Goal: Task Accomplishment & Management: Manage account settings

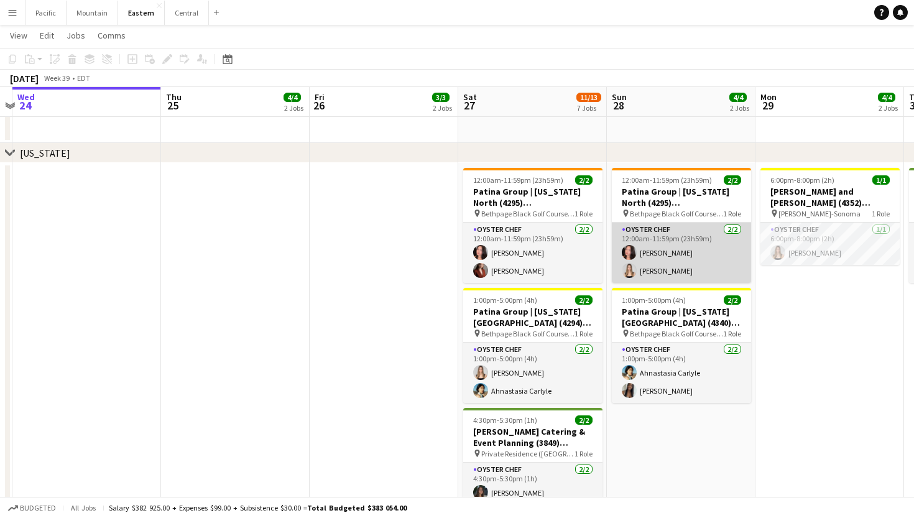
scroll to position [0, 375]
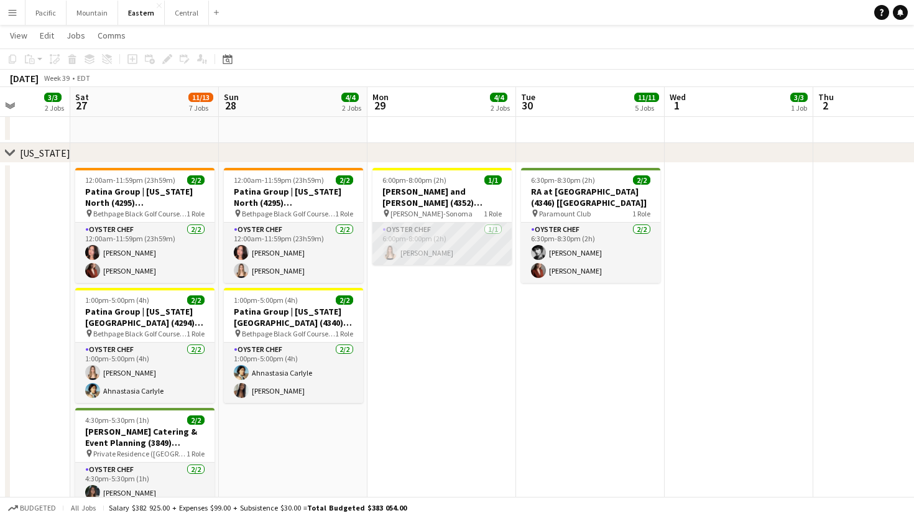
click at [500, 241] on app-card-role "Oyster Chef [DATE] 6:00pm-8:00pm (2h) [PERSON_NAME]" at bounding box center [441, 244] width 139 height 42
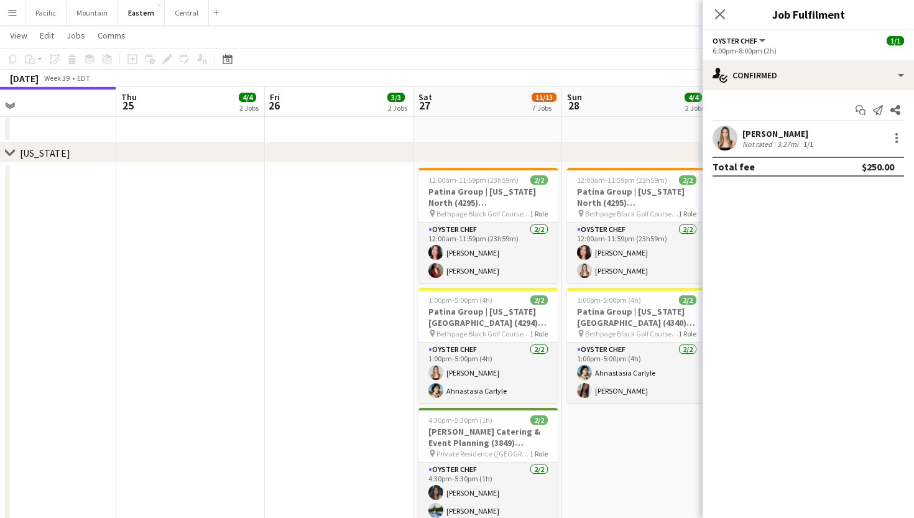
scroll to position [0, 320]
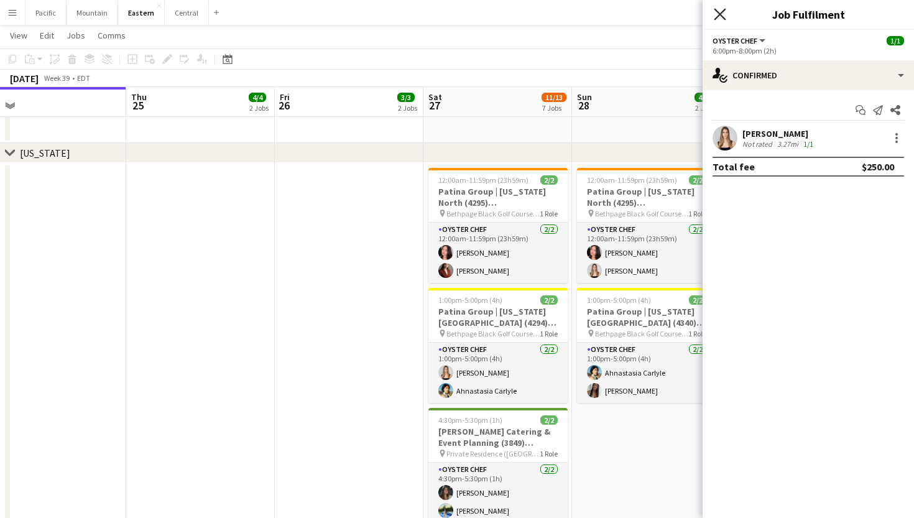
click at [719, 11] on icon "Close pop-in" at bounding box center [720, 14] width 12 height 12
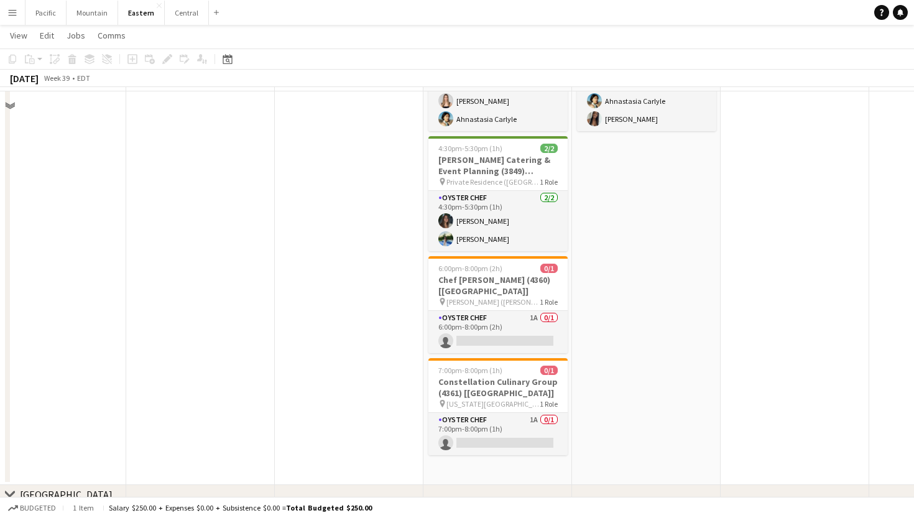
scroll to position [995, 0]
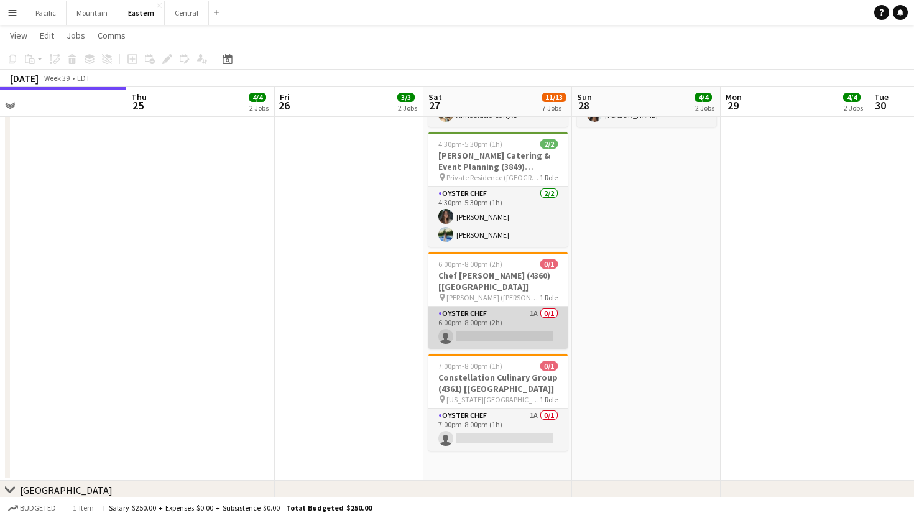
click at [544, 307] on app-card-role "Oyster Chef 1A 0/1 6:00pm-8:00pm (2h) single-neutral-actions" at bounding box center [497, 327] width 139 height 42
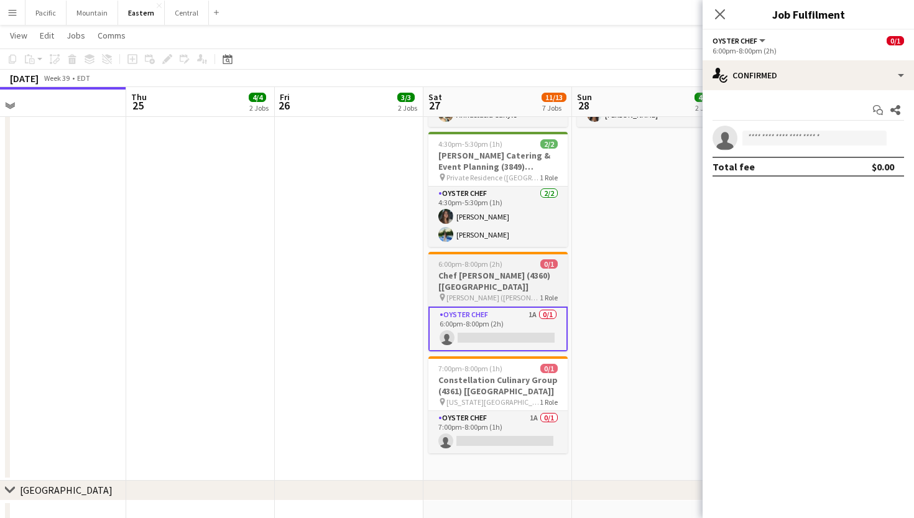
click at [533, 265] on div "6:00pm-8:00pm (2h) 0/1" at bounding box center [497, 263] width 139 height 9
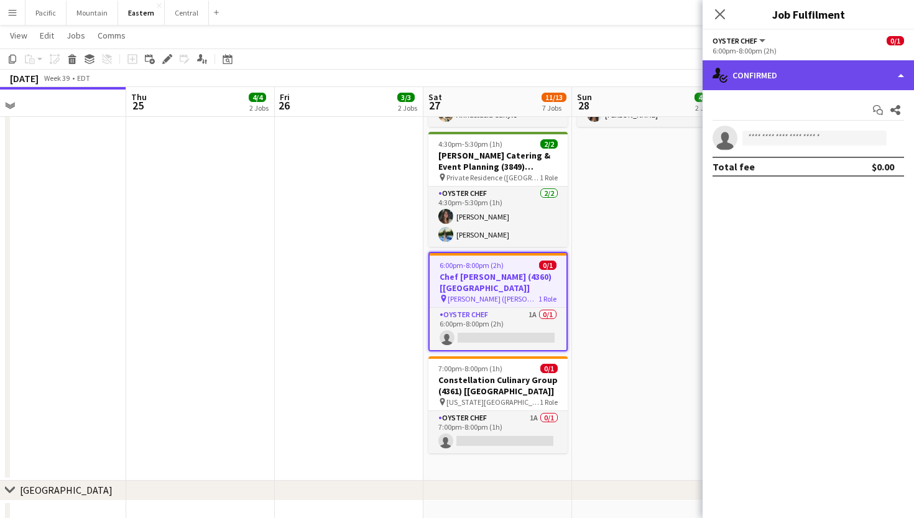
click at [768, 64] on div "single-neutral-actions-check-2 Confirmed" at bounding box center [807, 75] width 211 height 30
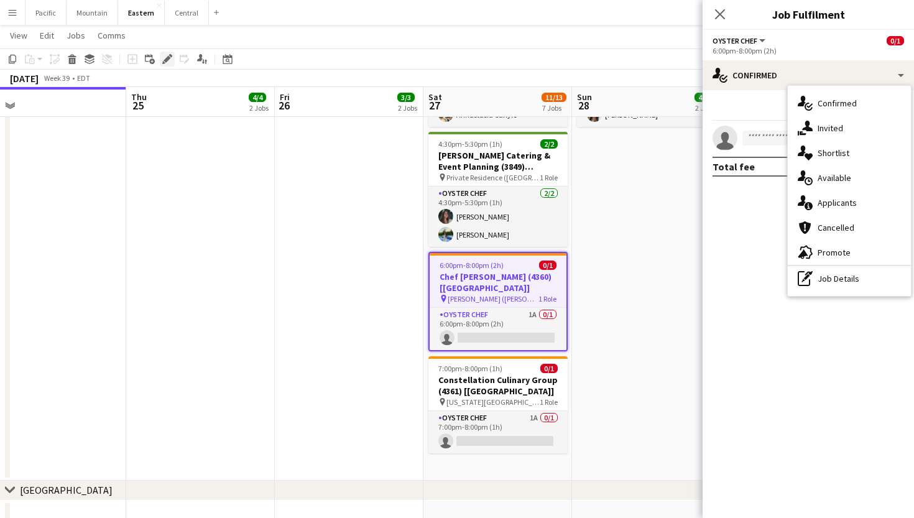
click at [167, 56] on icon "Edit" at bounding box center [167, 59] width 10 height 10
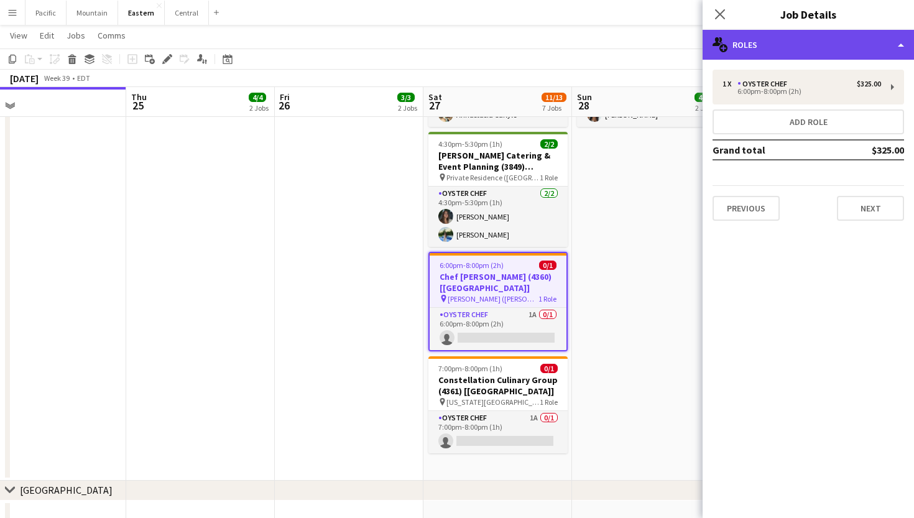
click at [767, 32] on div "multiple-users-add Roles" at bounding box center [807, 45] width 211 height 30
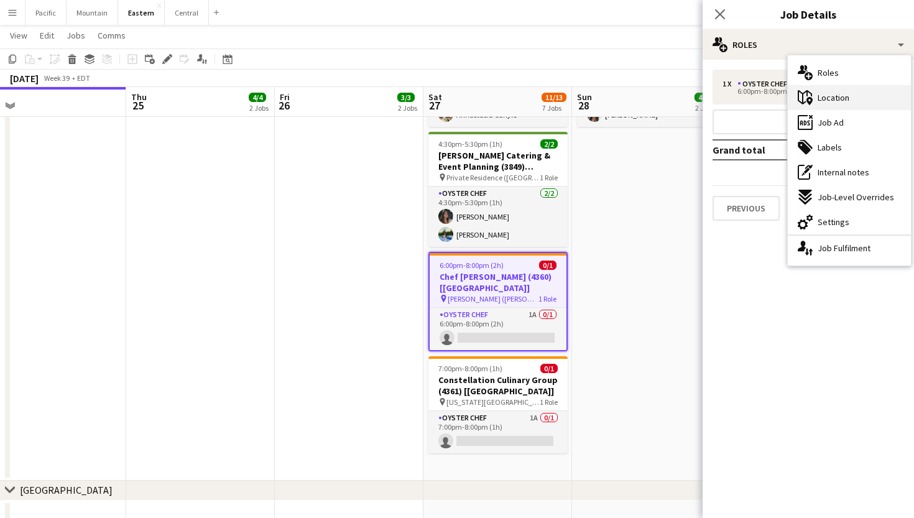
click at [855, 98] on div "maps-pin-1 Location" at bounding box center [849, 97] width 123 height 25
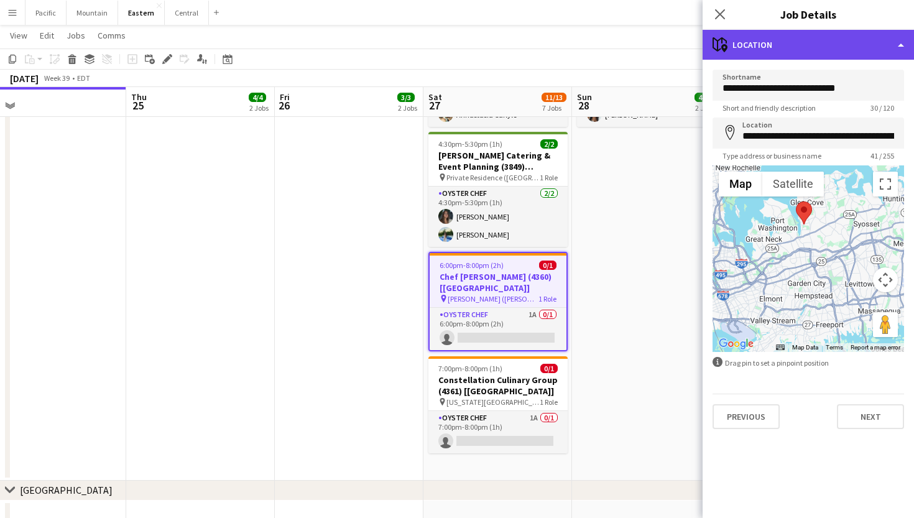
click at [861, 43] on div "maps-pin-1 Location" at bounding box center [807, 45] width 211 height 30
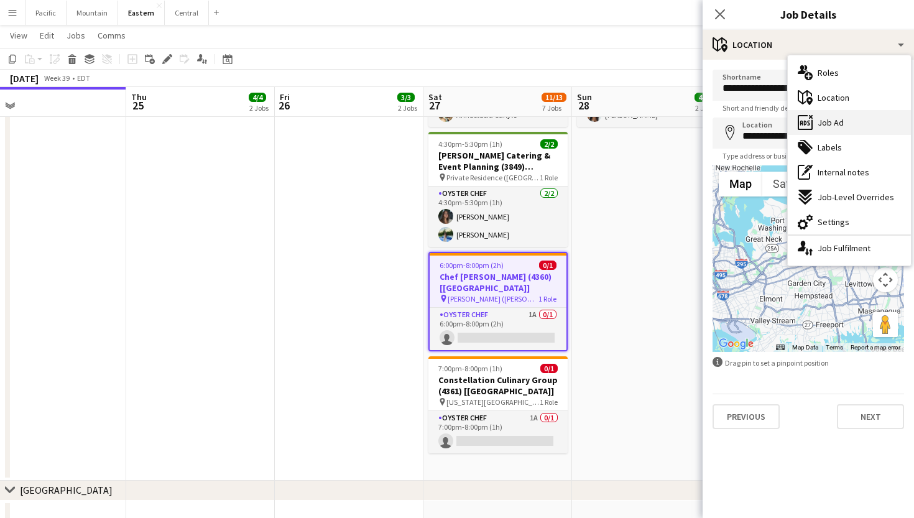
click at [858, 117] on div "ads-window Job Ad" at bounding box center [849, 122] width 123 height 25
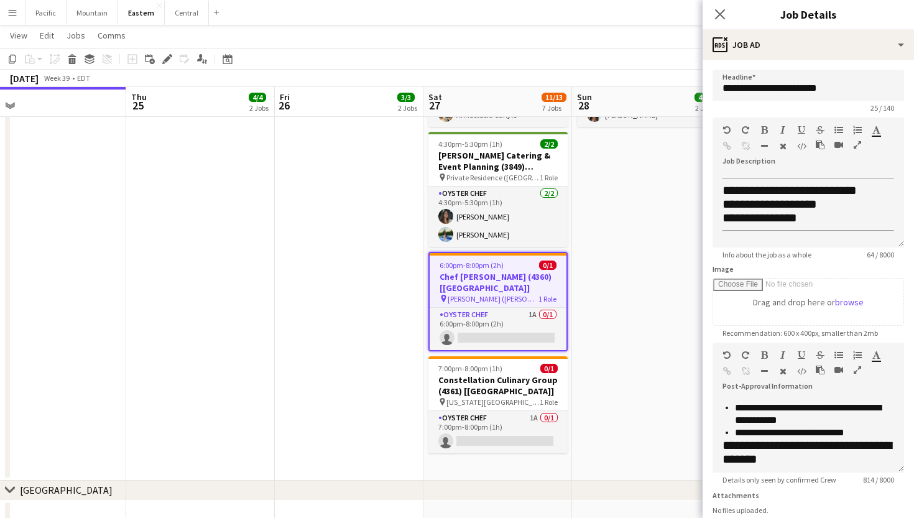
scroll to position [92, 0]
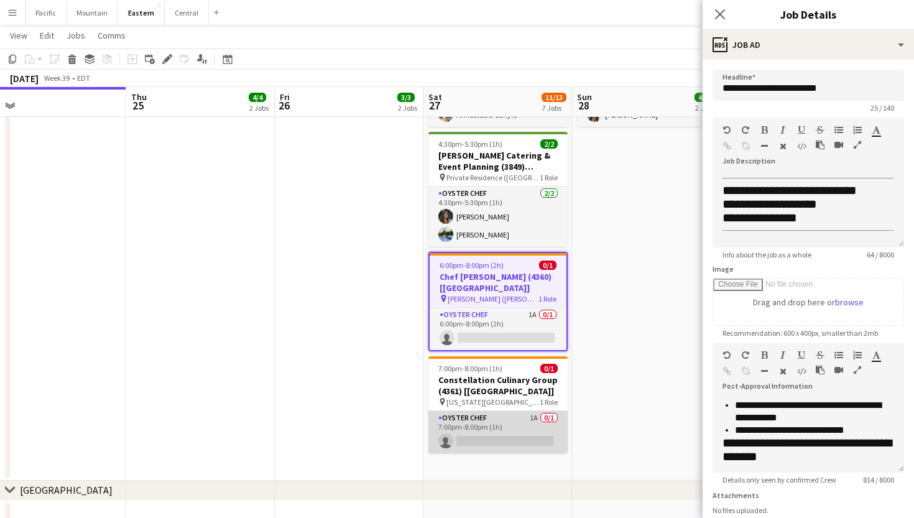
click at [546, 432] on app-card-role "Oyster Chef 1A 0/1 7:00pm-8:00pm (1h) single-neutral-actions" at bounding box center [497, 432] width 139 height 42
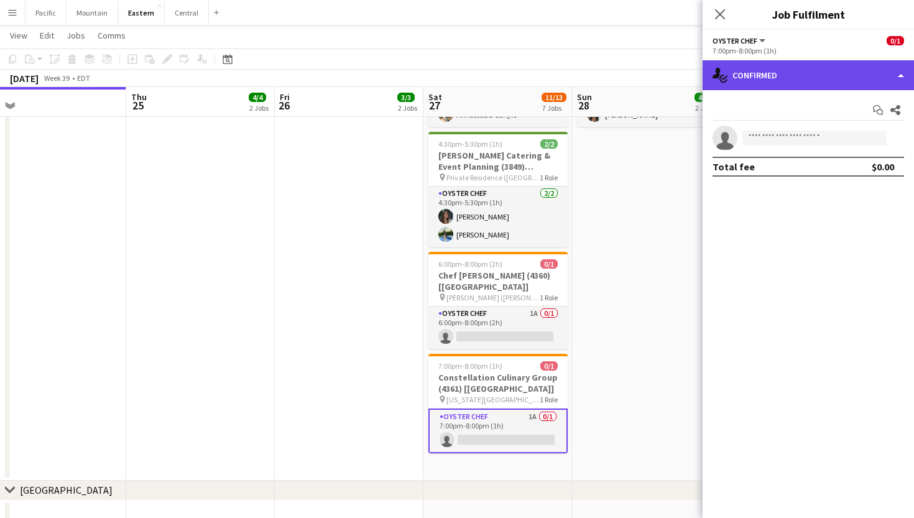
click at [825, 74] on div "single-neutral-actions-check-2 Confirmed" at bounding box center [807, 75] width 211 height 30
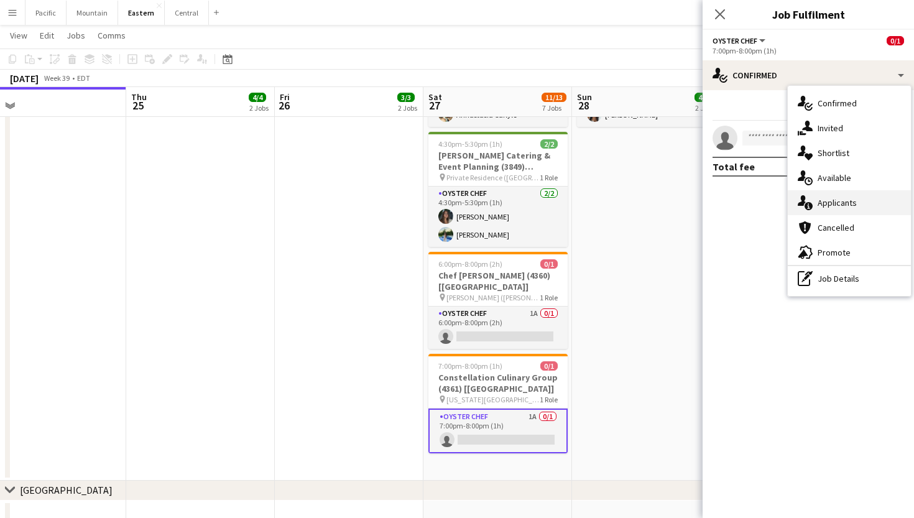
click at [840, 207] on span "Applicants" at bounding box center [837, 202] width 39 height 11
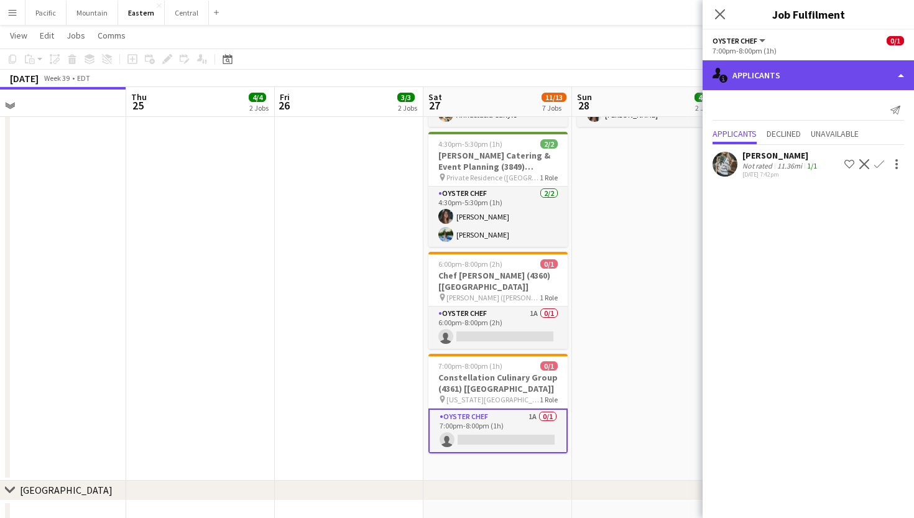
click at [823, 76] on div "single-neutral-actions-information Applicants" at bounding box center [807, 75] width 211 height 30
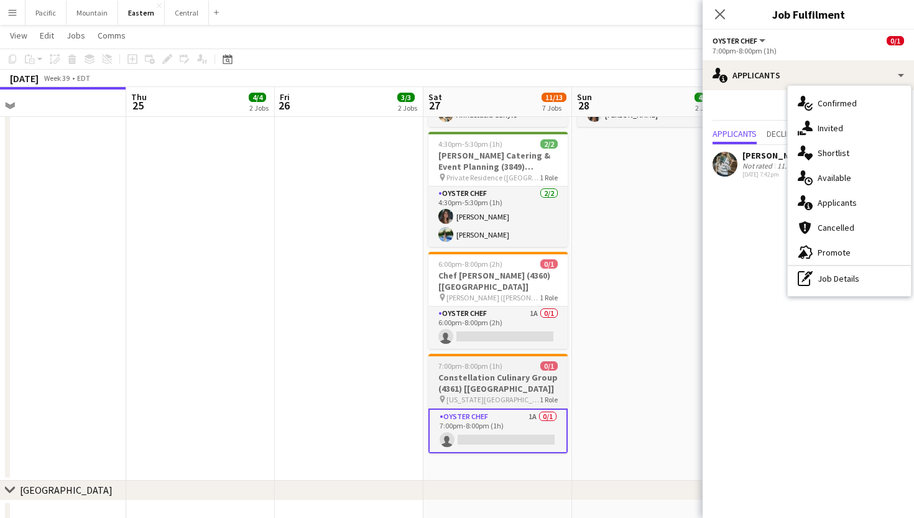
click at [529, 376] on h3 "Constellation Culinary Group (4361) [[GEOGRAPHIC_DATA]]" at bounding box center [497, 383] width 139 height 22
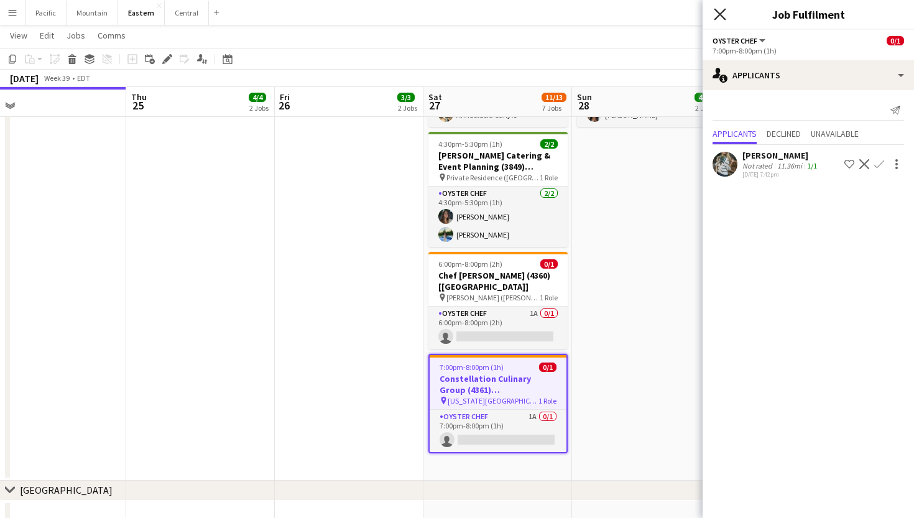
click at [725, 16] on icon "Close pop-in" at bounding box center [720, 14] width 12 height 12
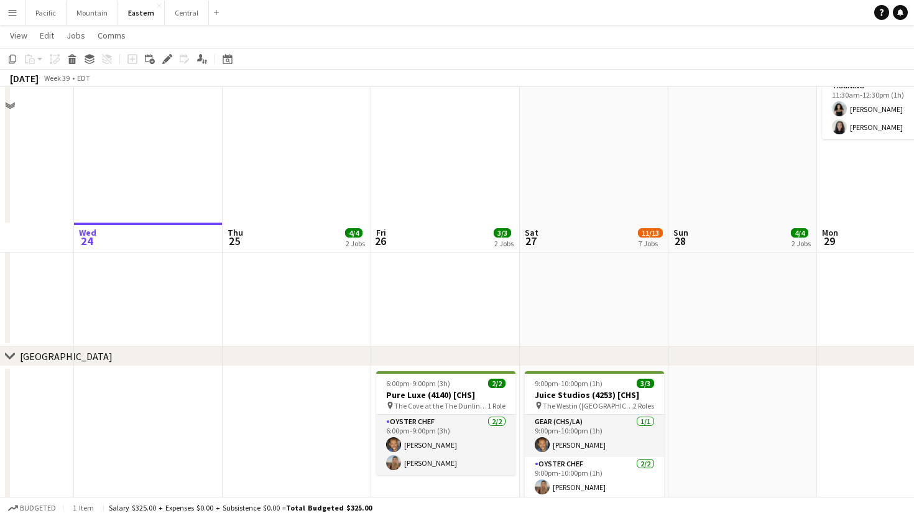
scroll to position [553, 0]
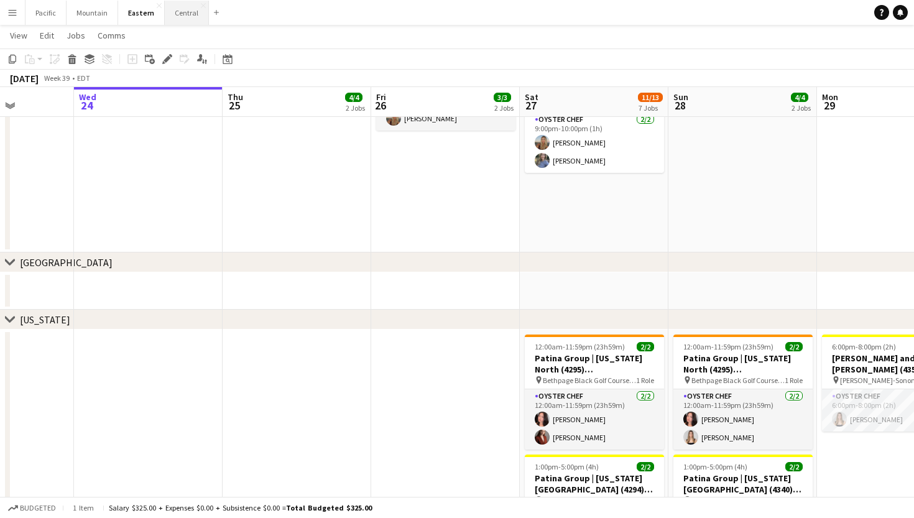
click at [191, 14] on button "Central Close" at bounding box center [187, 13] width 44 height 24
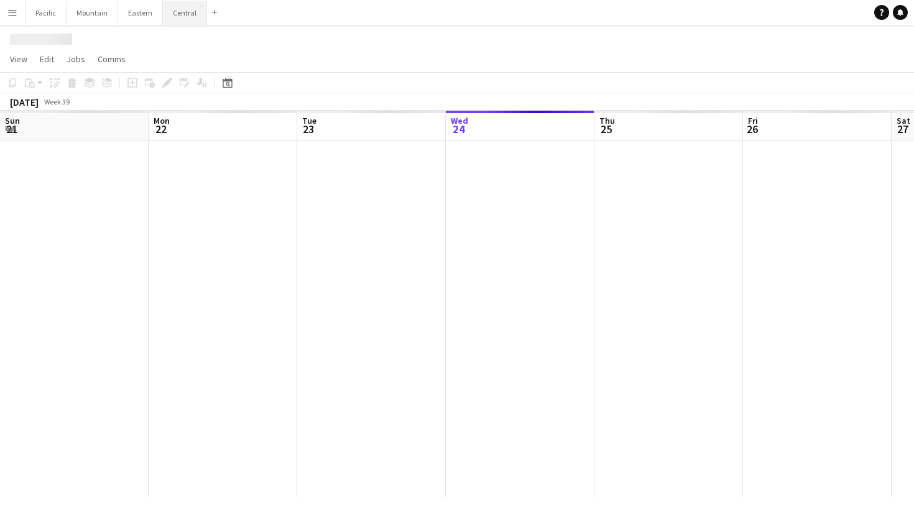
scroll to position [0, 297]
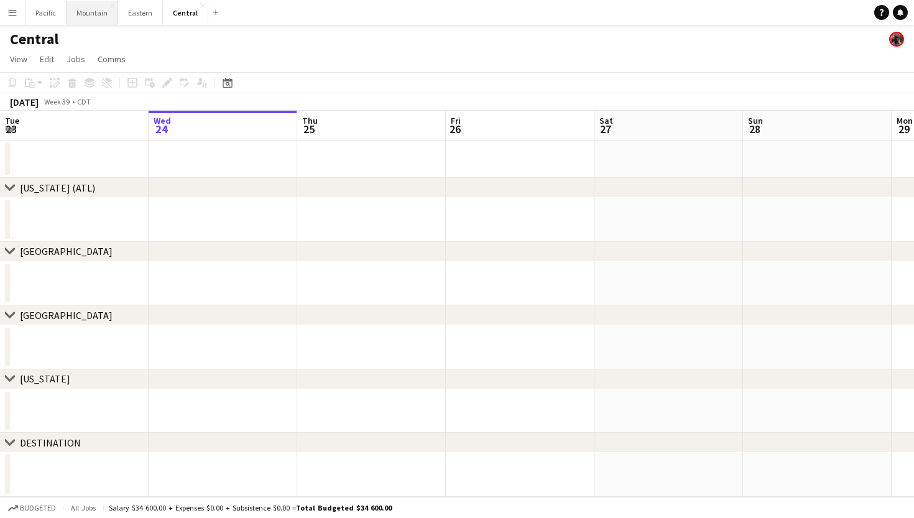
click at [96, 7] on button "Mountain Close" at bounding box center [93, 13] width 52 height 24
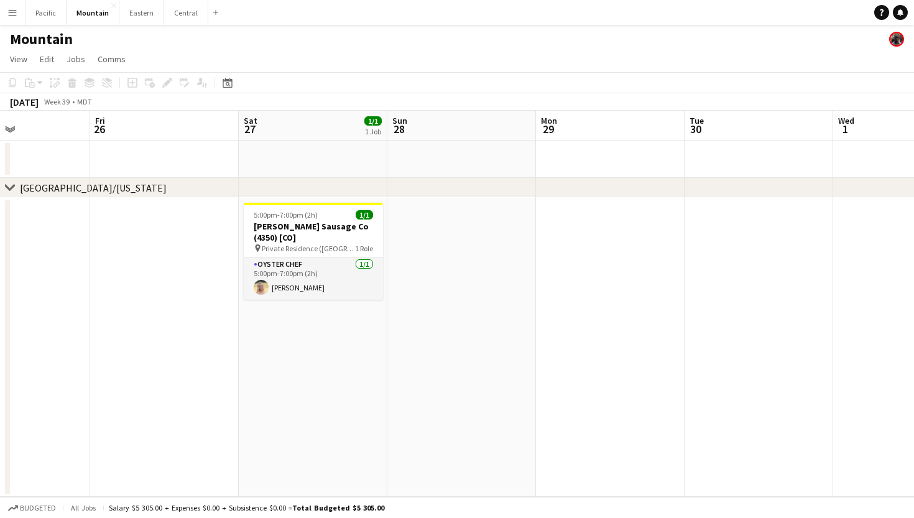
scroll to position [0, 381]
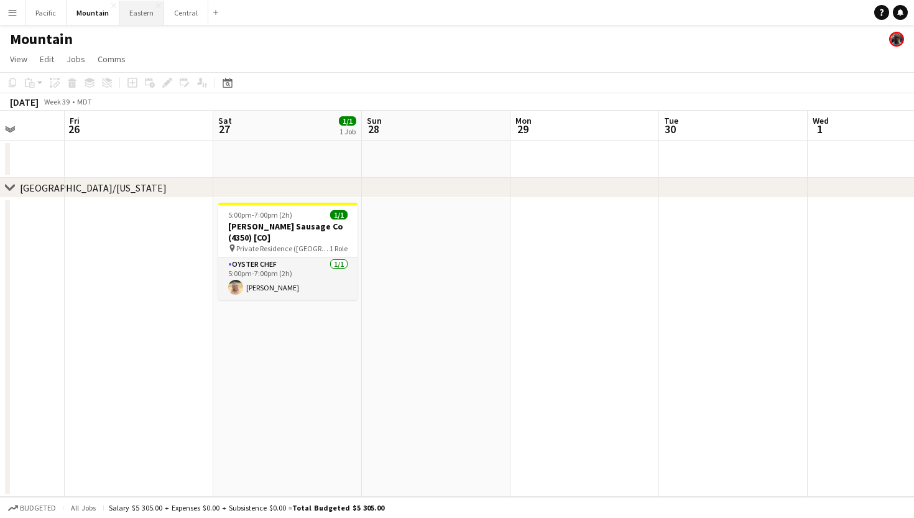
click at [141, 16] on button "Eastern Close" at bounding box center [141, 13] width 45 height 24
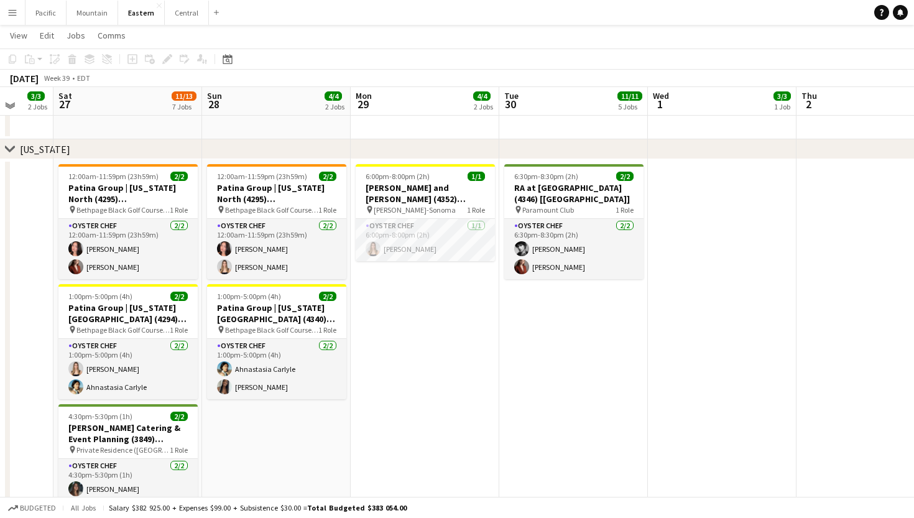
scroll to position [714, 0]
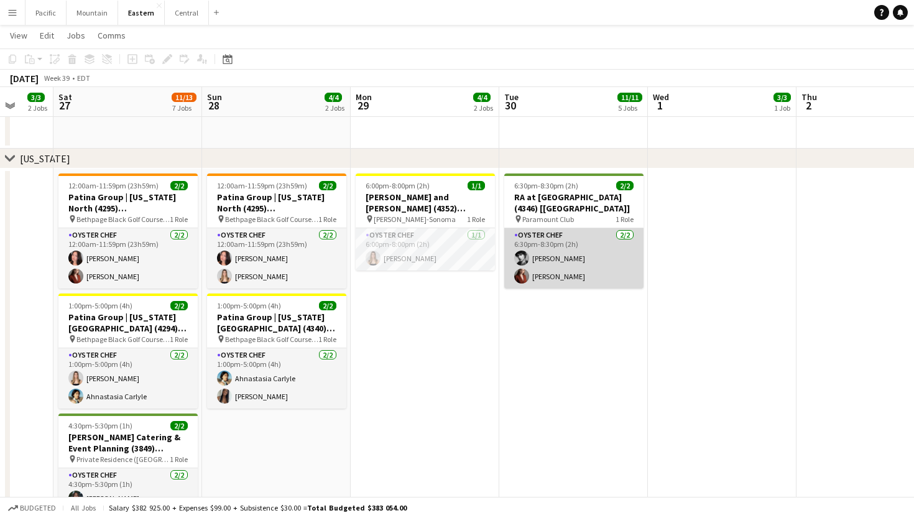
click at [564, 264] on app-card-role "Oyster Chef [DATE] 6:30pm-8:30pm (2h) [PERSON_NAME] [PERSON_NAME] Artych" at bounding box center [573, 258] width 139 height 60
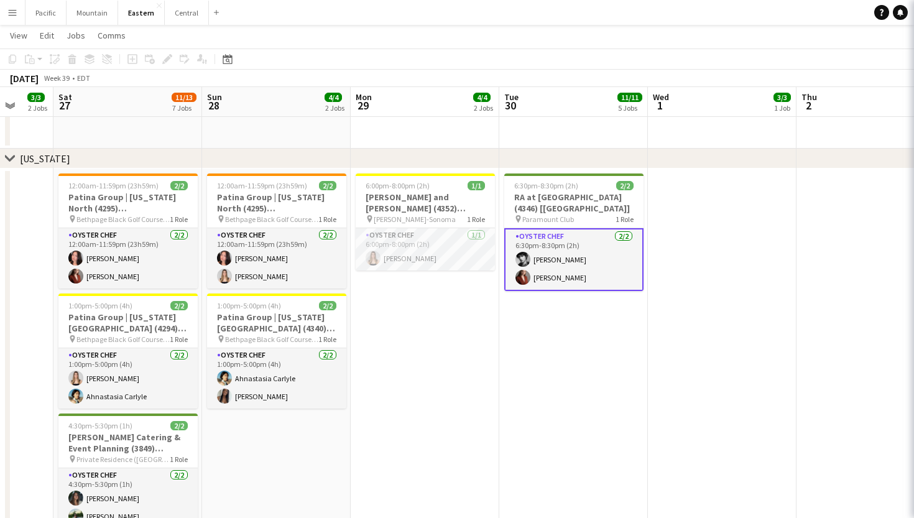
scroll to position [0, 540]
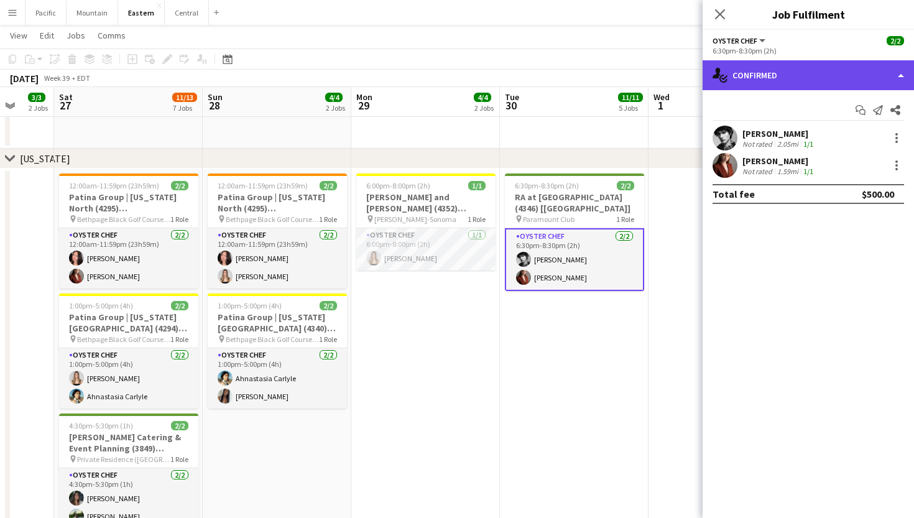
click at [797, 75] on div "single-neutral-actions-check-2 Confirmed" at bounding box center [807, 75] width 211 height 30
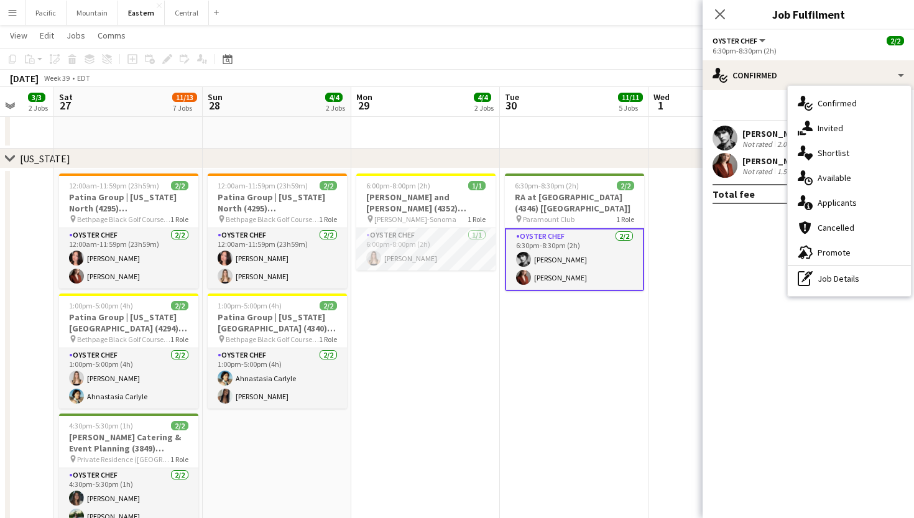
click at [730, 282] on mat-expansion-panel "check Confirmed Start chat Send notification Share [PERSON_NAME] Not rated 2.05…" at bounding box center [807, 304] width 211 height 428
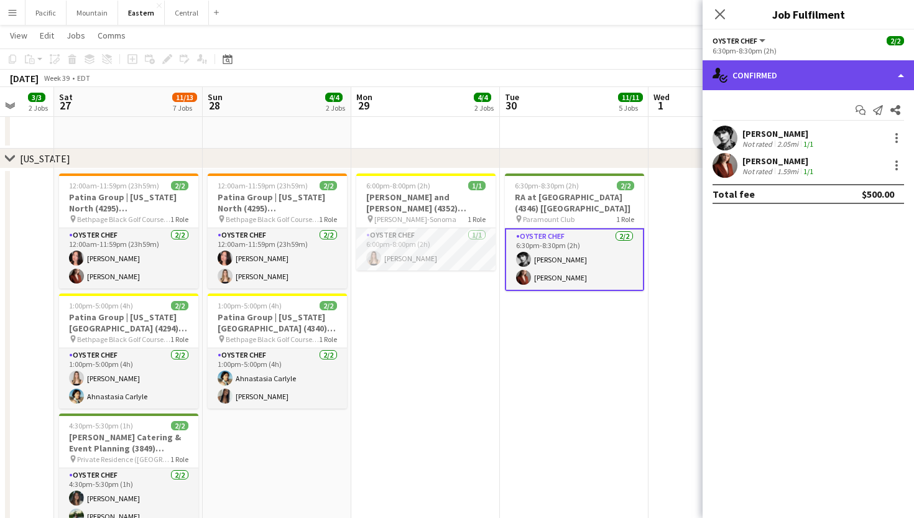
click at [800, 62] on div "single-neutral-actions-check-2 Confirmed" at bounding box center [807, 75] width 211 height 30
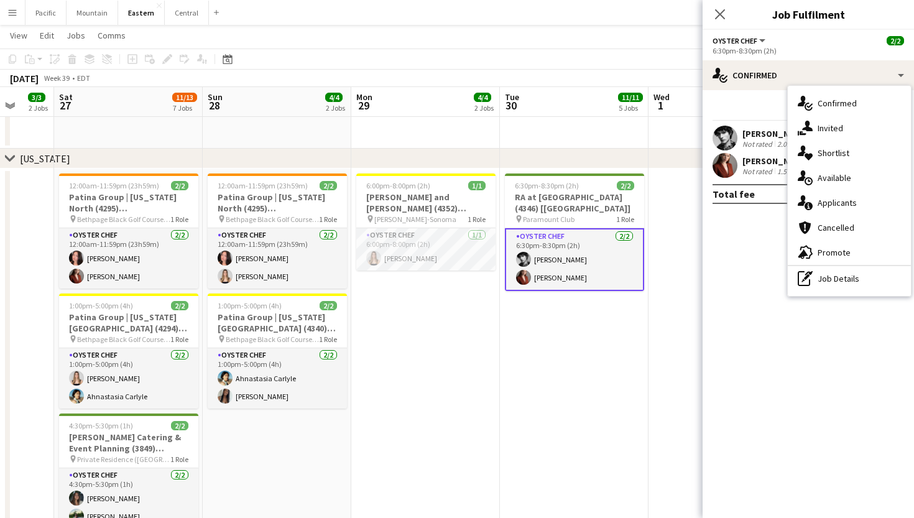
click at [644, 212] on app-date-cell "6:30pm-8:30pm (2h) 2/2 RA at [GEOGRAPHIC_DATA] (4346) [[GEOGRAPHIC_DATA]] pin P…" at bounding box center [574, 465] width 149 height 594
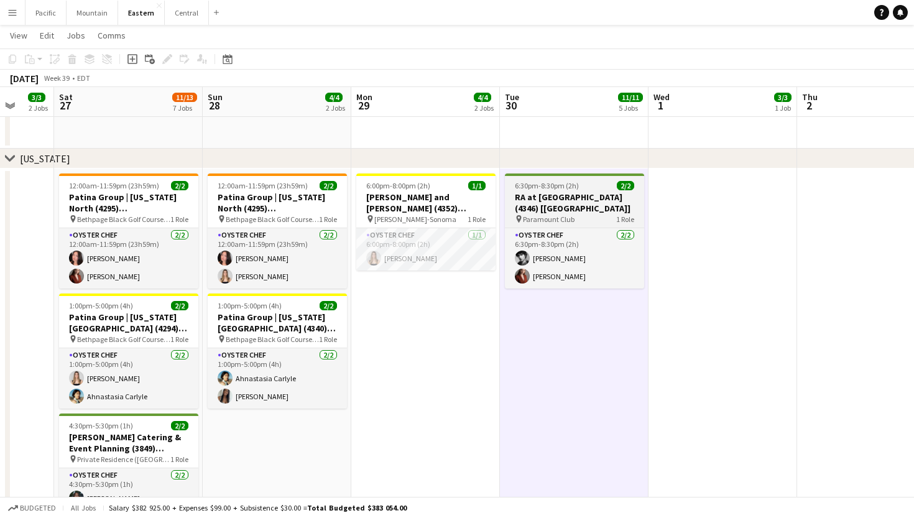
click at [597, 202] on h3 "RA at [GEOGRAPHIC_DATA] (4346) [[GEOGRAPHIC_DATA]]" at bounding box center [574, 202] width 139 height 22
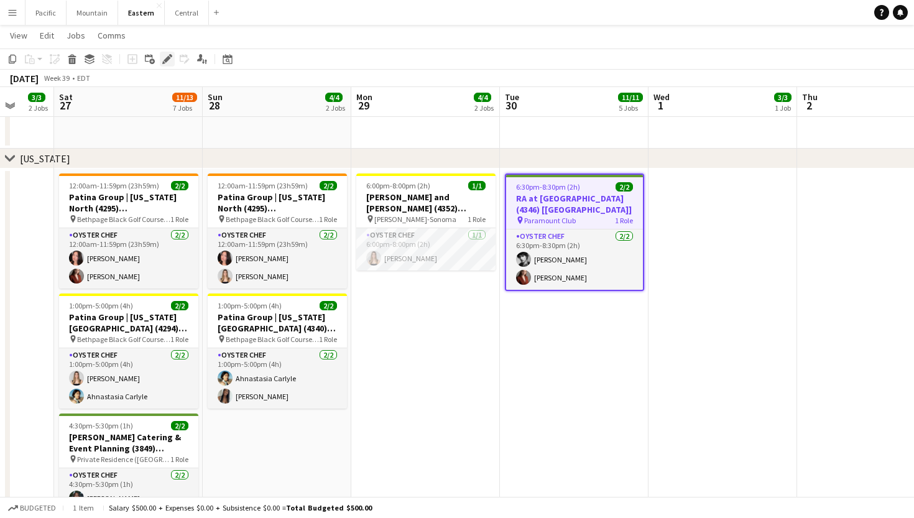
click at [167, 61] on icon at bounding box center [167, 59] width 7 height 7
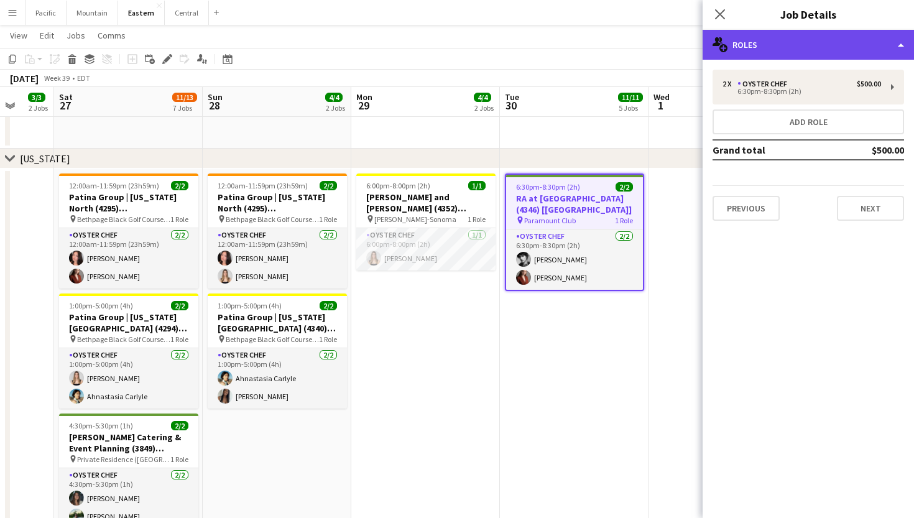
click at [817, 45] on div "multiple-users-add Roles" at bounding box center [807, 45] width 211 height 30
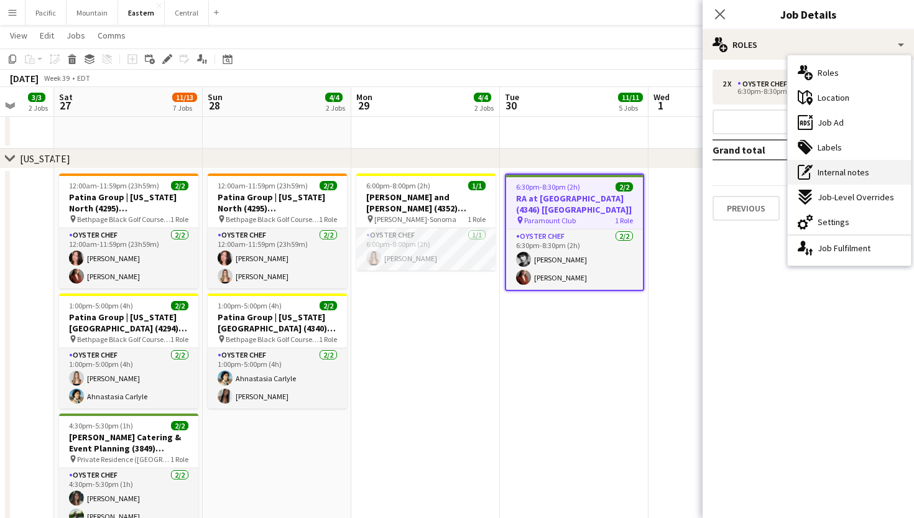
click at [834, 172] on span "Internal notes" at bounding box center [844, 172] width 52 height 11
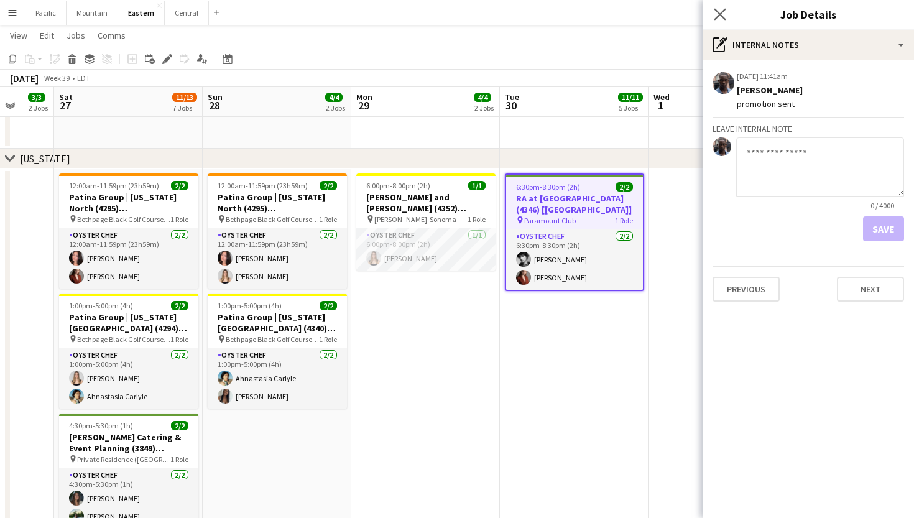
click at [720, 7] on app-icon "Close pop-in" at bounding box center [720, 15] width 18 height 18
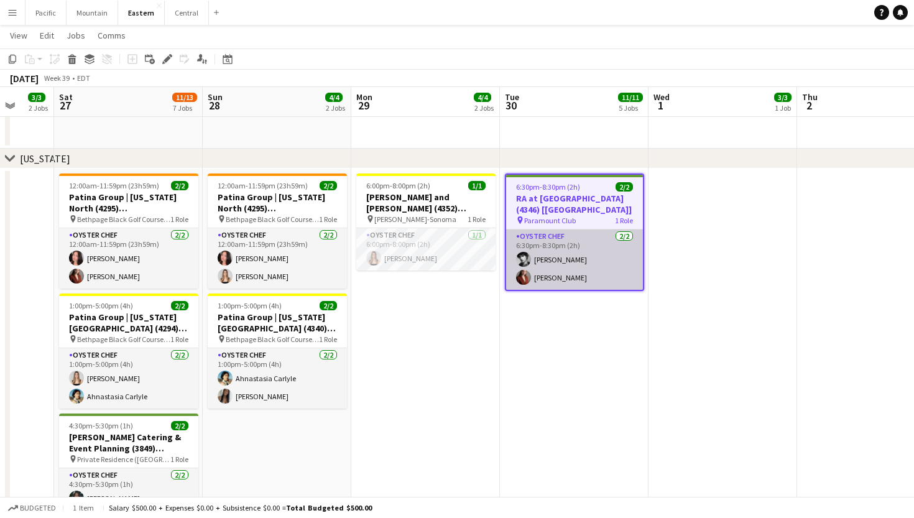
click at [612, 280] on app-card-role "Oyster Chef [DATE] 6:30pm-8:30pm (2h) [PERSON_NAME] [PERSON_NAME] Artych" at bounding box center [574, 259] width 137 height 60
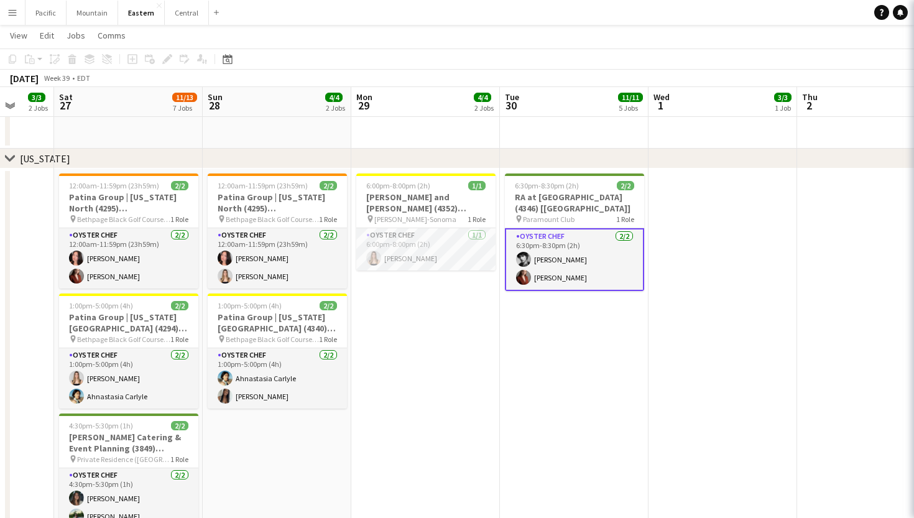
scroll to position [0, 541]
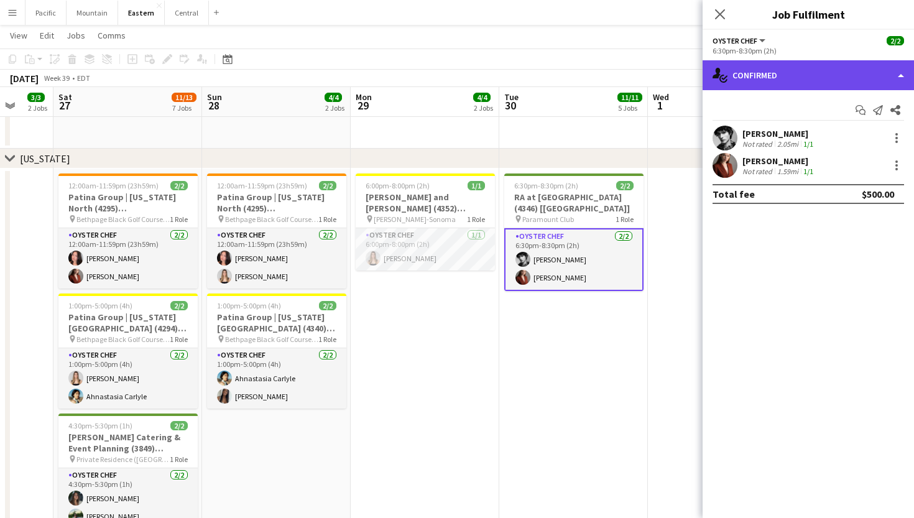
click at [841, 72] on div "single-neutral-actions-check-2 Confirmed" at bounding box center [807, 75] width 211 height 30
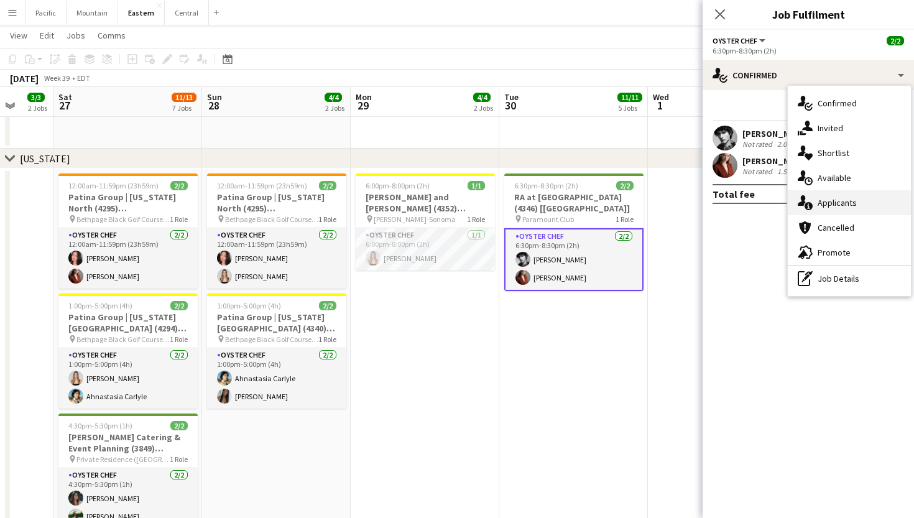
click at [844, 200] on span "Applicants" at bounding box center [837, 202] width 39 height 11
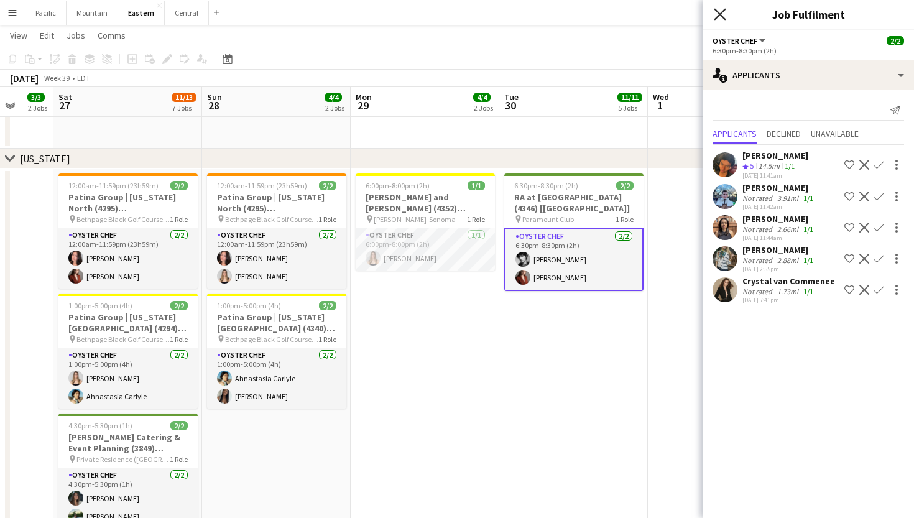
click at [718, 18] on icon "Close pop-in" at bounding box center [720, 14] width 12 height 12
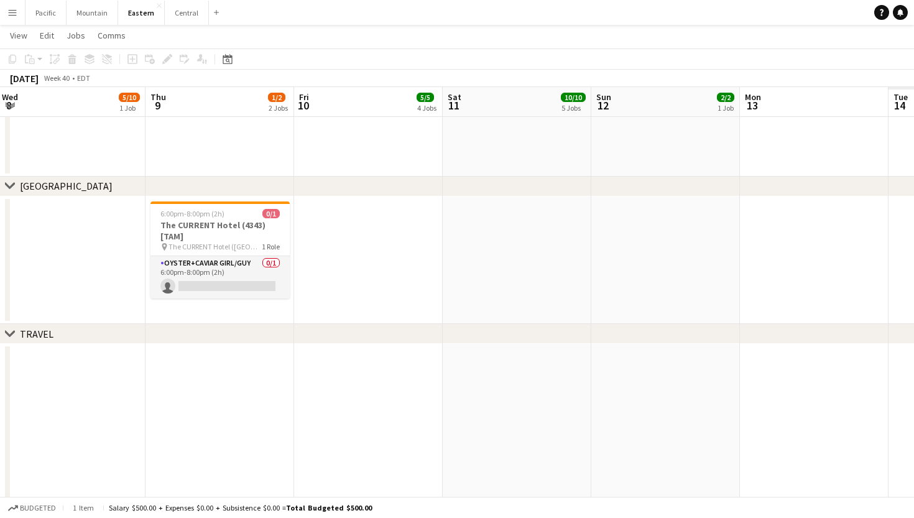
scroll to position [0, 444]
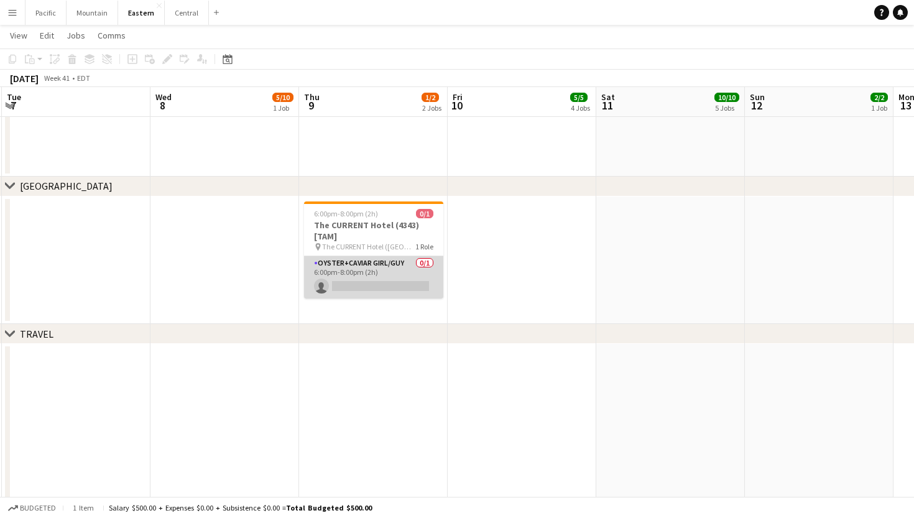
click at [398, 277] on app-card-role "Oyster+Caviar Girl/Guy 0/1 6:00pm-8:00pm (2h) single-neutral-actions" at bounding box center [373, 277] width 139 height 42
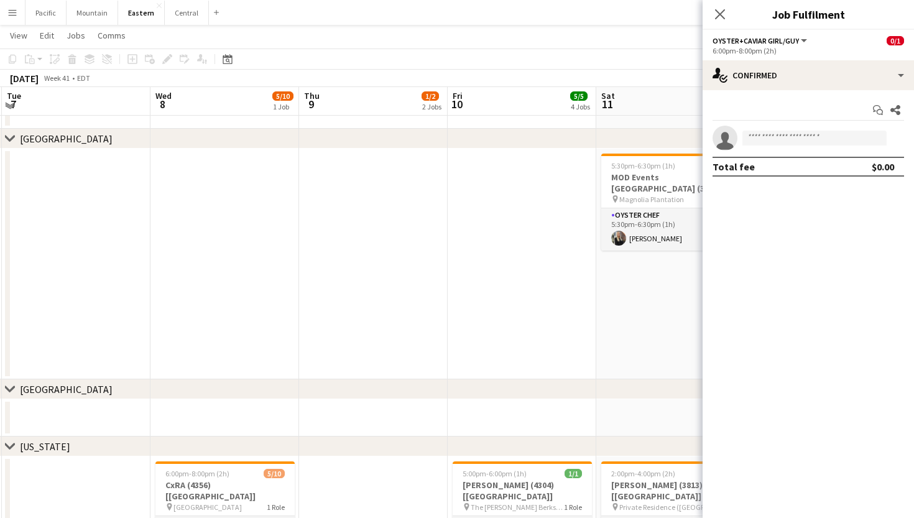
scroll to position [424, 0]
click at [722, 14] on icon "Close pop-in" at bounding box center [720, 14] width 12 height 12
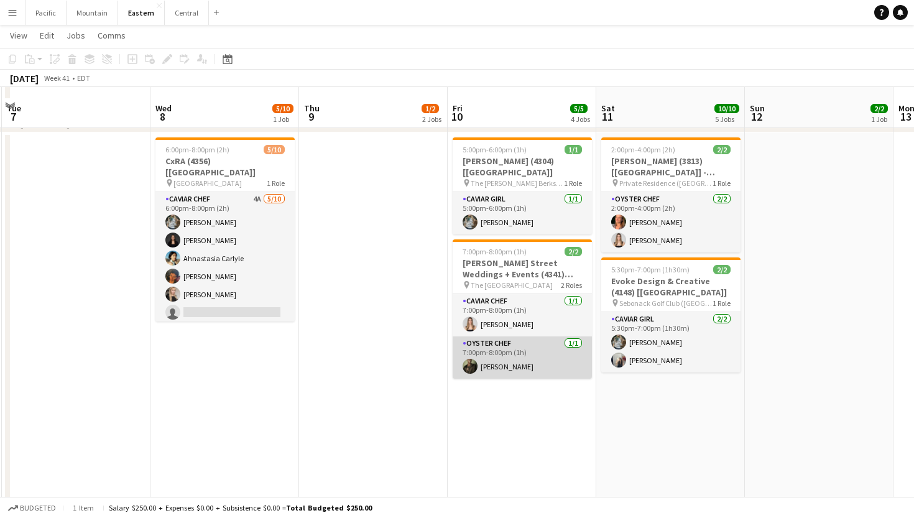
scroll to position [724, 0]
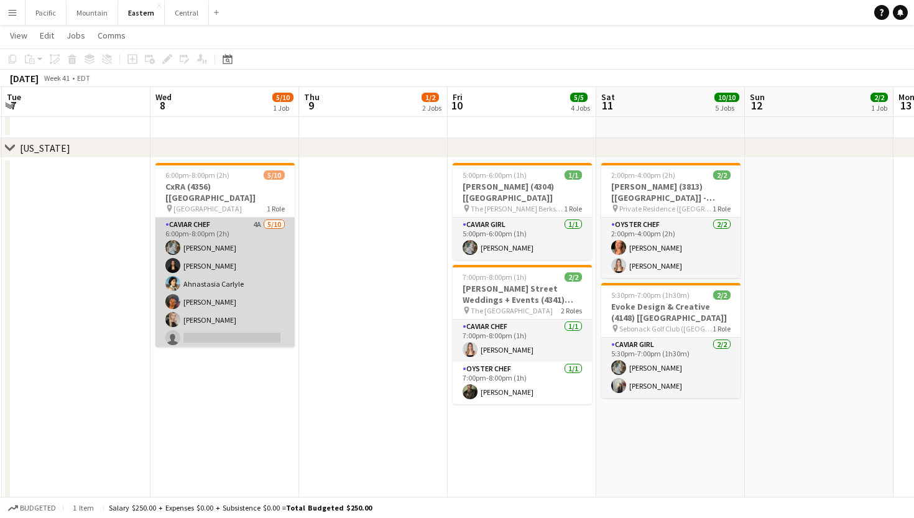
click at [214, 272] on app-card-role "Caviar Chef 4A [DATE] 6:00pm-8:00pm (2h) [PERSON_NAME] [PERSON_NAME] Ahnastasia…" at bounding box center [224, 320] width 139 height 205
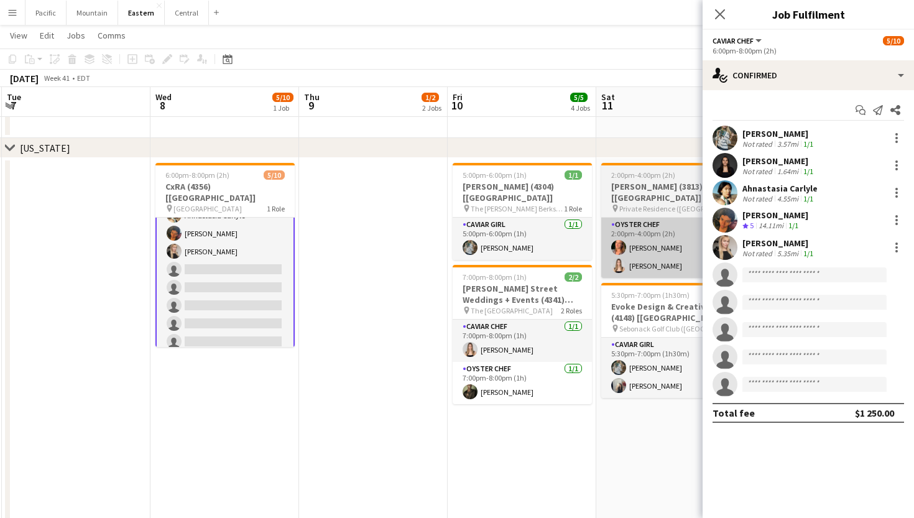
scroll to position [67, 0]
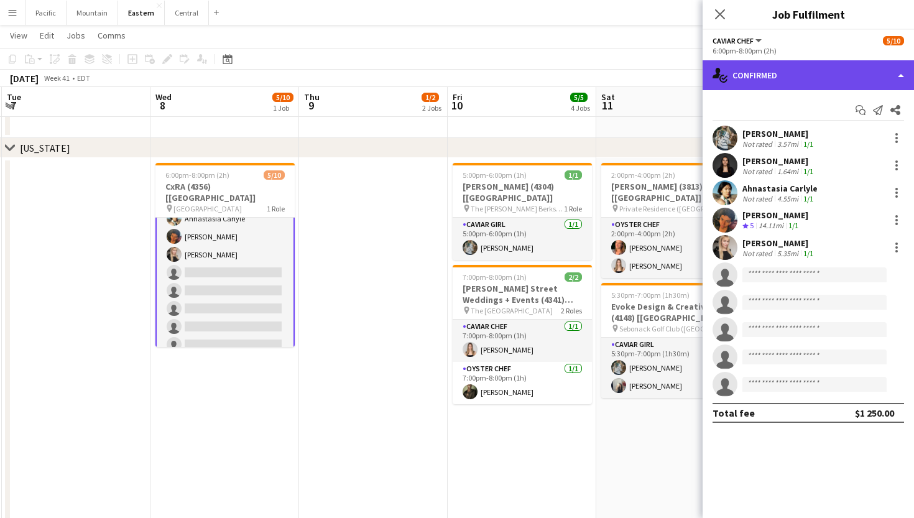
click at [823, 65] on div "single-neutral-actions-check-2 Confirmed" at bounding box center [807, 75] width 211 height 30
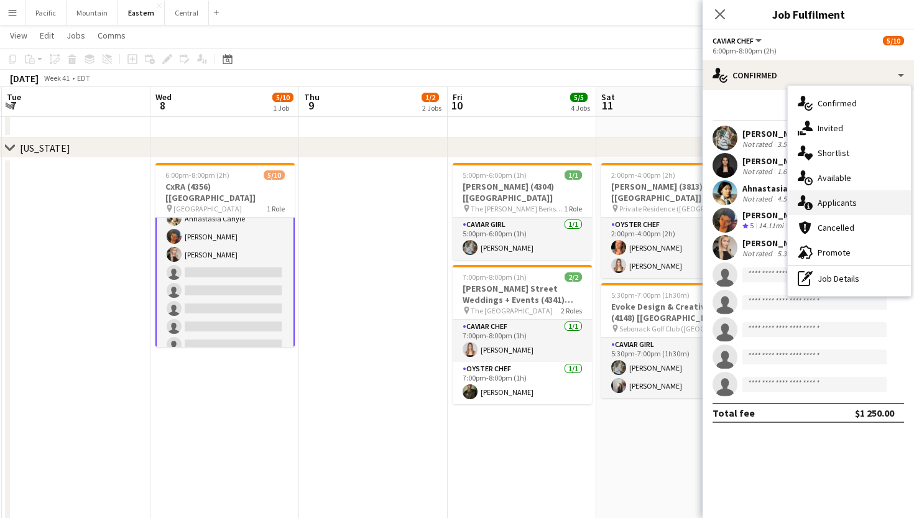
click at [864, 205] on div "single-neutral-actions-information Applicants" at bounding box center [849, 202] width 123 height 25
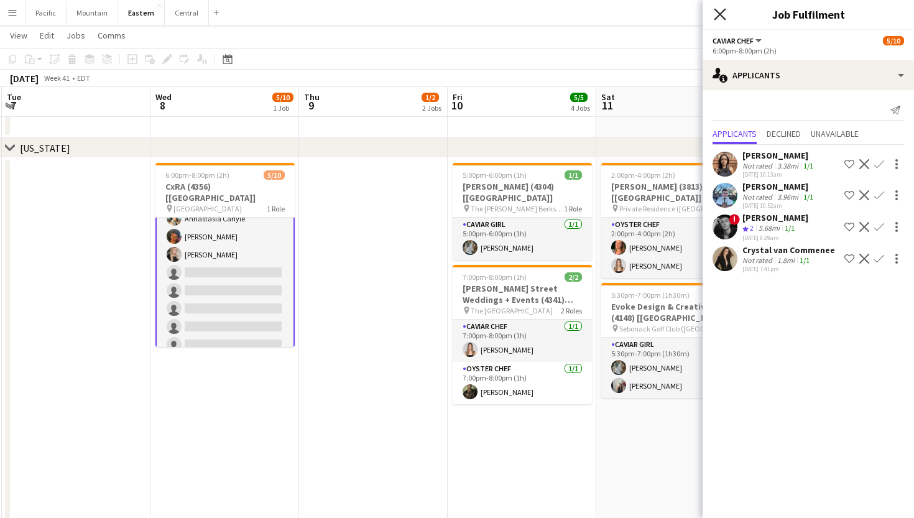
click at [720, 12] on icon "Close pop-in" at bounding box center [720, 14] width 12 height 12
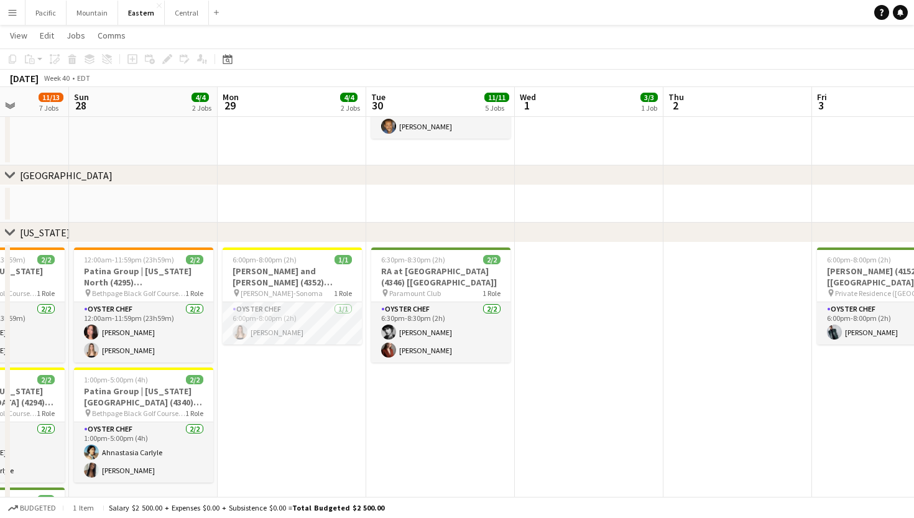
scroll to position [0, 295]
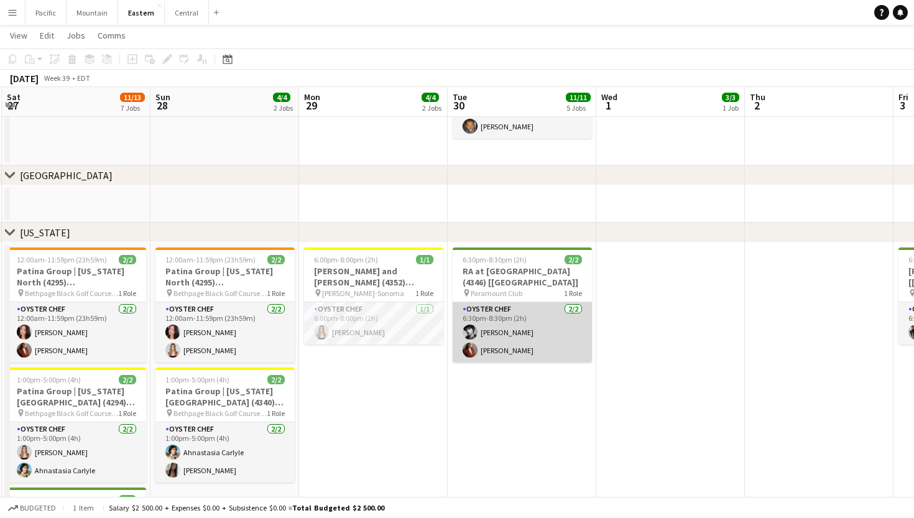
click at [467, 310] on app-card-role "Oyster Chef [DATE] 6:30pm-8:30pm (2h) [PERSON_NAME] [PERSON_NAME] Artych" at bounding box center [522, 332] width 139 height 60
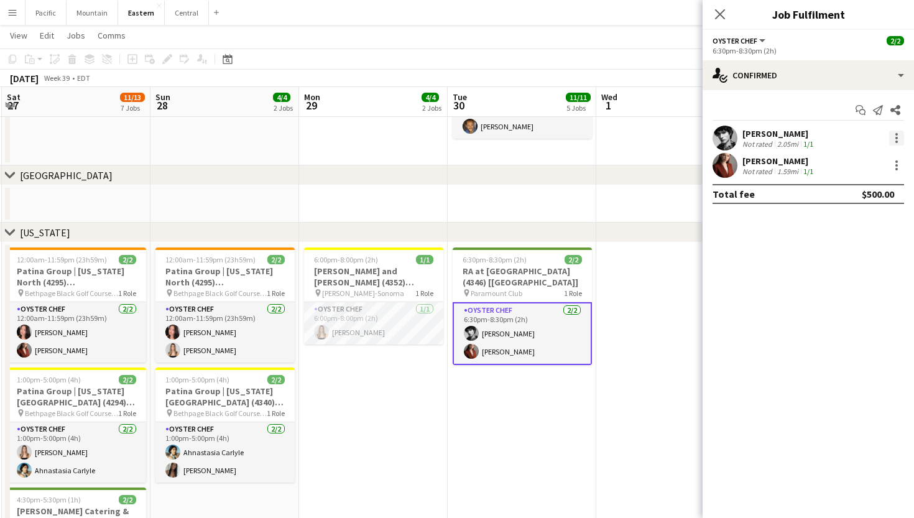
click at [896, 134] on div at bounding box center [896, 134] width 2 height 2
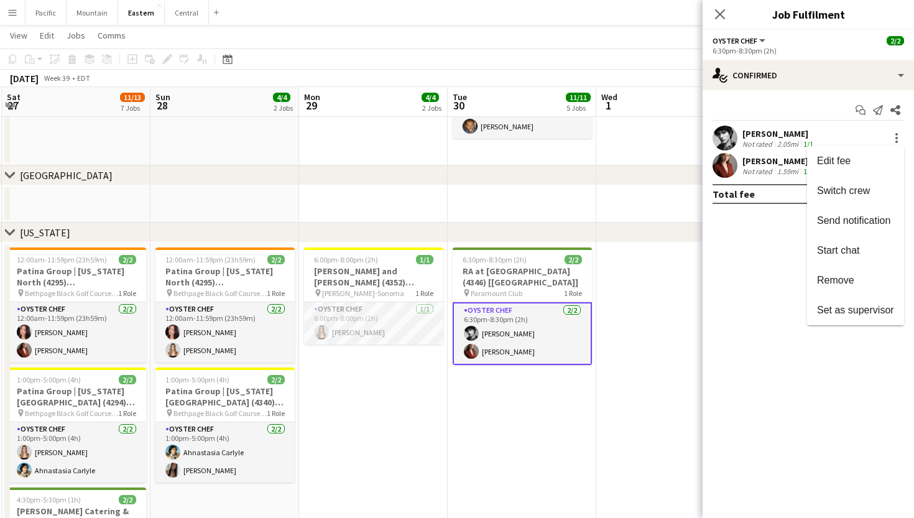
click at [714, 18] on div at bounding box center [457, 259] width 914 height 518
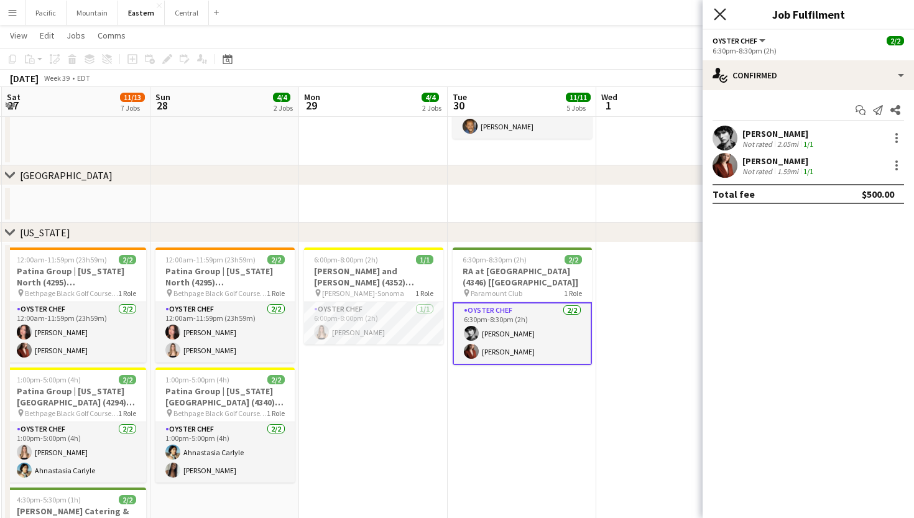
click at [717, 16] on icon "Close pop-in" at bounding box center [720, 14] width 12 height 12
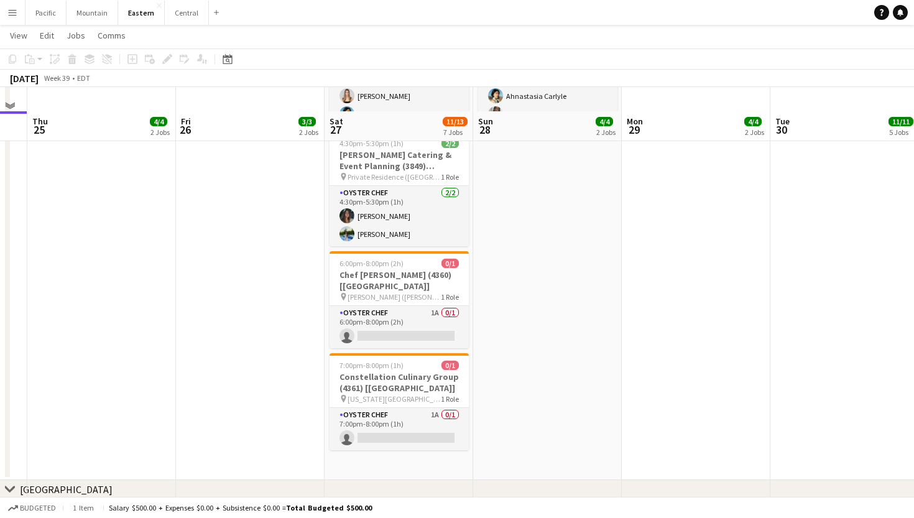
scroll to position [1020, 0]
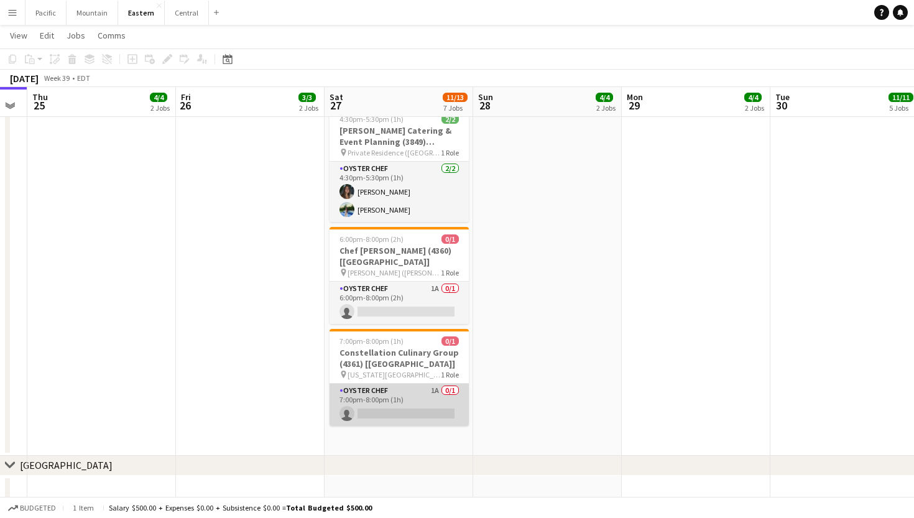
click at [392, 399] on app-card-role "Oyster Chef 1A 0/1 7:00pm-8:00pm (1h) single-neutral-actions" at bounding box center [398, 405] width 139 height 42
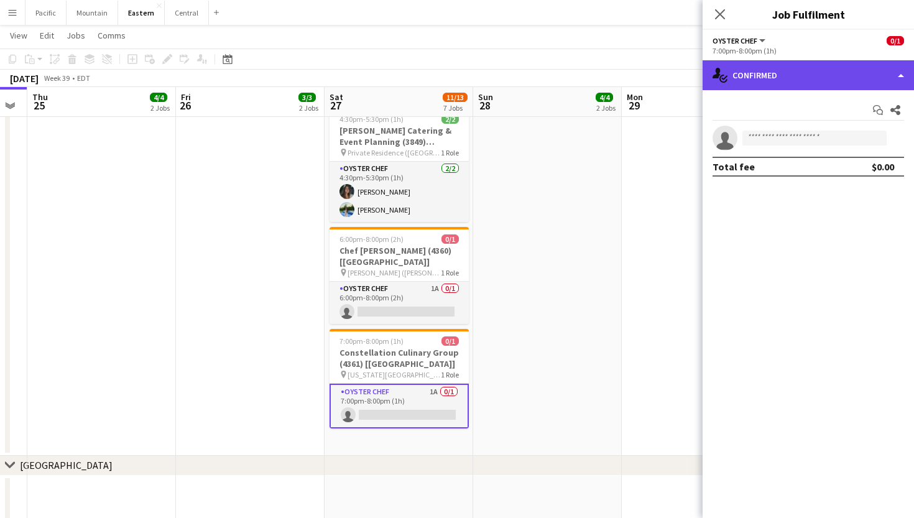
click at [803, 81] on div "single-neutral-actions-check-2 Confirmed" at bounding box center [807, 75] width 211 height 30
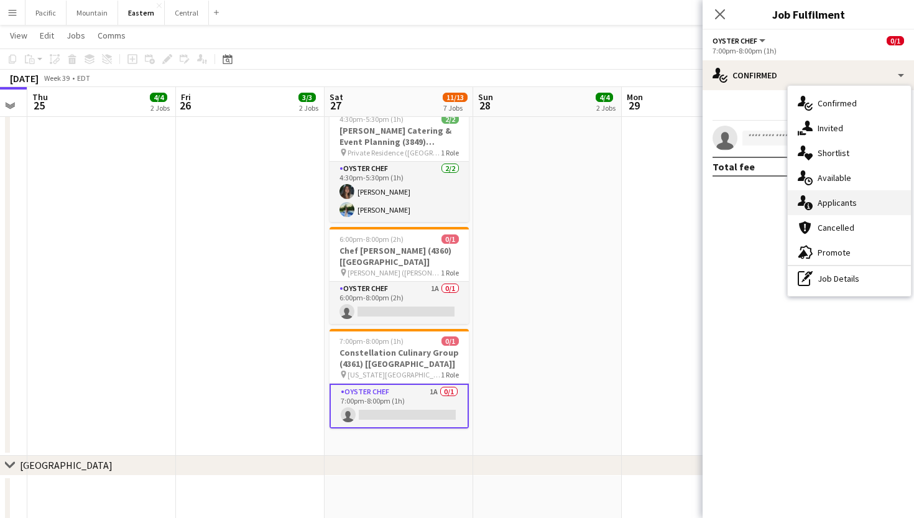
click at [841, 198] on span "Applicants" at bounding box center [837, 202] width 39 height 11
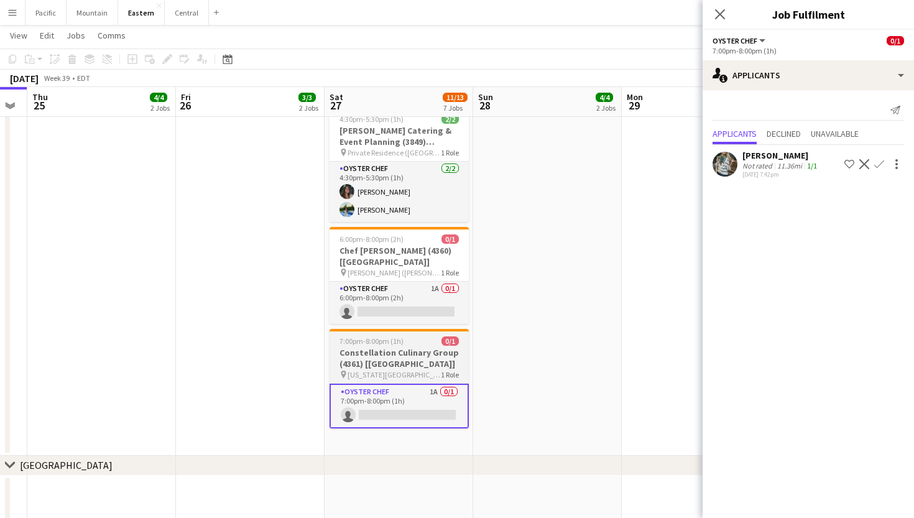
click at [436, 336] on div "7:00pm-8:00pm (1h) 0/1" at bounding box center [398, 340] width 139 height 9
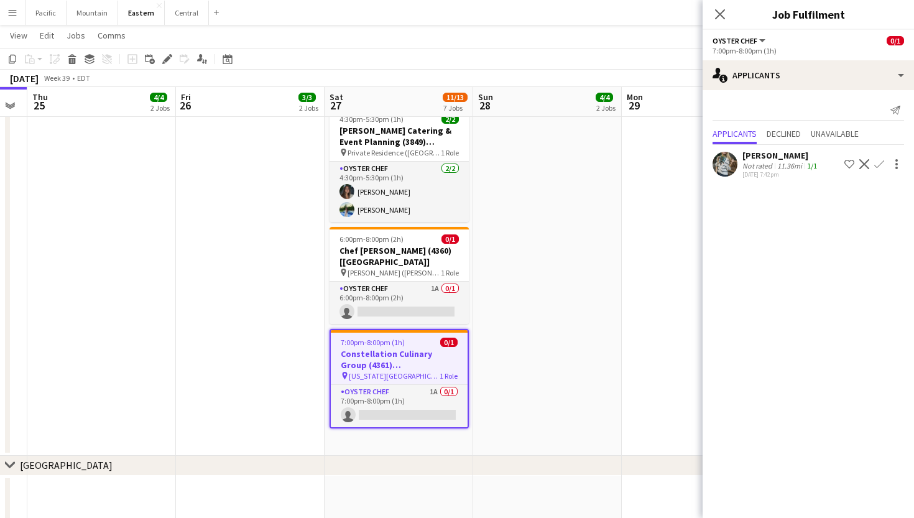
click at [410, 348] on h3 "Constellation Culinary Group (4361) [[GEOGRAPHIC_DATA]]" at bounding box center [399, 359] width 137 height 22
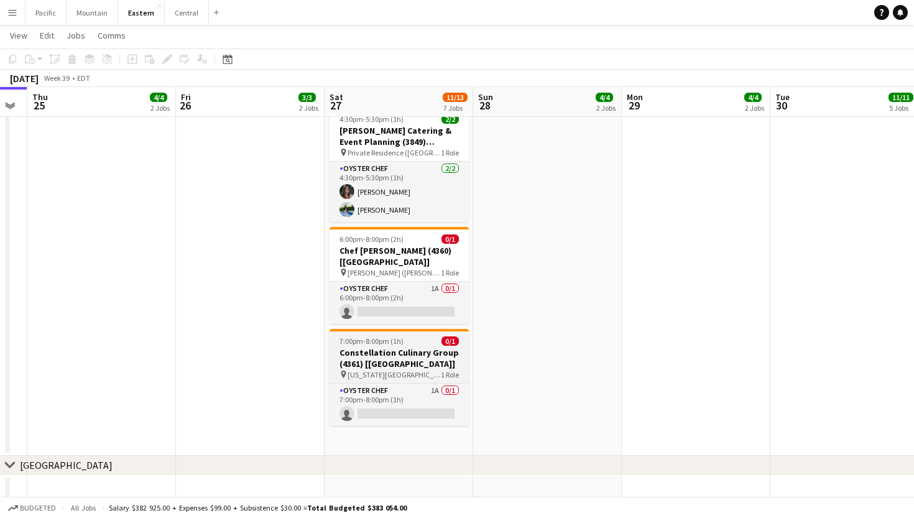
click at [370, 336] on span "7:00pm-8:00pm (1h)" at bounding box center [371, 340] width 64 height 9
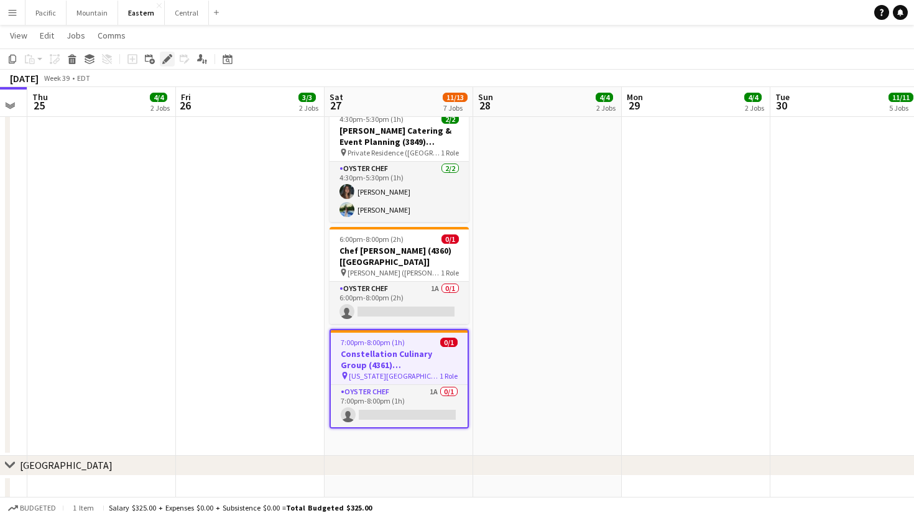
click at [167, 63] on icon "Edit" at bounding box center [167, 59] width 10 height 10
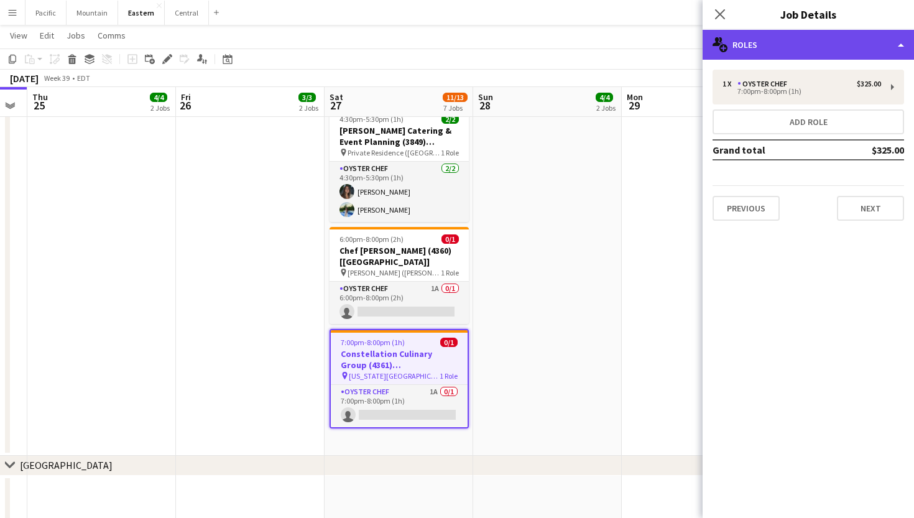
click at [789, 52] on div "multiple-users-add Roles" at bounding box center [807, 45] width 211 height 30
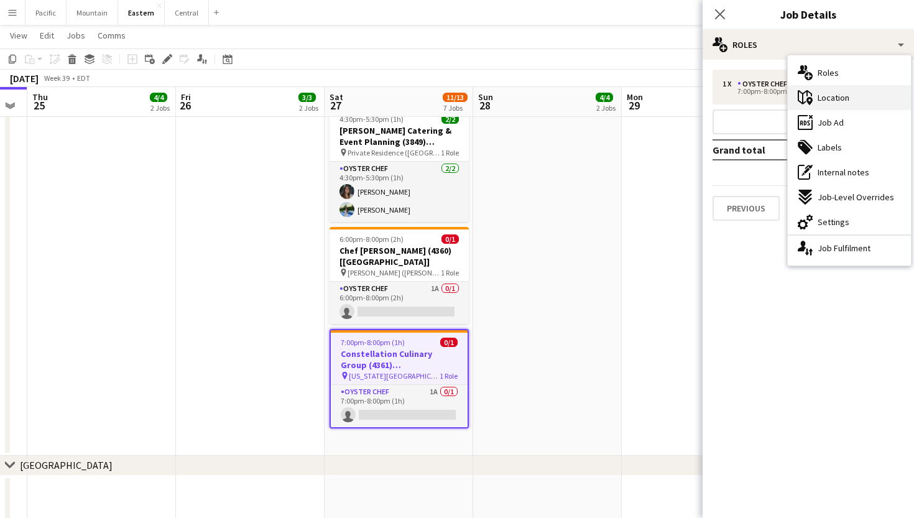
click at [842, 98] on span "Location" at bounding box center [834, 97] width 32 height 11
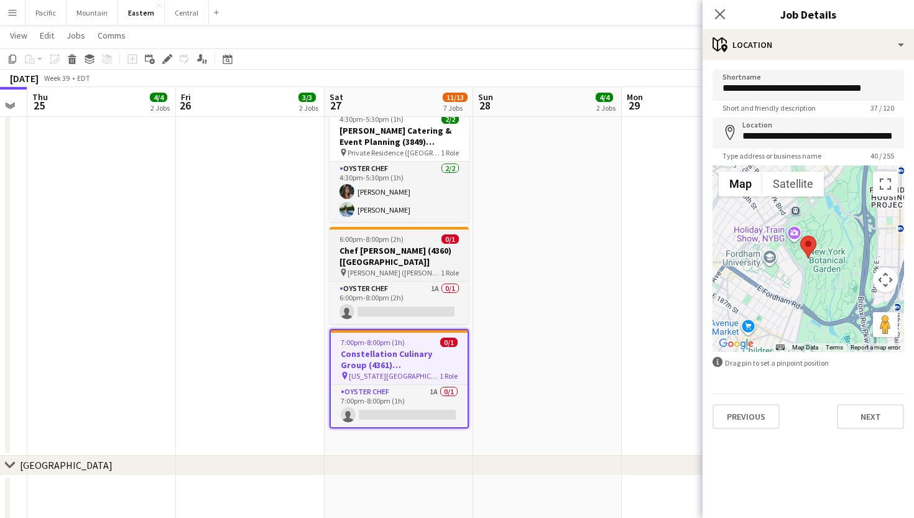
click at [418, 250] on h3 "Chef [PERSON_NAME] (4360) [[GEOGRAPHIC_DATA]]" at bounding box center [398, 256] width 139 height 22
type input "**********"
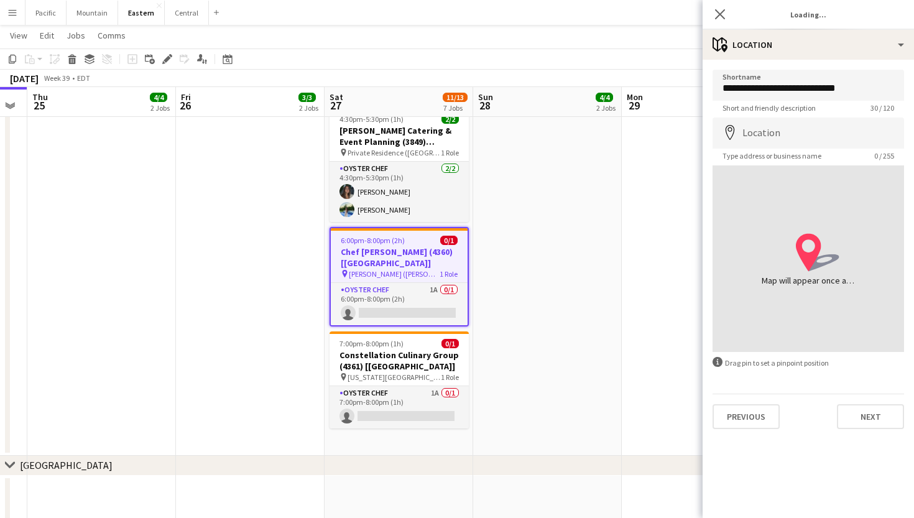
type input "**********"
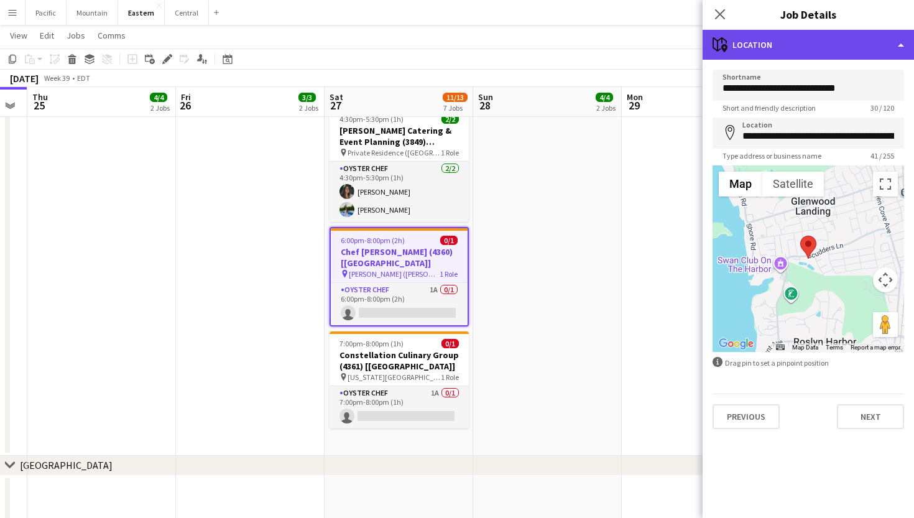
click at [814, 56] on div "maps-pin-1 Location" at bounding box center [807, 45] width 211 height 30
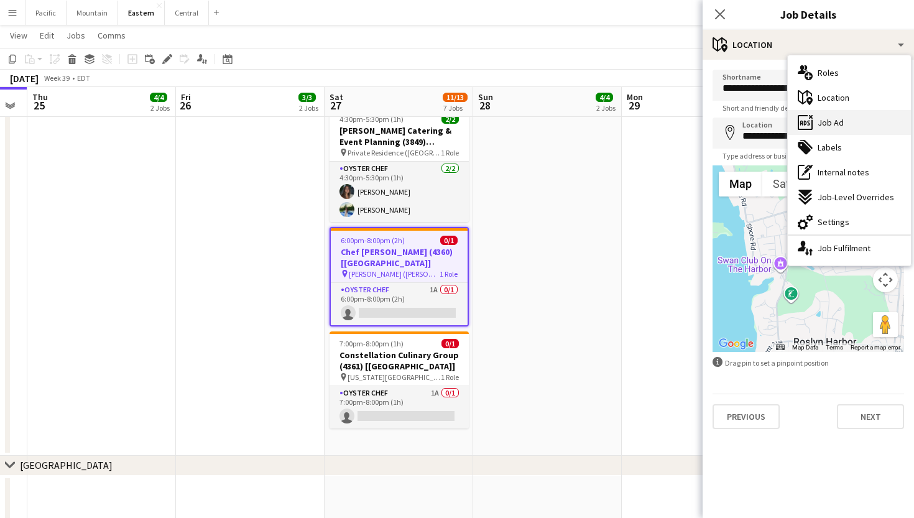
click at [837, 119] on span "Job Ad" at bounding box center [831, 122] width 26 height 11
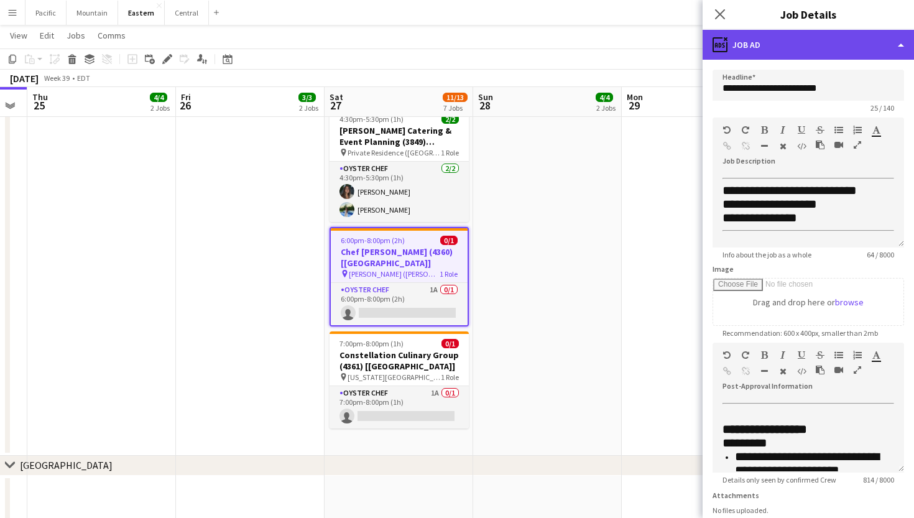
click at [841, 39] on div "ads-window Job Ad" at bounding box center [807, 45] width 211 height 30
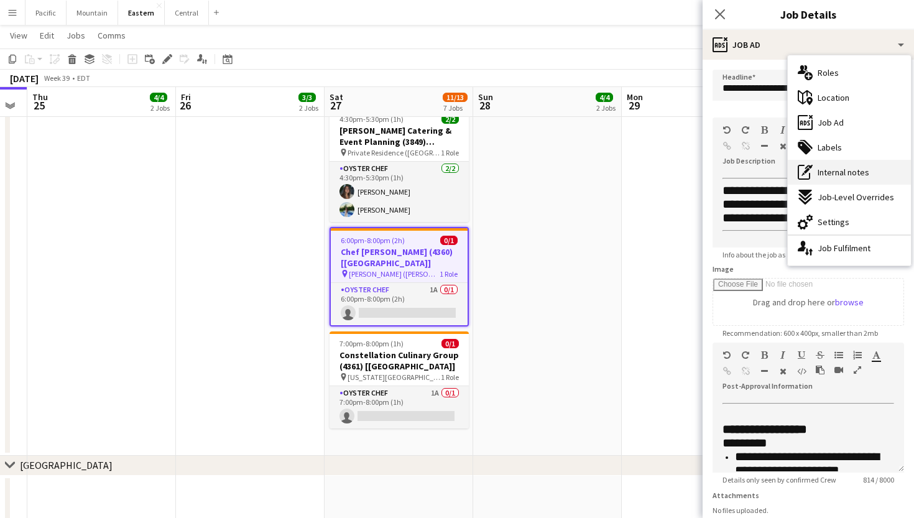
click at [847, 173] on span "Internal notes" at bounding box center [844, 172] width 52 height 11
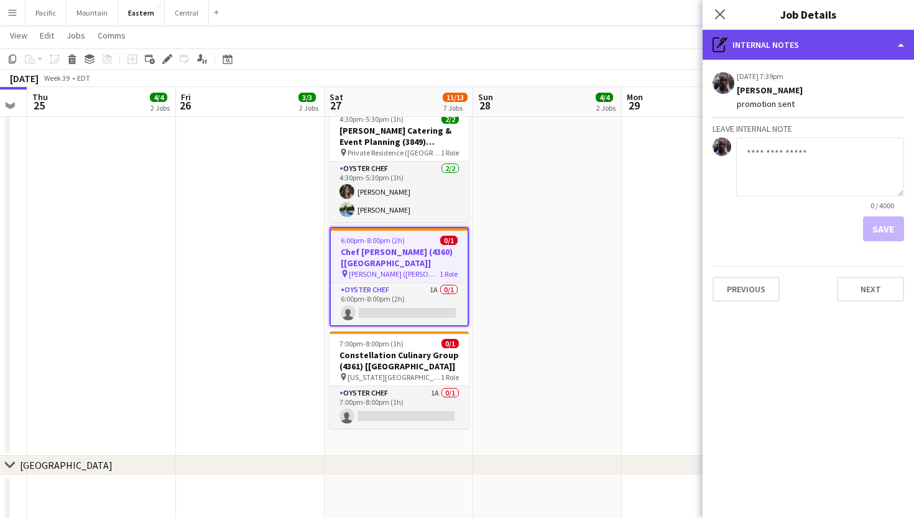
click at [819, 40] on div "pen-write Internal notes" at bounding box center [807, 45] width 211 height 30
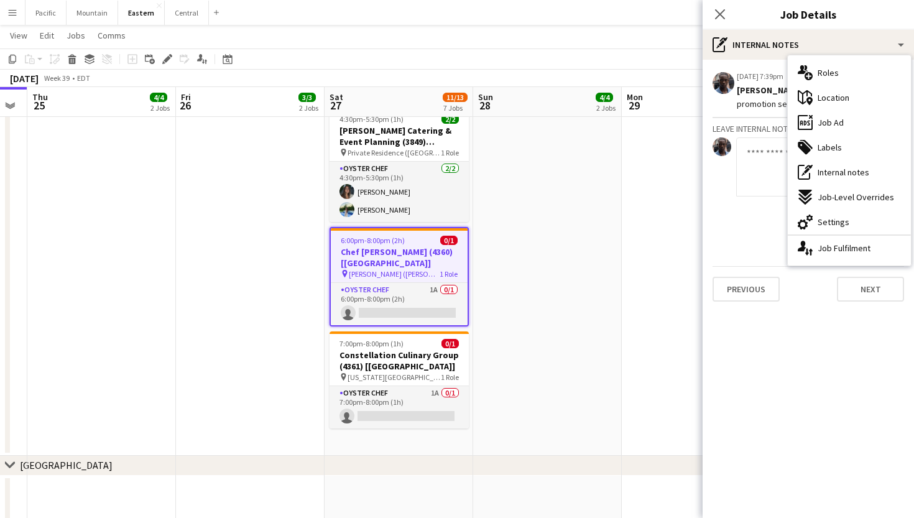
click at [430, 264] on h3 "Chef [PERSON_NAME] (4360) [[GEOGRAPHIC_DATA]]" at bounding box center [399, 257] width 137 height 22
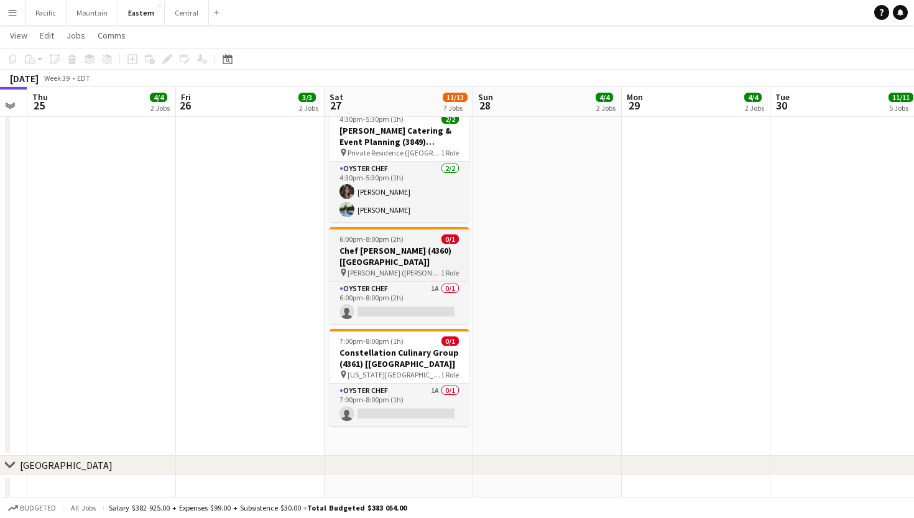
click at [440, 233] on app-job-card "6:00pm-8:00pm (2h) 0/1 Chef [PERSON_NAME] (4360) [[GEOGRAPHIC_DATA]] pin [PERSO…" at bounding box center [398, 275] width 139 height 97
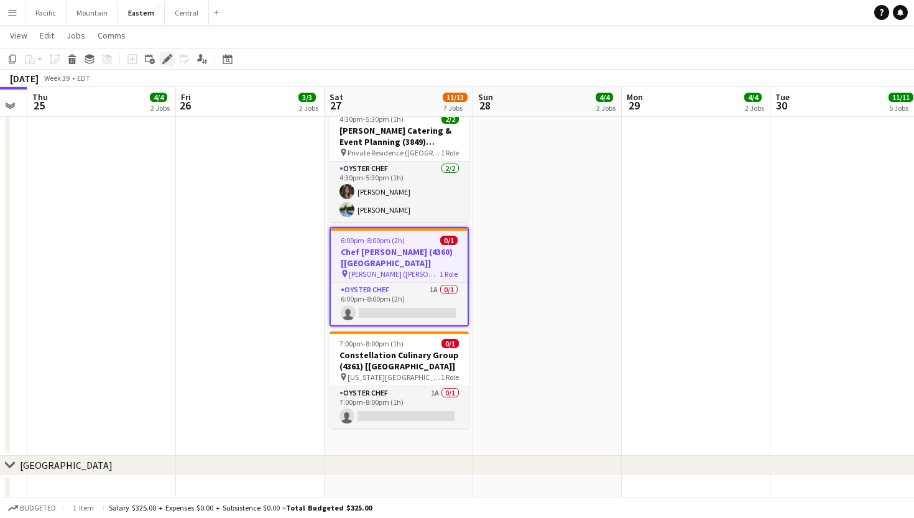
click at [168, 59] on icon at bounding box center [167, 59] width 7 height 7
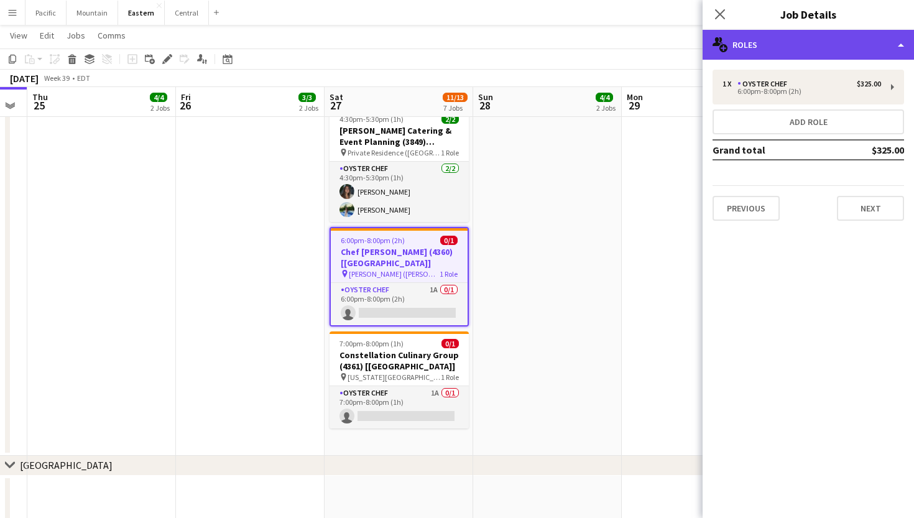
click at [759, 50] on div "multiple-users-add Roles" at bounding box center [807, 45] width 211 height 30
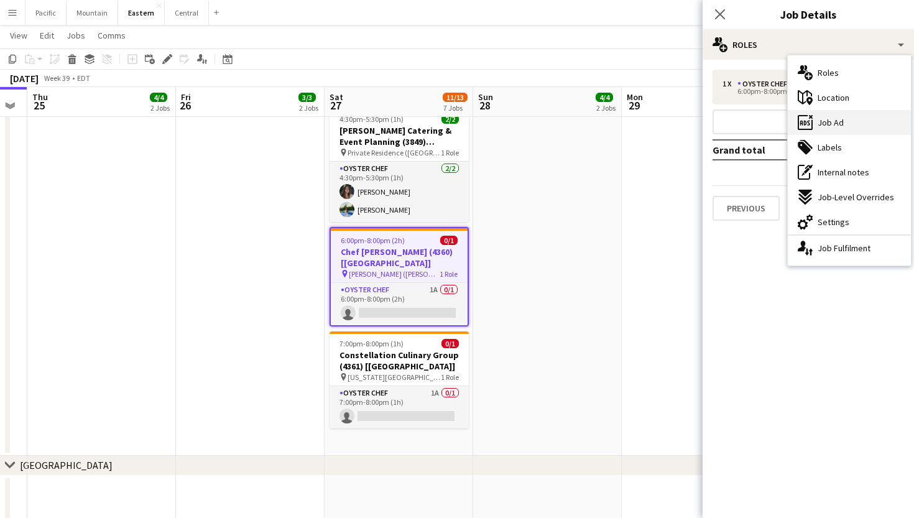
click at [845, 121] on div "ads-window Job Ad" at bounding box center [849, 122] width 123 height 25
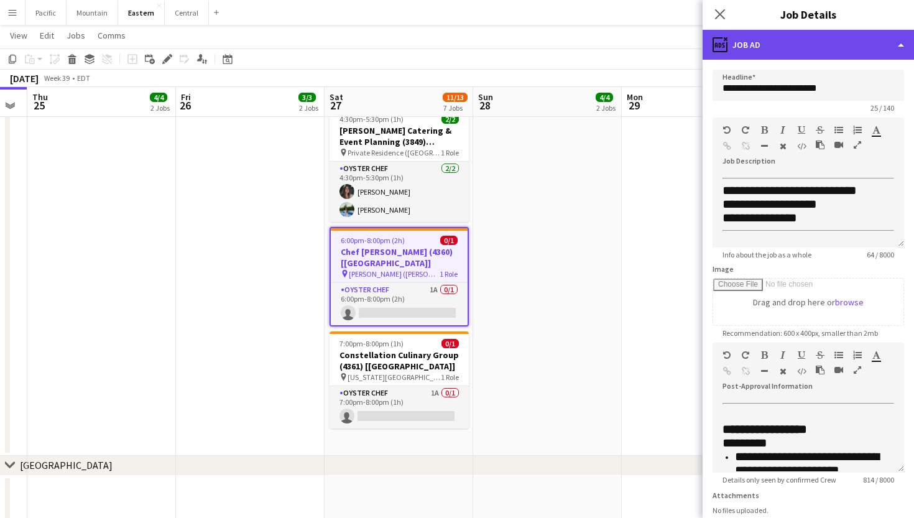
click at [826, 46] on div "ads-window Job Ad" at bounding box center [807, 45] width 211 height 30
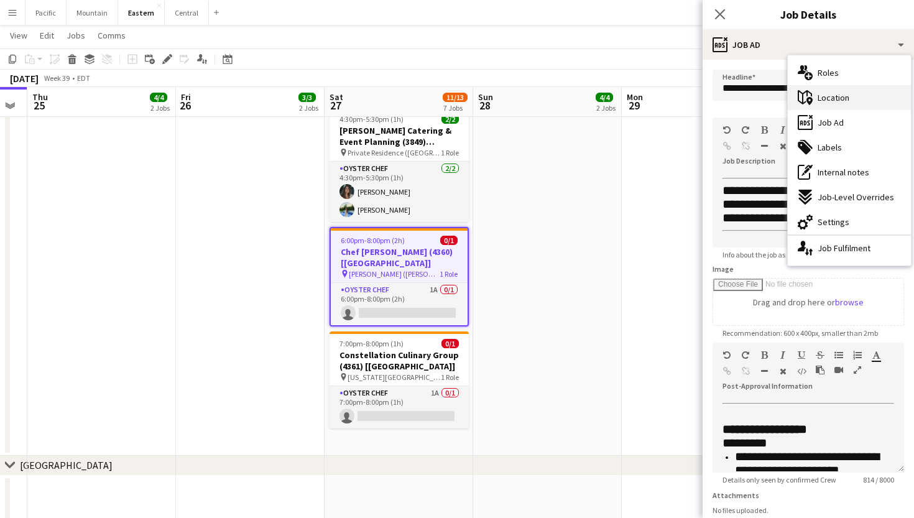
click at [839, 99] on span "Location" at bounding box center [834, 97] width 32 height 11
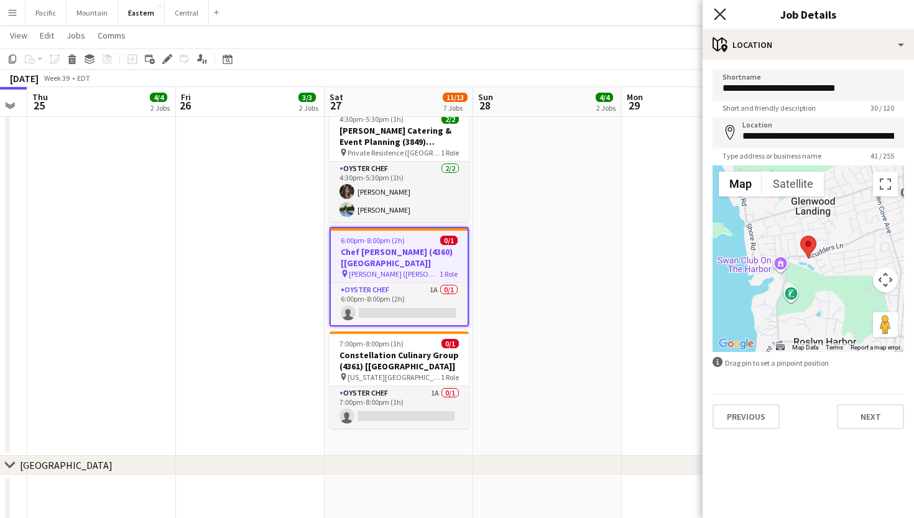
click at [717, 16] on icon "Close pop-in" at bounding box center [720, 14] width 12 height 12
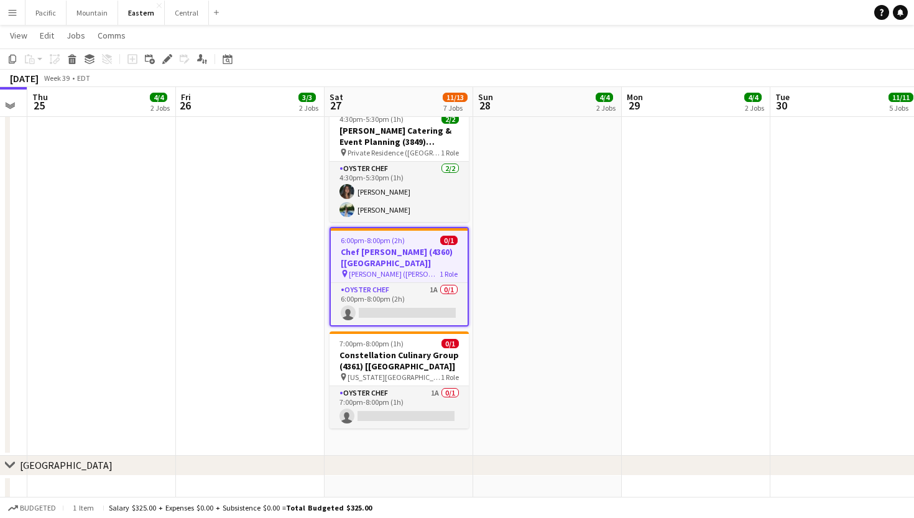
click at [403, 246] on h3 "Chef [PERSON_NAME] (4360) [[GEOGRAPHIC_DATA]]" at bounding box center [399, 257] width 137 height 22
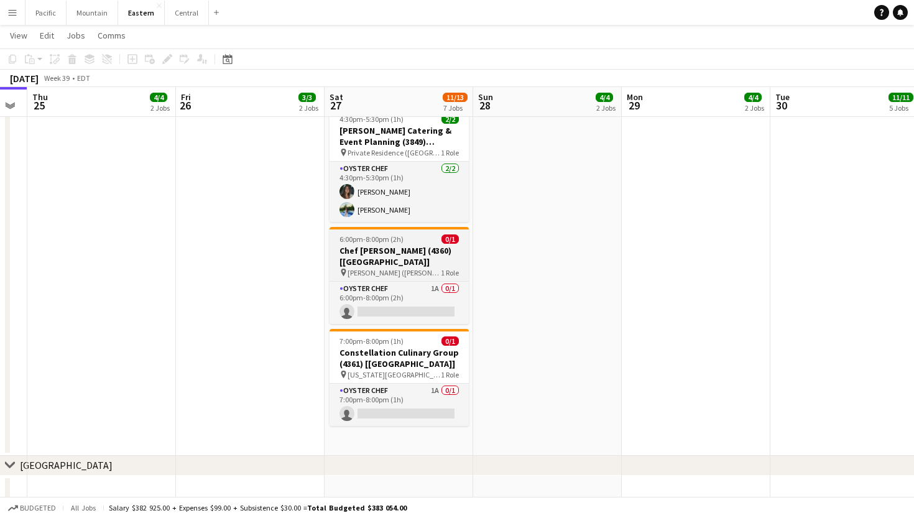
click at [403, 245] on h3 "Chef [PERSON_NAME] (4360) [[GEOGRAPHIC_DATA]]" at bounding box center [398, 256] width 139 height 22
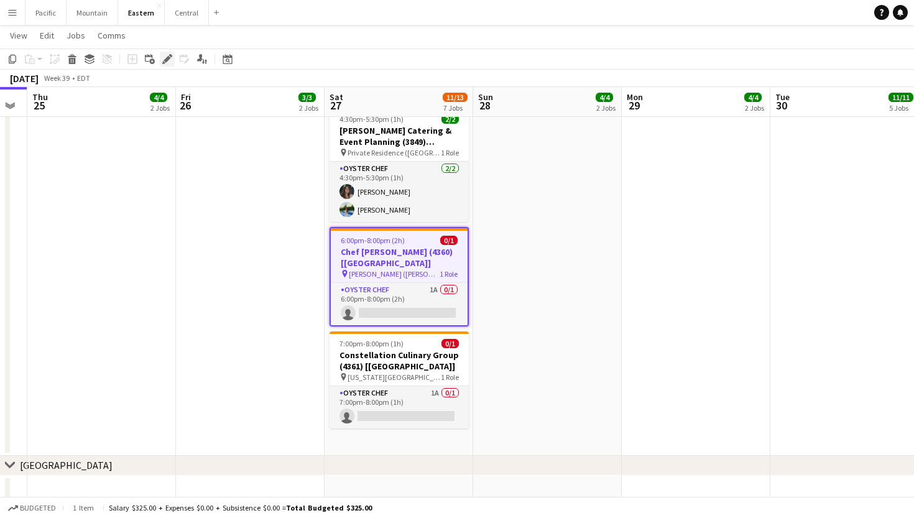
click at [171, 58] on icon "Edit" at bounding box center [167, 59] width 10 height 10
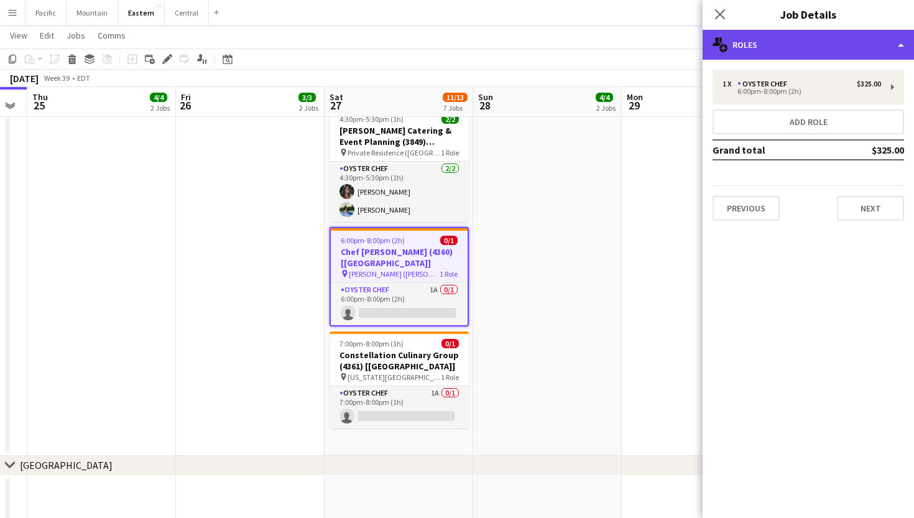
click at [780, 47] on div "multiple-users-add Roles" at bounding box center [807, 45] width 211 height 30
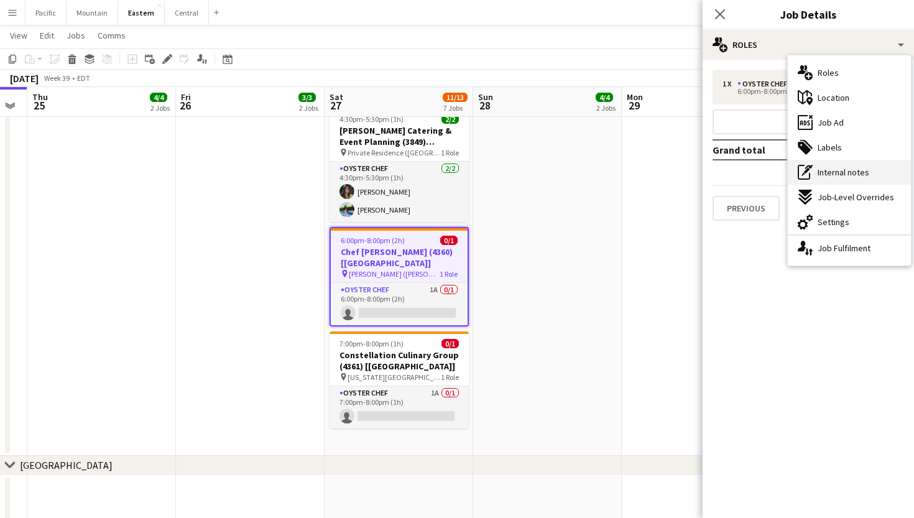
click at [822, 167] on span "Internal notes" at bounding box center [844, 172] width 52 height 11
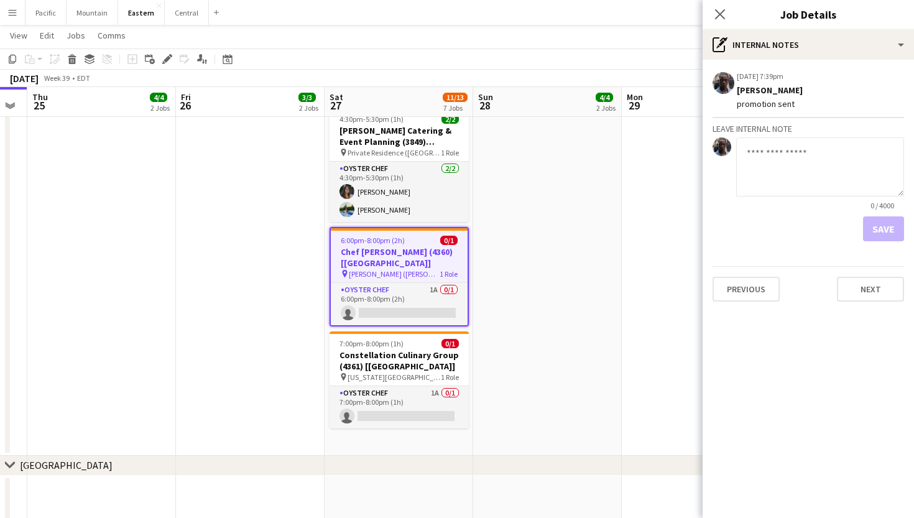
click at [776, 162] on textarea at bounding box center [820, 166] width 168 height 59
type textarea "**********"
click at [882, 229] on button "Save" at bounding box center [883, 228] width 41 height 25
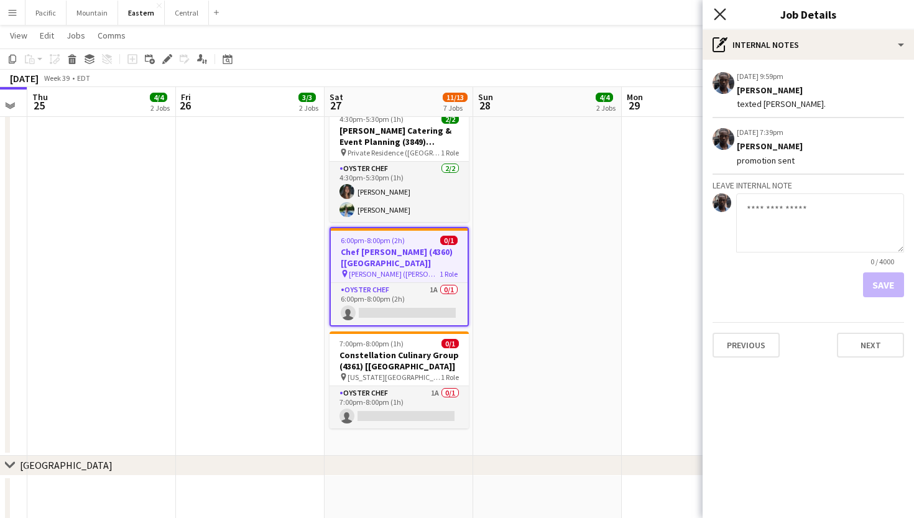
click at [720, 15] on icon at bounding box center [720, 14] width 12 height 12
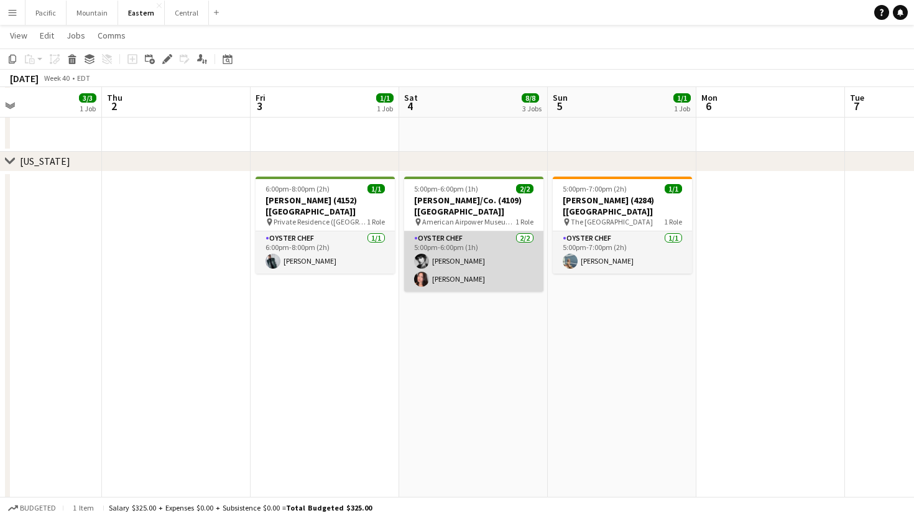
scroll to position [827, 0]
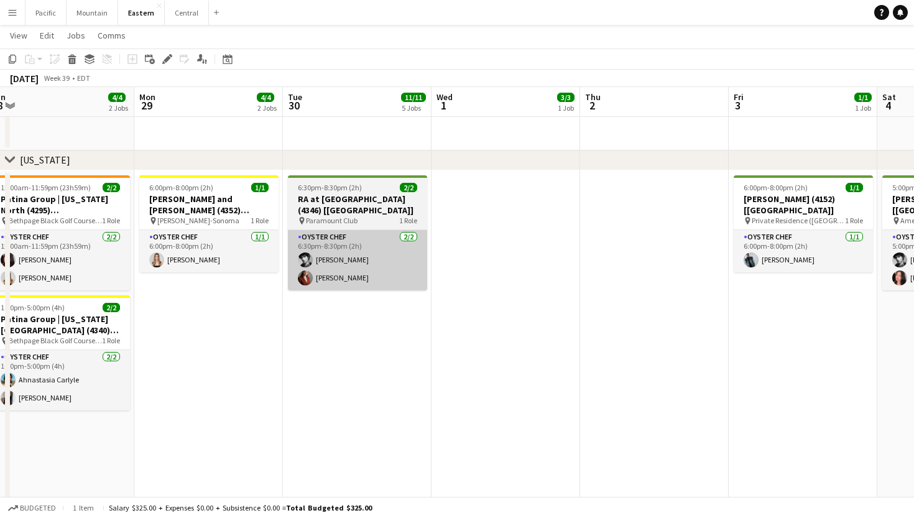
click at [387, 264] on app-card-role "Oyster Chef [DATE] 6:30pm-8:30pm (2h) [PERSON_NAME] [PERSON_NAME] Artych" at bounding box center [357, 260] width 139 height 60
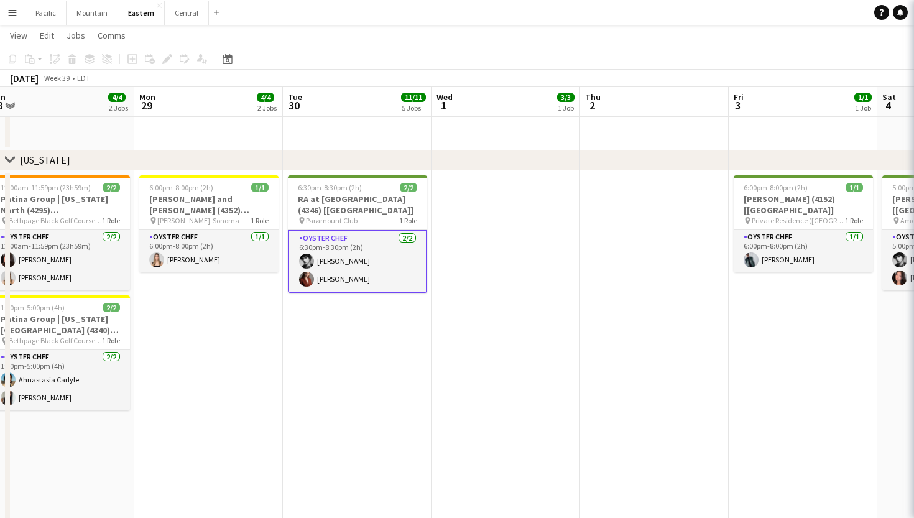
scroll to position [0, 312]
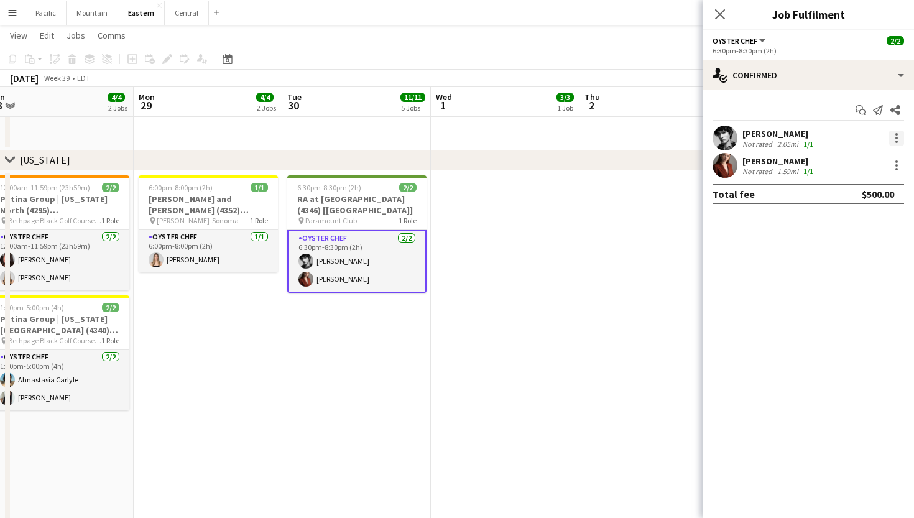
click at [893, 138] on div at bounding box center [896, 138] width 15 height 15
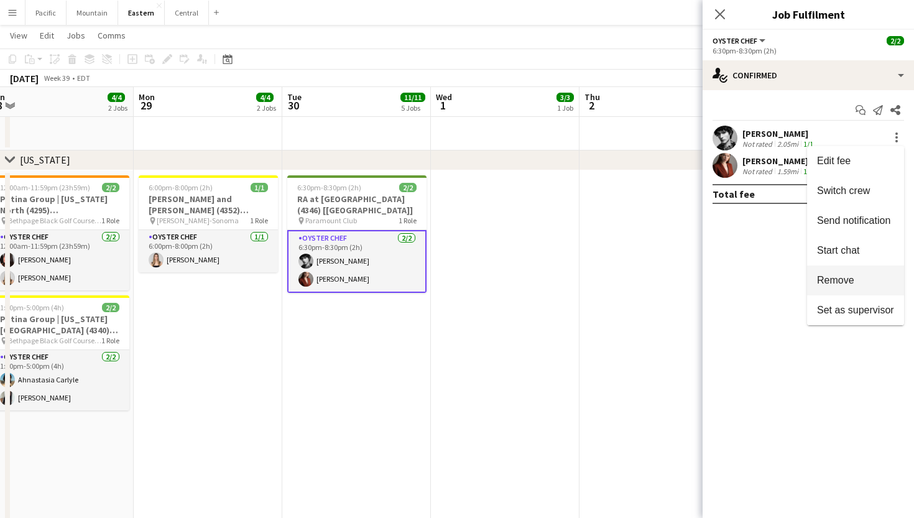
click at [855, 279] on span "Remove" at bounding box center [855, 280] width 77 height 11
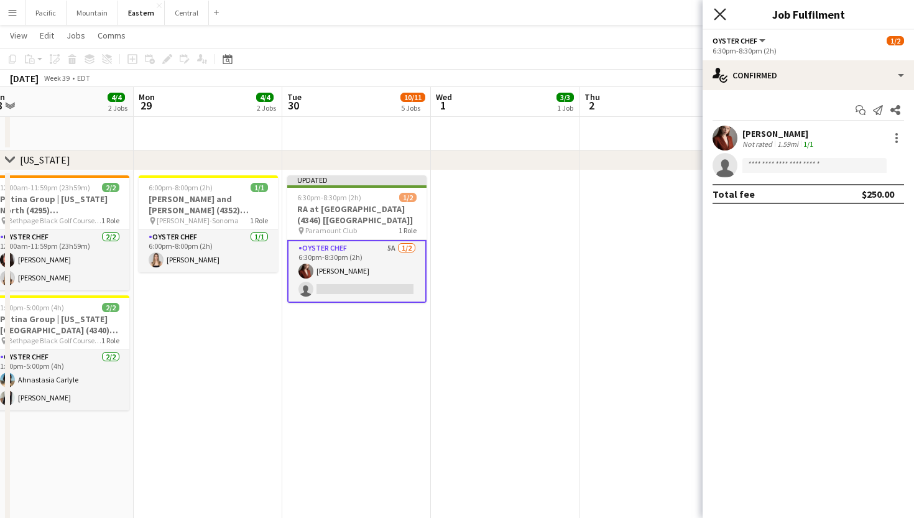
click at [717, 18] on icon "Close pop-in" at bounding box center [720, 14] width 12 height 12
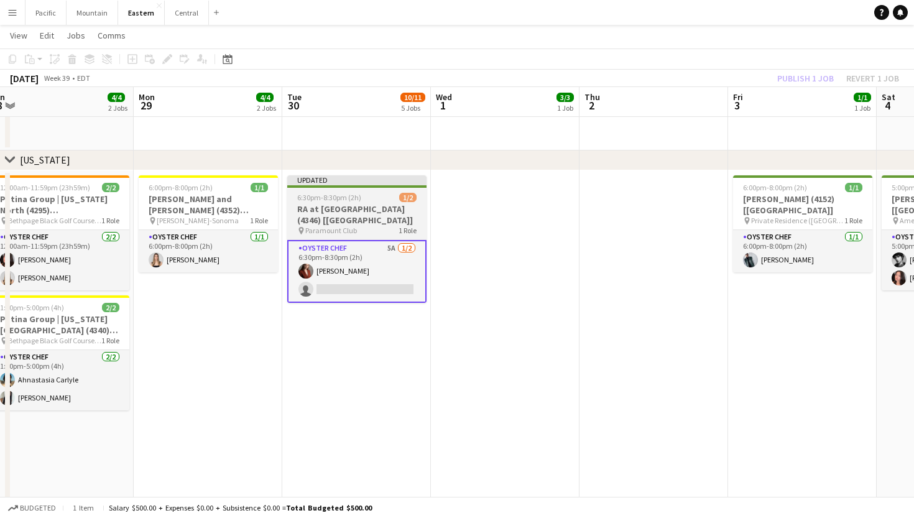
click at [381, 218] on h3 "RA at [GEOGRAPHIC_DATA] (4346) [[GEOGRAPHIC_DATA]]" at bounding box center [356, 214] width 139 height 22
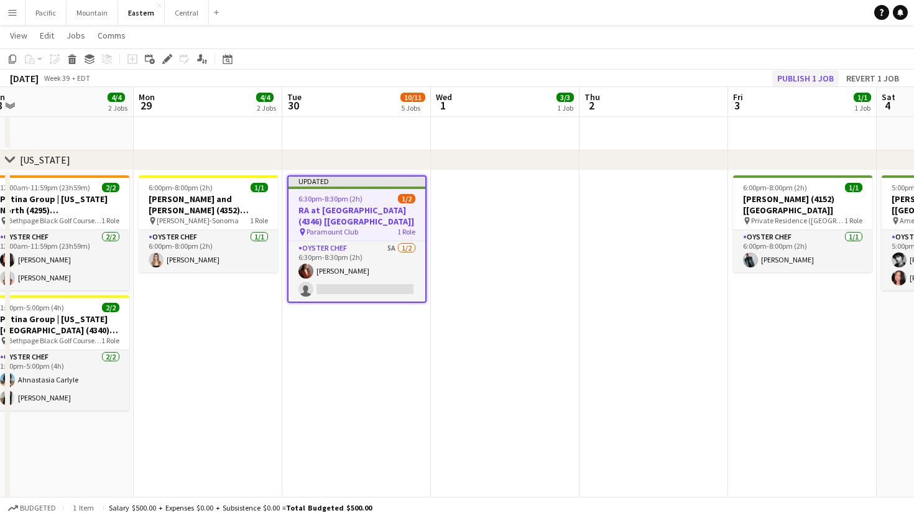
click at [804, 76] on button "Publish 1 job" at bounding box center [805, 78] width 67 height 16
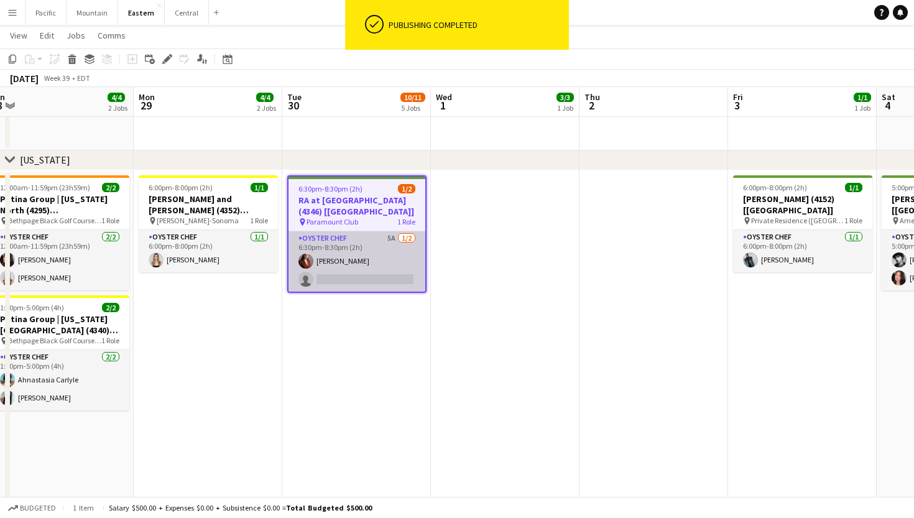
click at [382, 254] on app-card-role "Oyster Chef 5A [DATE] 6:30pm-8:30pm (2h) [PERSON_NAME] single-neutral-actions" at bounding box center [356, 261] width 137 height 60
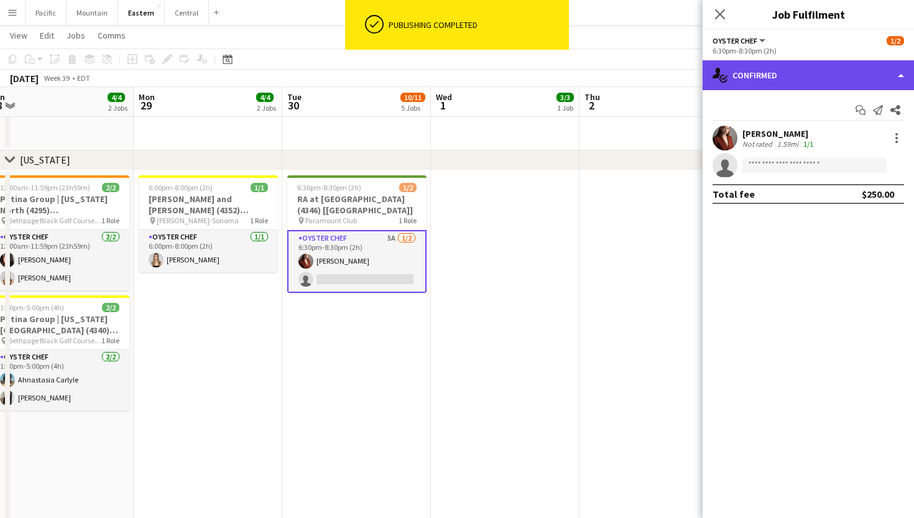
click at [756, 81] on div "single-neutral-actions-check-2 Confirmed" at bounding box center [807, 75] width 211 height 30
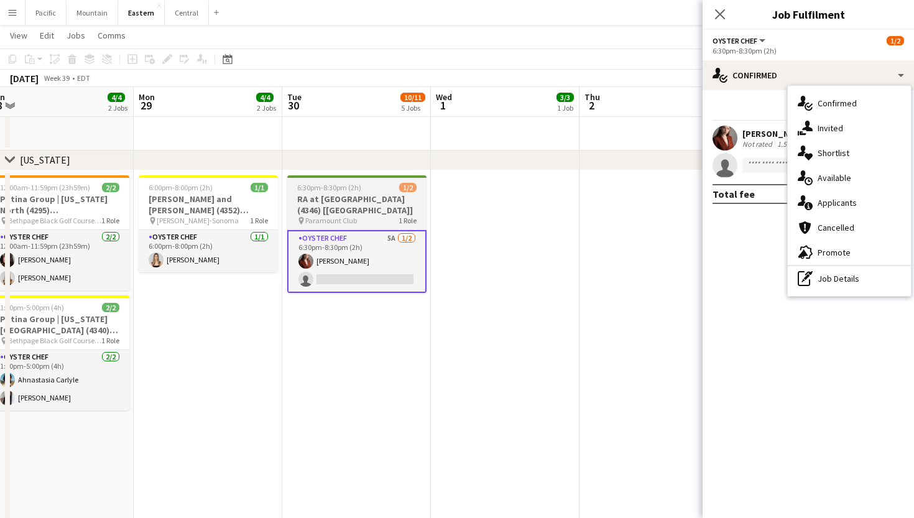
click at [348, 205] on h3 "RA at [GEOGRAPHIC_DATA] (4346) [[GEOGRAPHIC_DATA]]" at bounding box center [356, 204] width 139 height 22
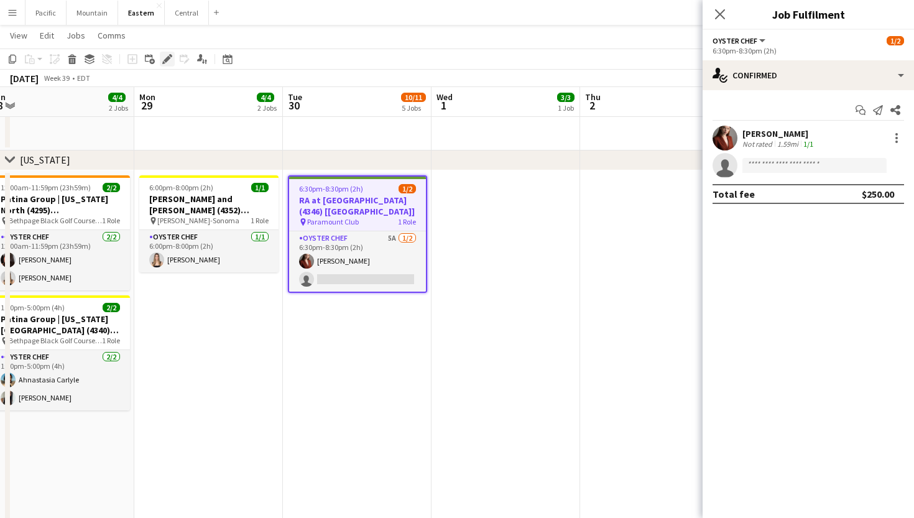
click at [169, 58] on icon at bounding box center [167, 59] width 7 height 7
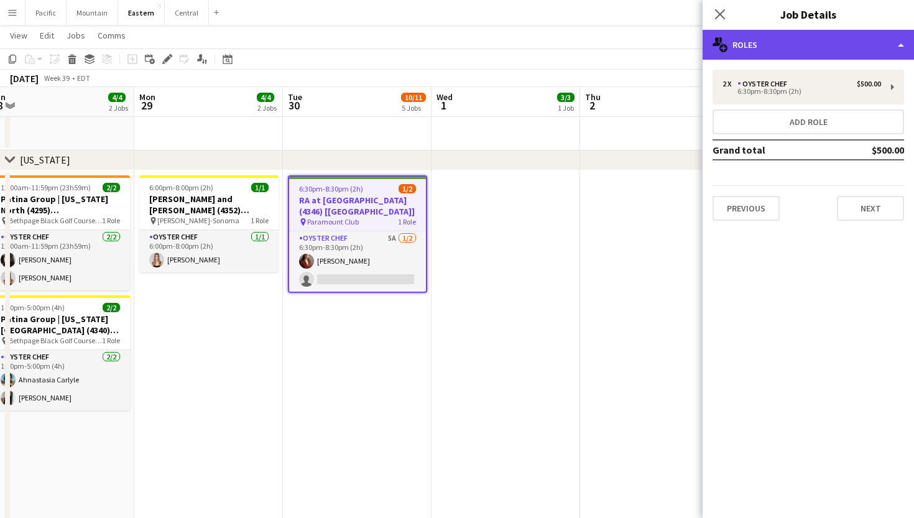
click at [815, 33] on div "multiple-users-add Roles" at bounding box center [807, 45] width 211 height 30
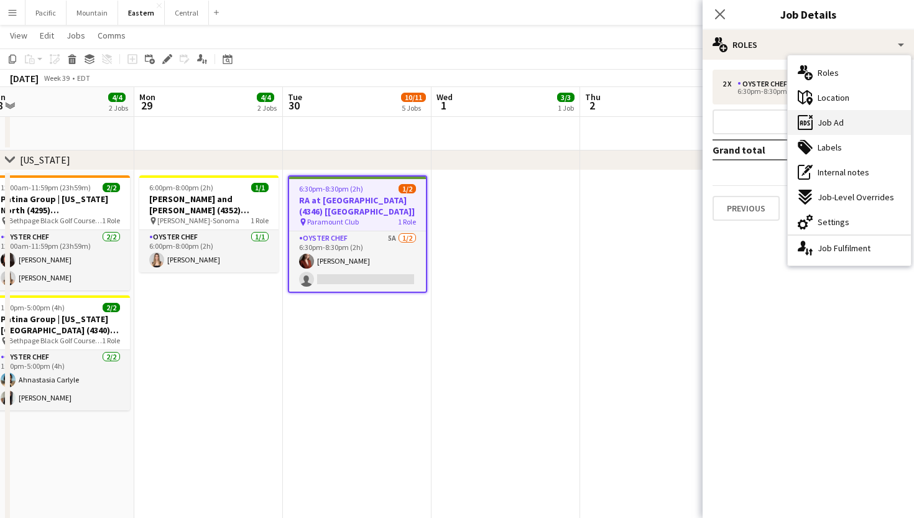
click at [848, 115] on div "ads-window Job Ad" at bounding box center [849, 122] width 123 height 25
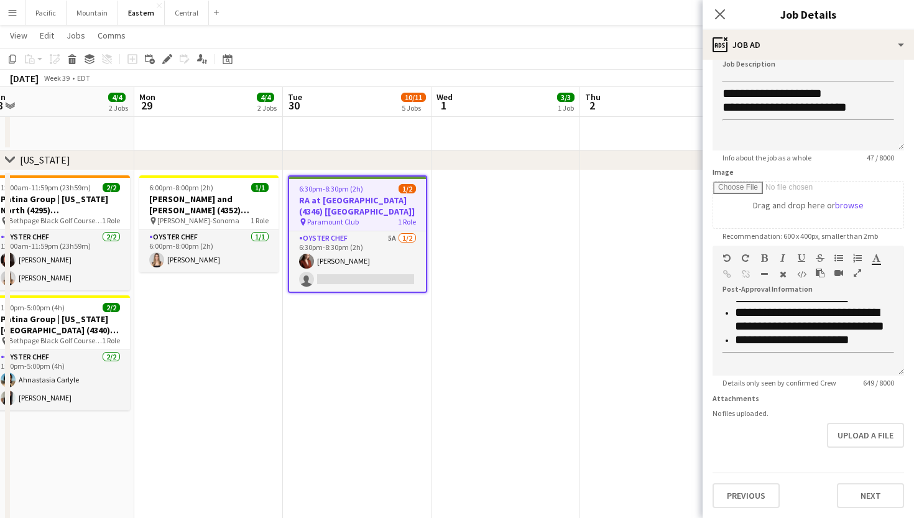
scroll to position [97, 0]
click at [717, 13] on icon "Close pop-in" at bounding box center [720, 14] width 12 height 12
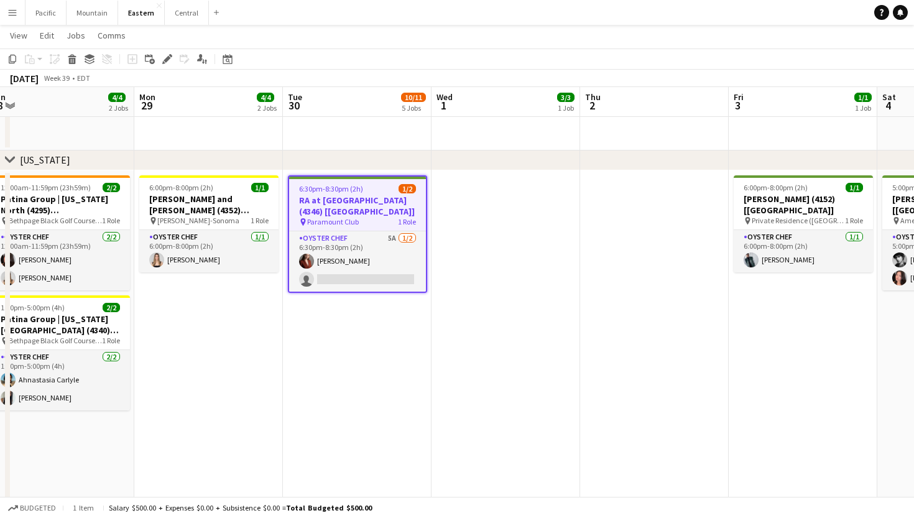
click at [333, 200] on h3 "RA at [GEOGRAPHIC_DATA] (4346) [[GEOGRAPHIC_DATA]]" at bounding box center [357, 206] width 137 height 22
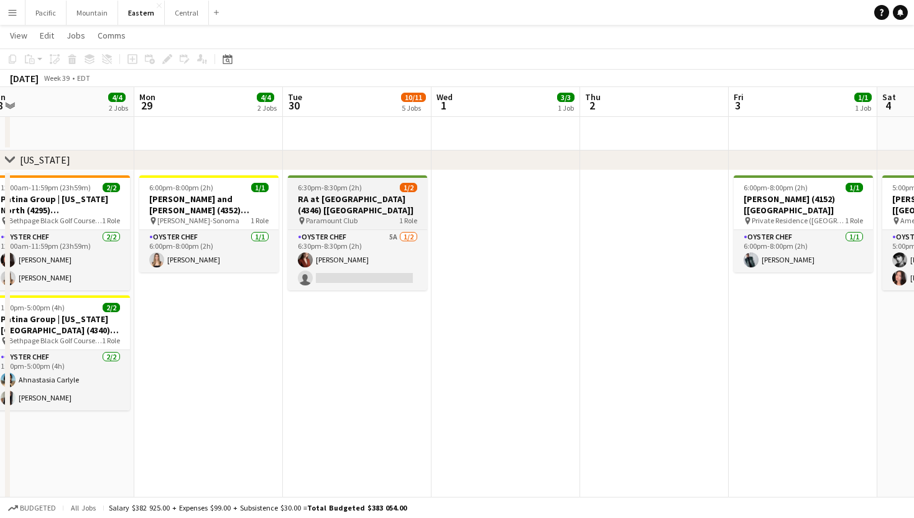
click at [333, 200] on h3 "RA at [GEOGRAPHIC_DATA] (4346) [[GEOGRAPHIC_DATA]]" at bounding box center [357, 204] width 139 height 22
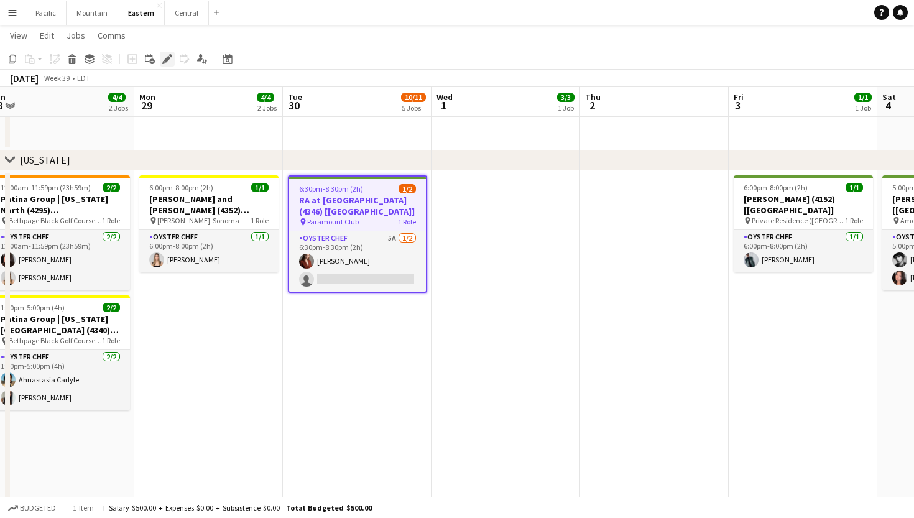
click at [167, 60] on icon at bounding box center [167, 59] width 7 height 7
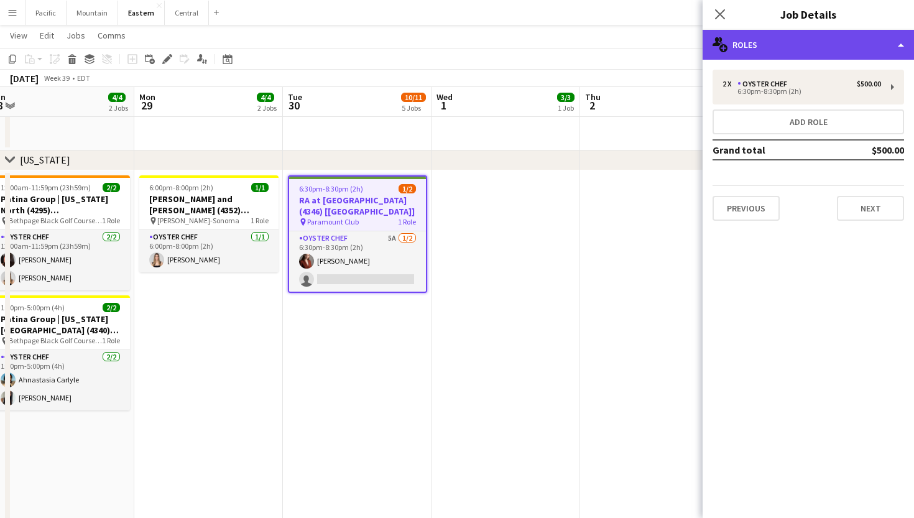
click at [834, 53] on div "multiple-users-add Roles" at bounding box center [807, 45] width 211 height 30
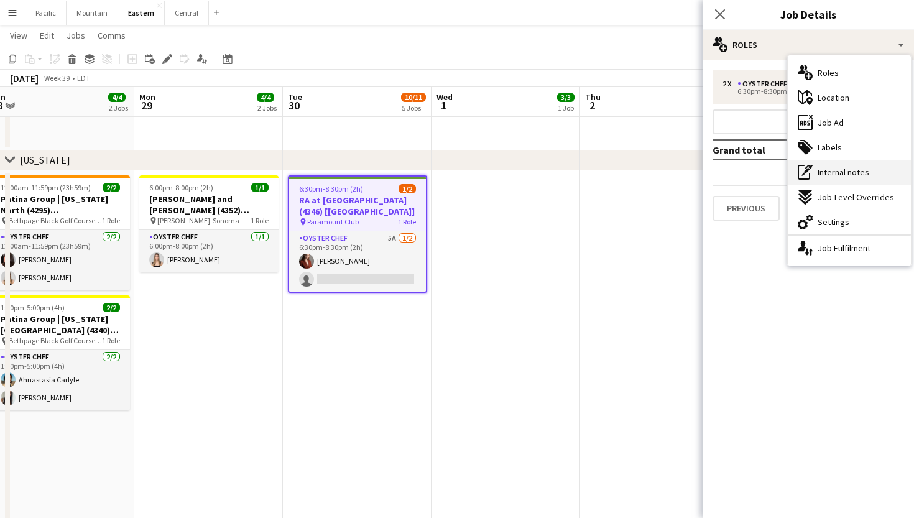
click at [849, 169] on span "Internal notes" at bounding box center [844, 172] width 52 height 11
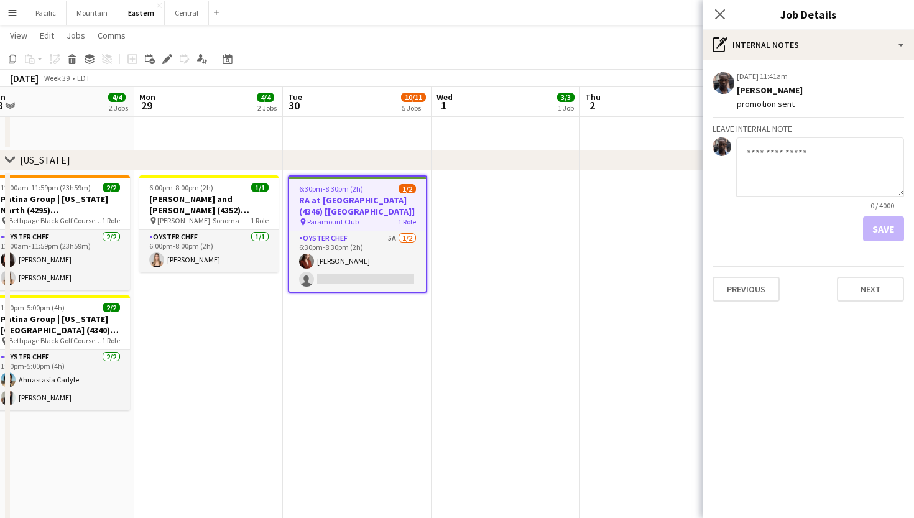
click at [790, 160] on textarea at bounding box center [820, 166] width 168 height 59
type textarea "*"
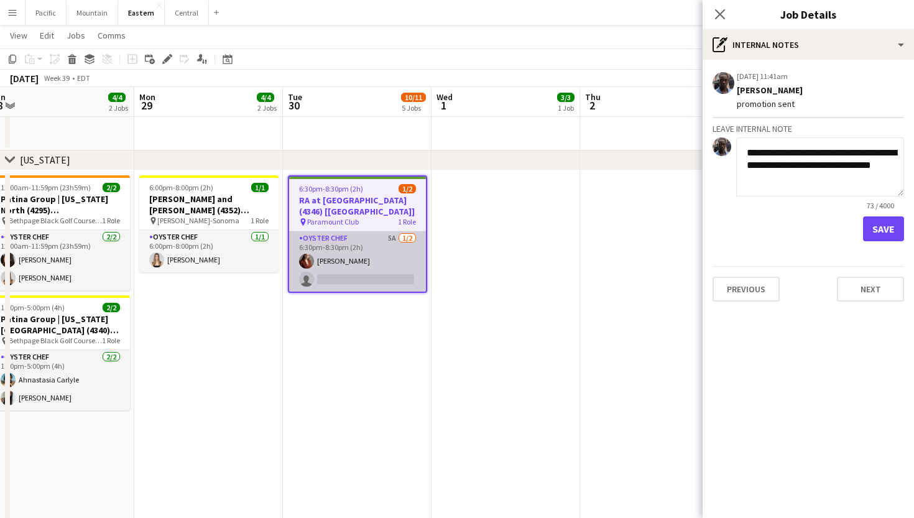
type textarea "**********"
click at [397, 270] on app-card-role "Oyster Chef 5A [DATE] 6:30pm-8:30pm (2h) [PERSON_NAME] single-neutral-actions" at bounding box center [357, 261] width 137 height 60
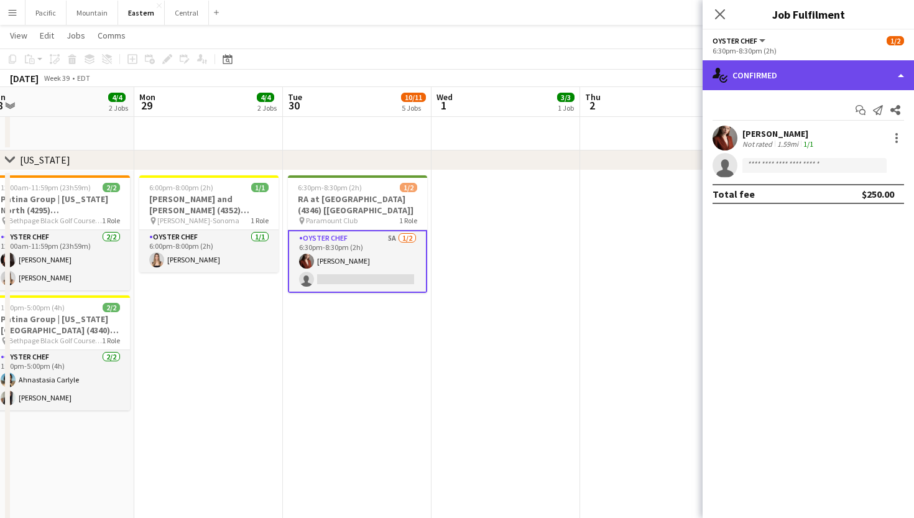
click at [819, 64] on div "single-neutral-actions-check-2 Confirmed" at bounding box center [807, 75] width 211 height 30
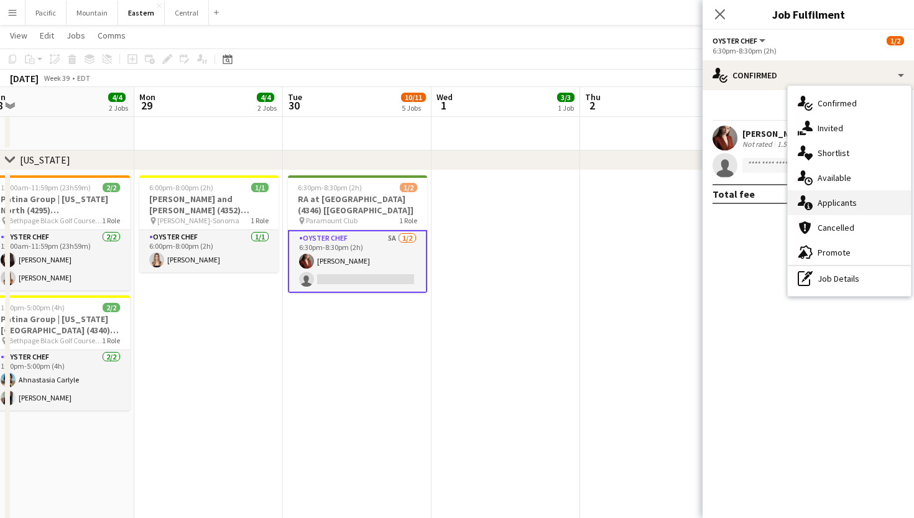
click at [838, 204] on span "Applicants" at bounding box center [837, 202] width 39 height 11
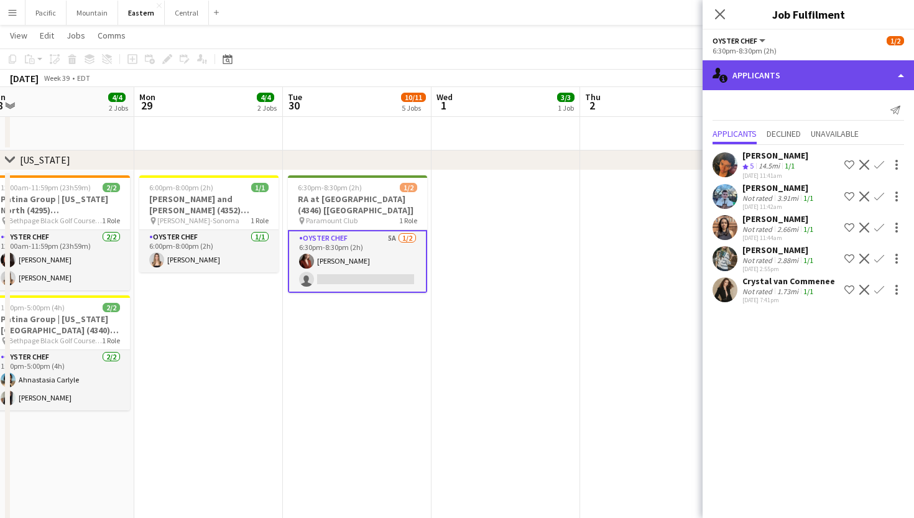
click at [768, 70] on div "single-neutral-actions-information Applicants" at bounding box center [807, 75] width 211 height 30
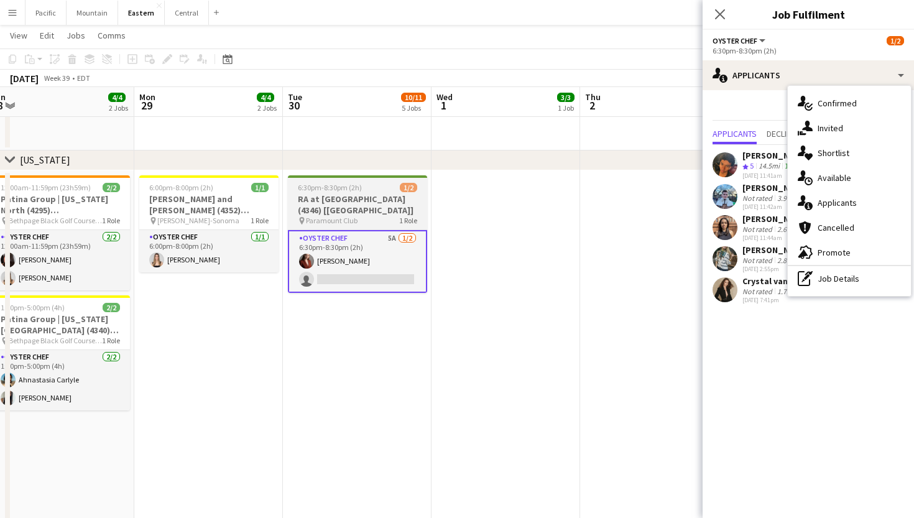
click at [395, 202] on h3 "RA at [GEOGRAPHIC_DATA] (4346) [[GEOGRAPHIC_DATA]]" at bounding box center [357, 204] width 139 height 22
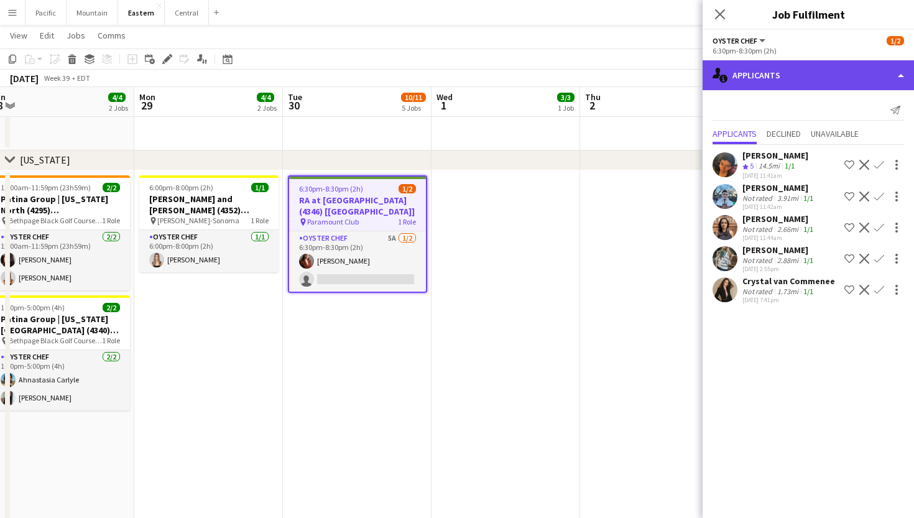
click at [788, 76] on div "single-neutral-actions-information Applicants" at bounding box center [807, 75] width 211 height 30
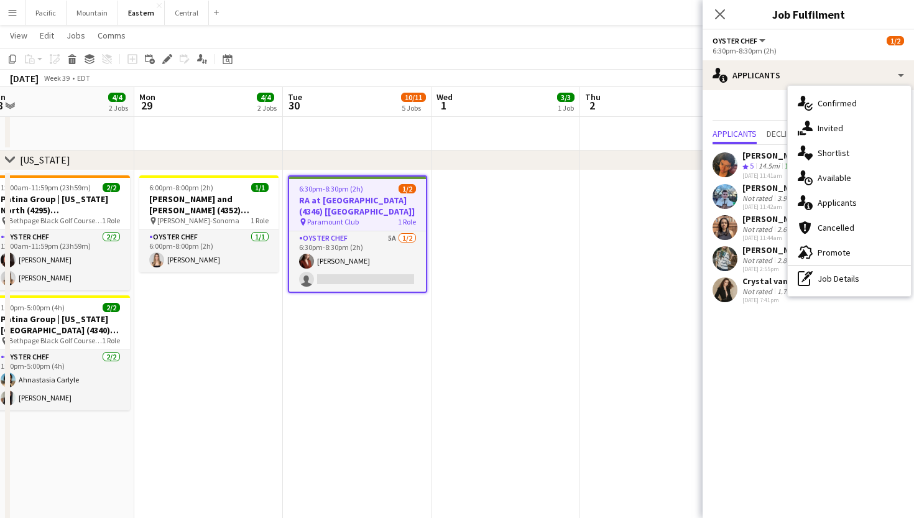
click at [382, 216] on h3 "RA at [GEOGRAPHIC_DATA] (4346) [[GEOGRAPHIC_DATA]]" at bounding box center [357, 206] width 137 height 22
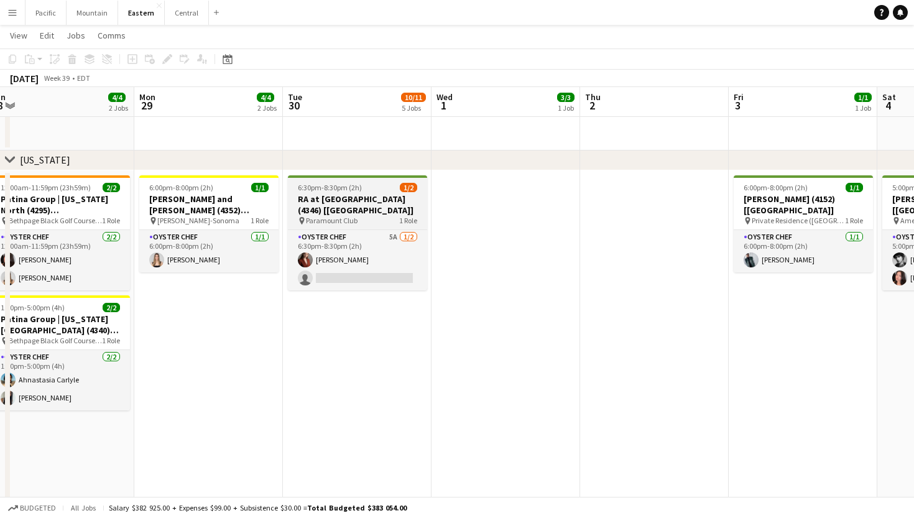
click at [329, 198] on h3 "RA at [GEOGRAPHIC_DATA] (4346) [[GEOGRAPHIC_DATA]]" at bounding box center [357, 204] width 139 height 22
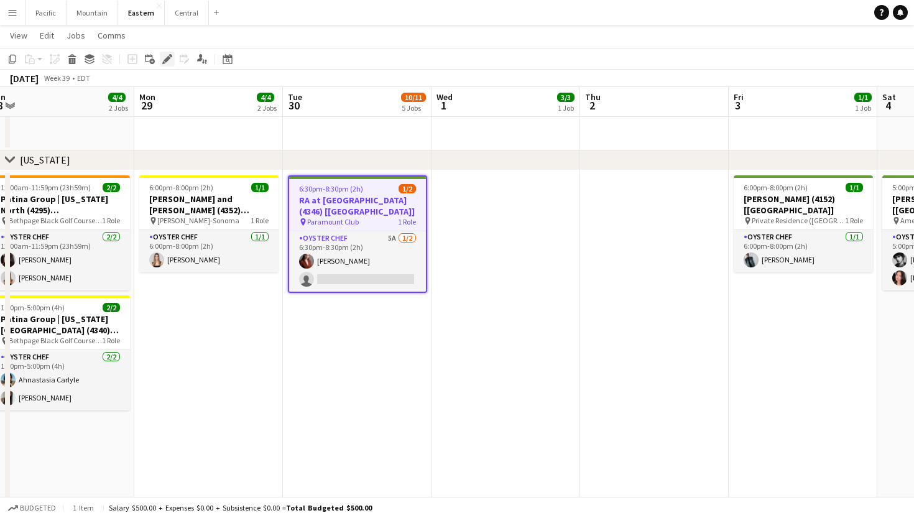
click at [168, 64] on div "Edit" at bounding box center [167, 59] width 15 height 15
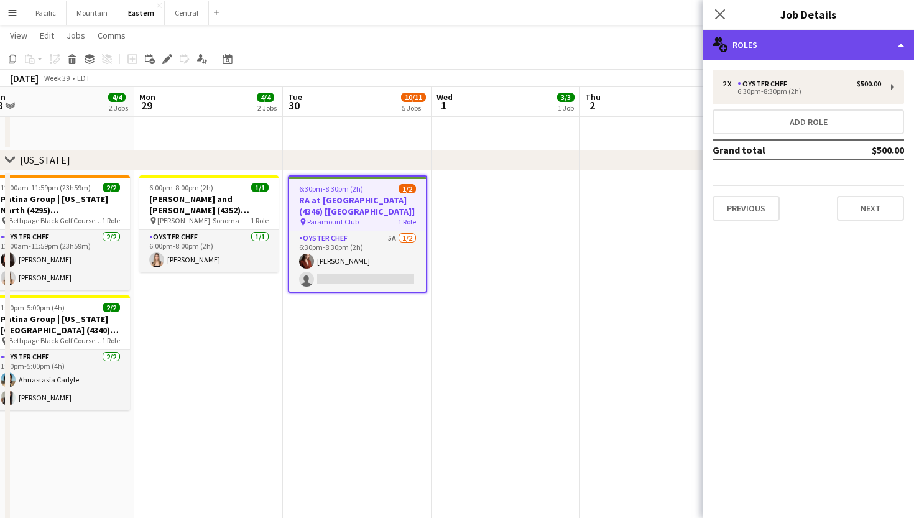
click at [783, 38] on div "multiple-users-add Roles" at bounding box center [807, 45] width 211 height 30
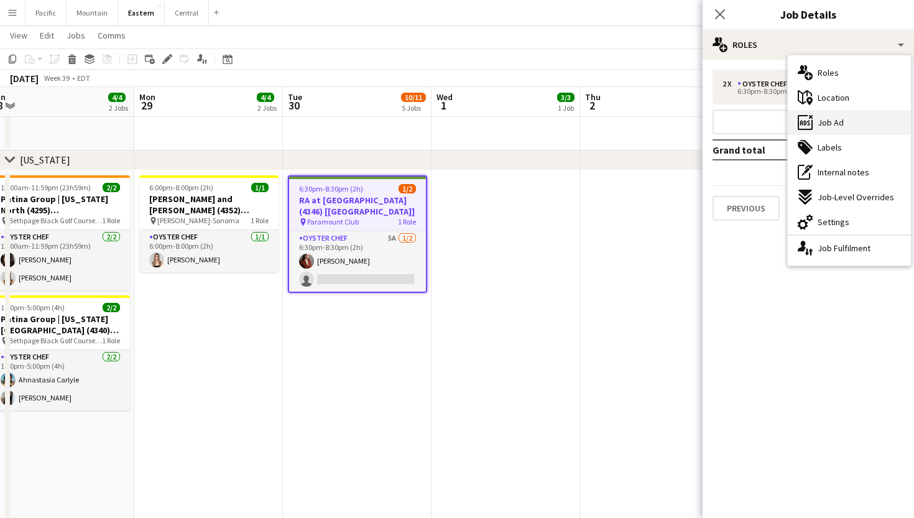
click at [844, 115] on div "ads-window Job Ad" at bounding box center [849, 122] width 123 height 25
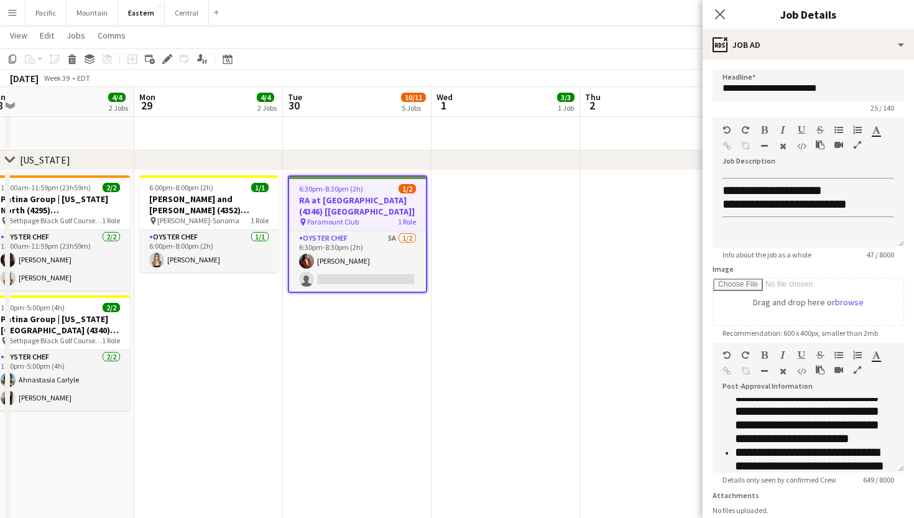
scroll to position [349, 0]
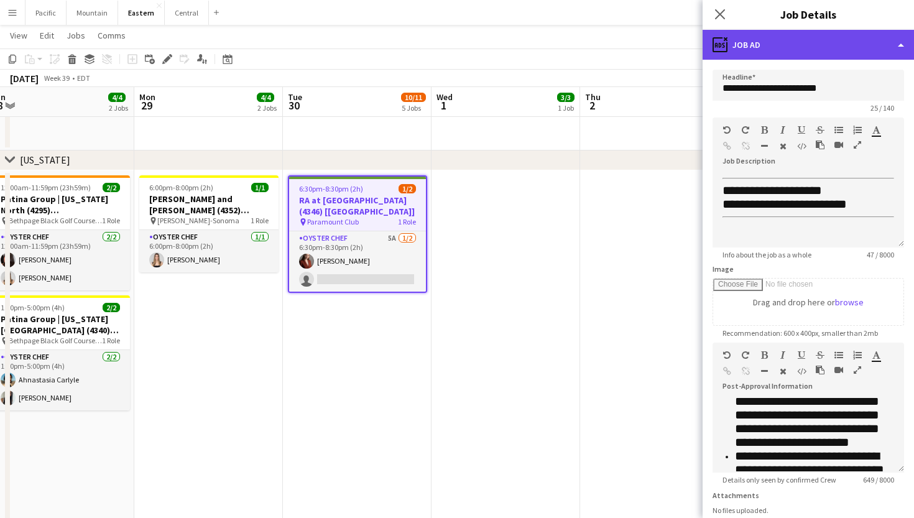
click at [761, 34] on div "ads-window Job Ad" at bounding box center [807, 45] width 211 height 30
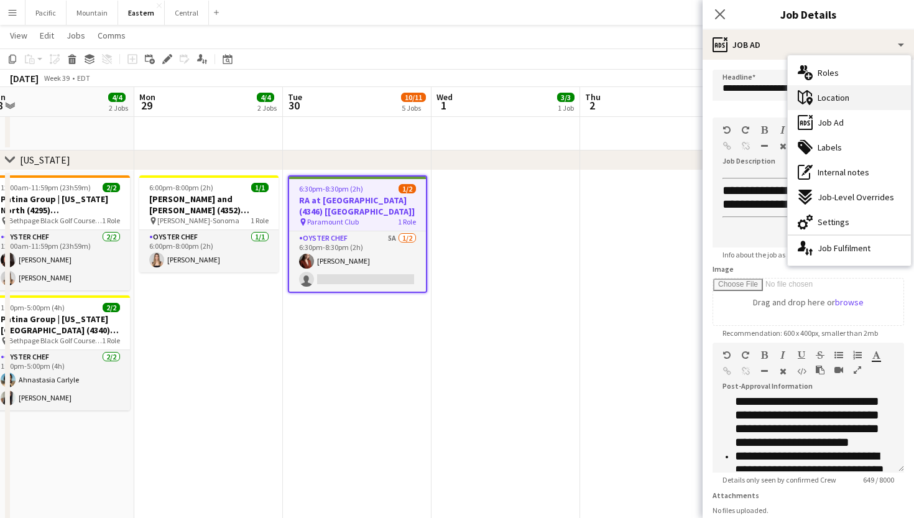
click at [810, 95] on icon "maps-pin-1" at bounding box center [805, 97] width 15 height 15
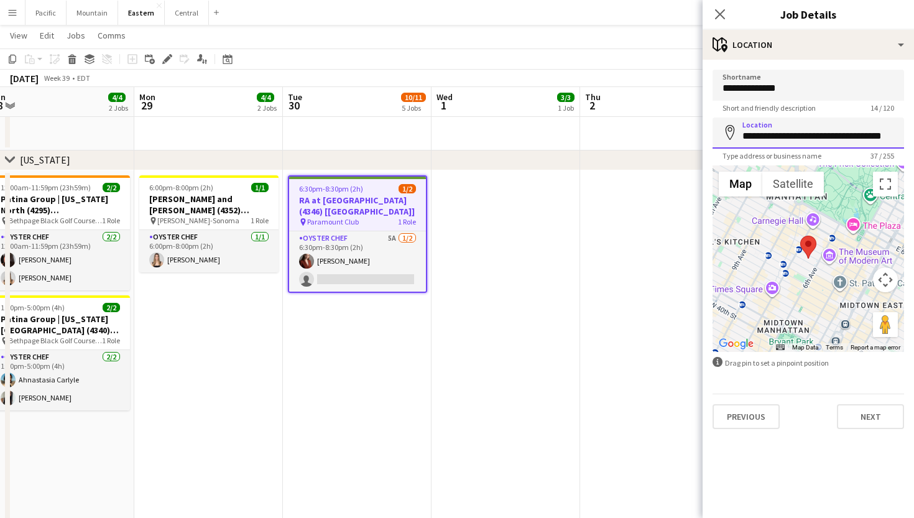
click at [788, 129] on input "**********" at bounding box center [807, 132] width 191 height 31
click at [714, 17] on icon "Close pop-in" at bounding box center [720, 14] width 12 height 12
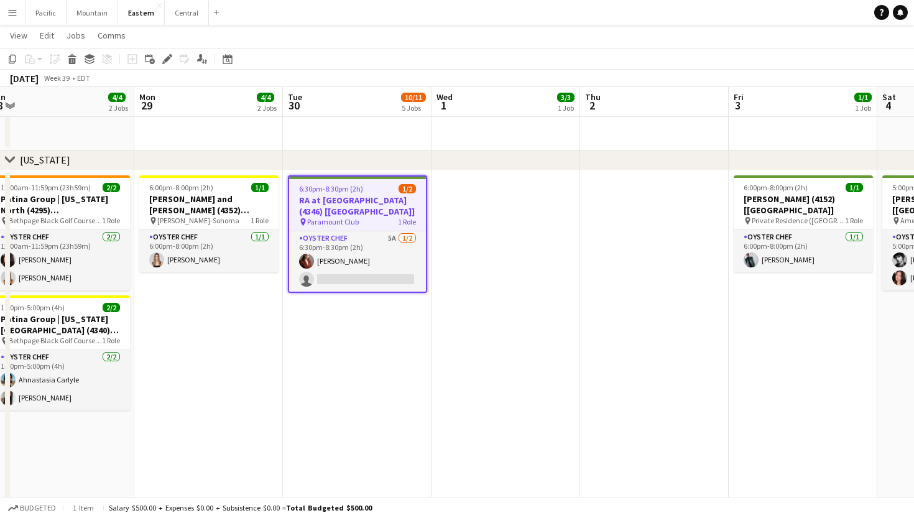
click at [323, 203] on h3 "RA at [GEOGRAPHIC_DATA] (4346) [[GEOGRAPHIC_DATA]]" at bounding box center [357, 206] width 137 height 22
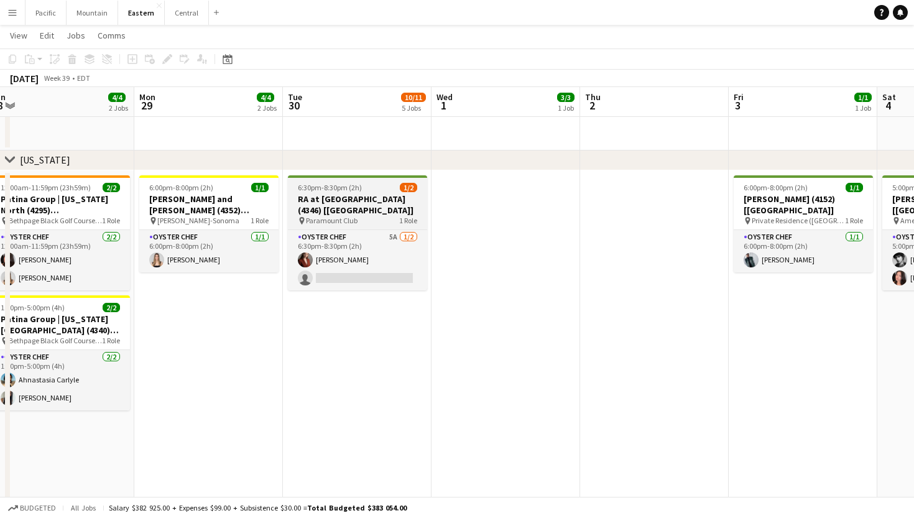
click at [335, 204] on h3 "RA at [GEOGRAPHIC_DATA] (4346) [[GEOGRAPHIC_DATA]]" at bounding box center [357, 204] width 139 height 22
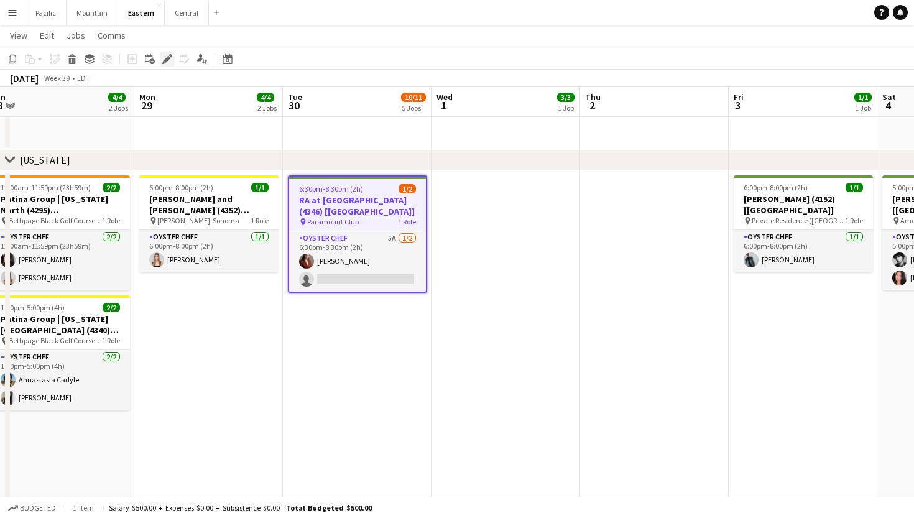
click at [170, 58] on icon at bounding box center [167, 59] width 7 height 7
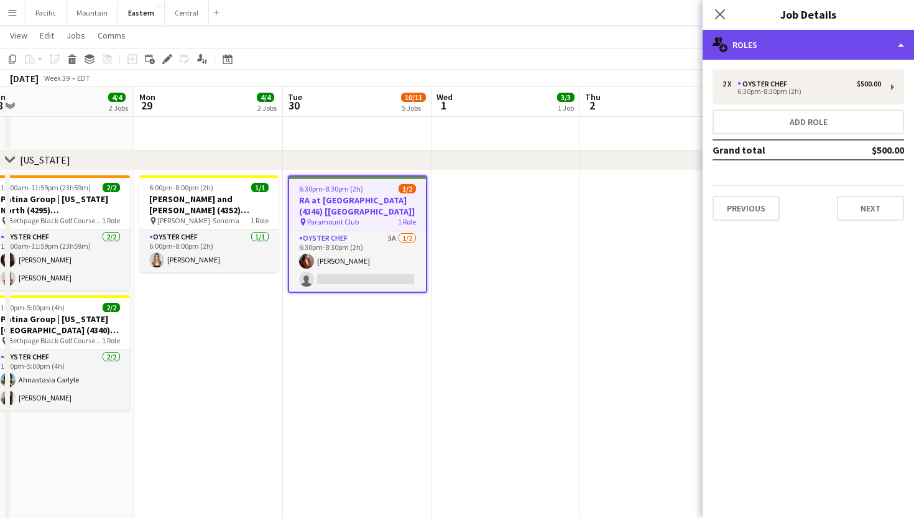
click at [757, 39] on div "multiple-users-add Roles" at bounding box center [807, 45] width 211 height 30
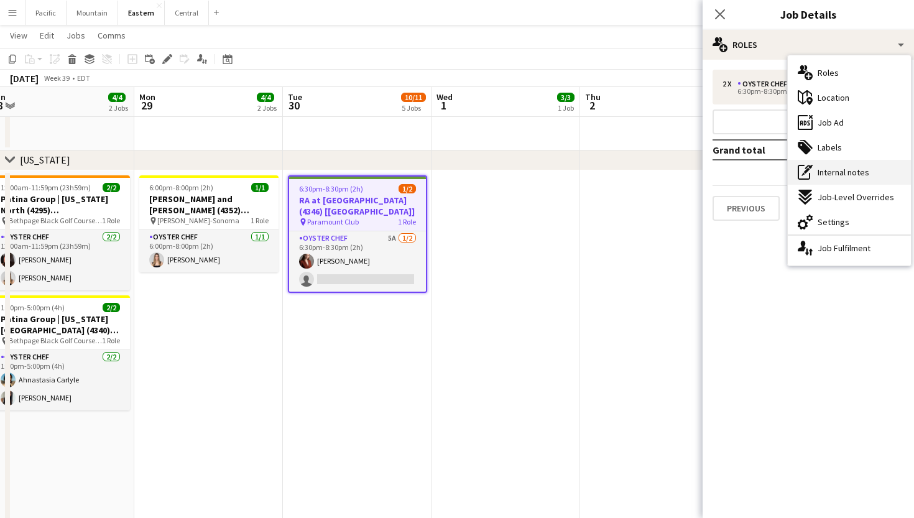
click at [852, 167] on span "Internal notes" at bounding box center [844, 172] width 52 height 11
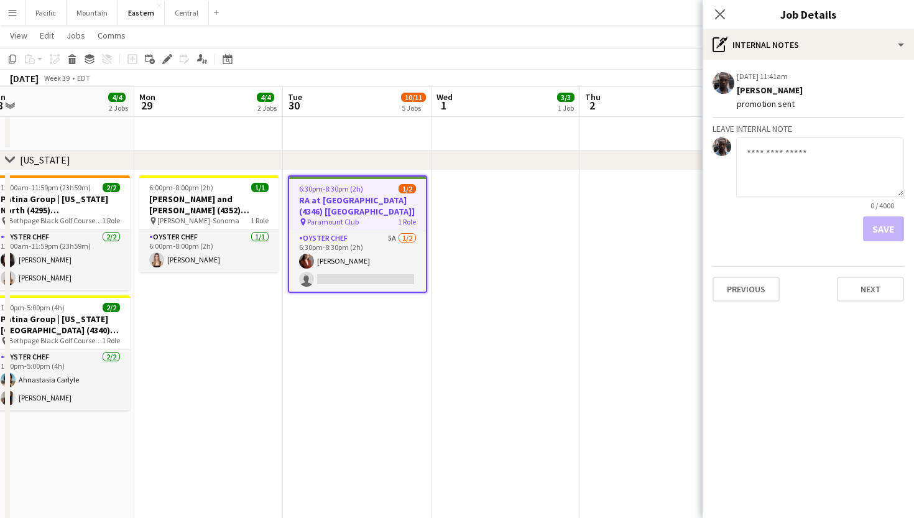
click at [769, 170] on textarea at bounding box center [820, 166] width 168 height 59
click at [781, 150] on textarea "**********" at bounding box center [820, 166] width 168 height 59
click at [867, 157] on textarea "**********" at bounding box center [820, 166] width 168 height 59
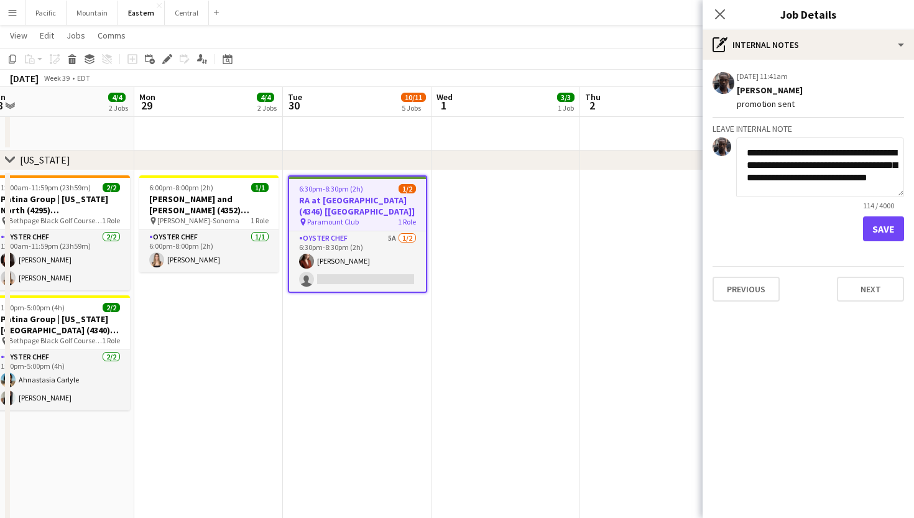
scroll to position [9, 0]
type textarea "**********"
click at [878, 227] on button "Save" at bounding box center [883, 228] width 41 height 25
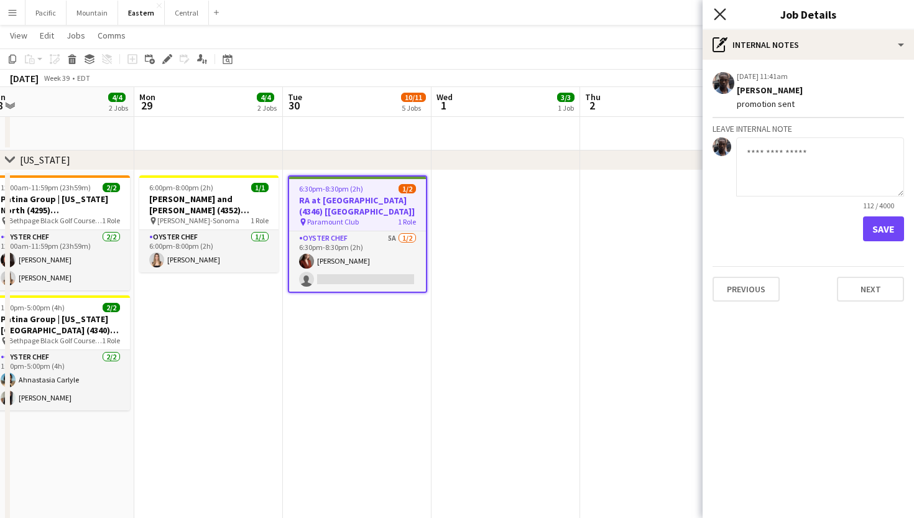
scroll to position [0, 0]
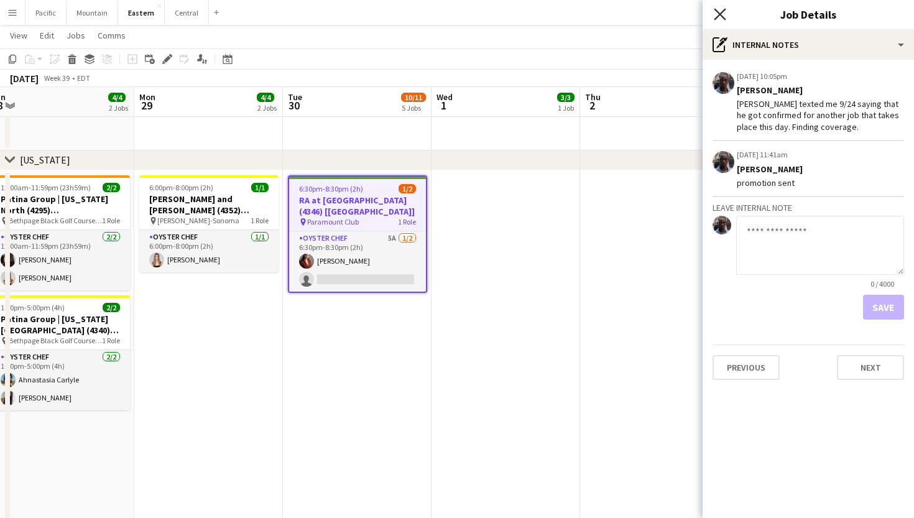
click at [723, 16] on icon "Close pop-in" at bounding box center [720, 14] width 12 height 12
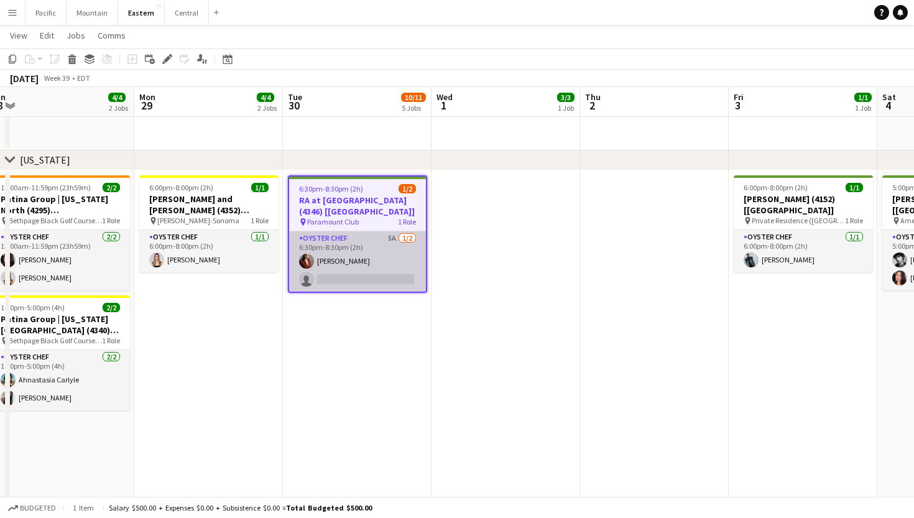
click at [388, 272] on app-card-role "Oyster Chef 5A [DATE] 6:30pm-8:30pm (2h) [PERSON_NAME] single-neutral-actions" at bounding box center [357, 261] width 137 height 60
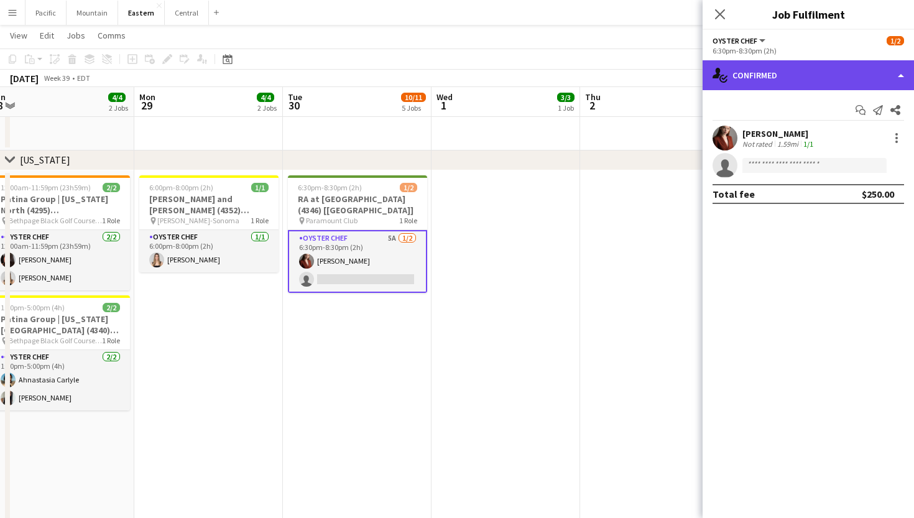
click at [843, 71] on div "single-neutral-actions-check-2 Confirmed" at bounding box center [807, 75] width 211 height 30
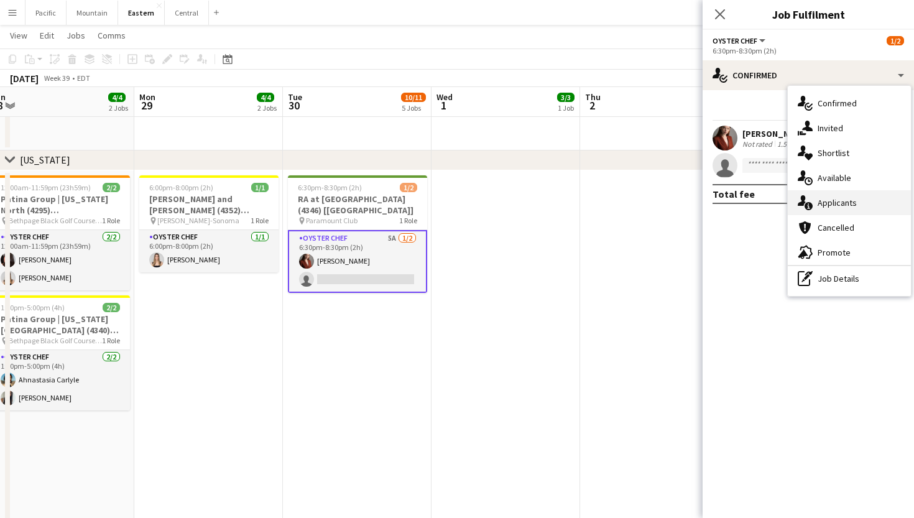
click at [842, 209] on div "single-neutral-actions-information Applicants" at bounding box center [849, 202] width 123 height 25
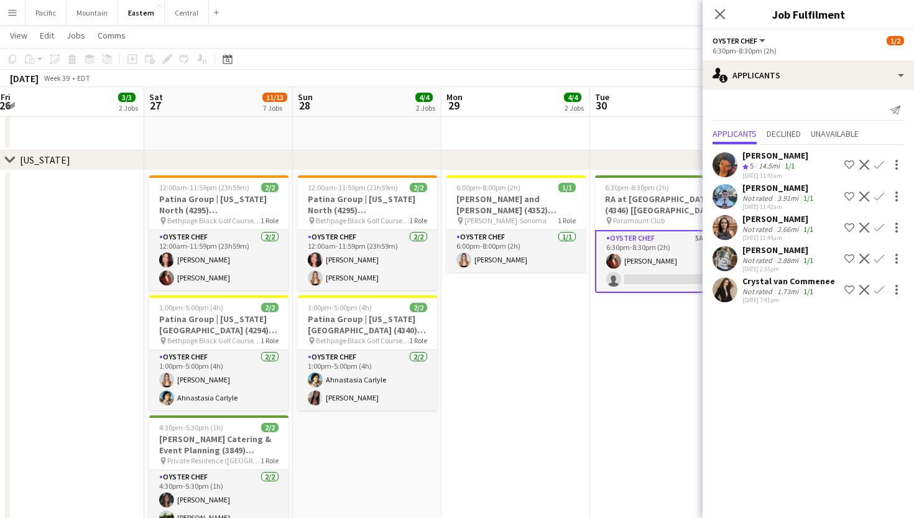
scroll to position [0, 300]
click at [715, 19] on icon at bounding box center [720, 14] width 12 height 12
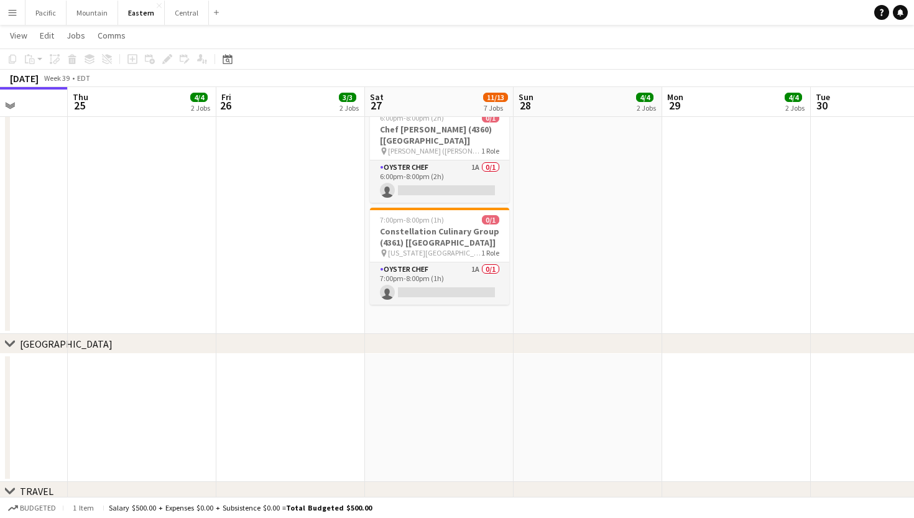
scroll to position [1252, 0]
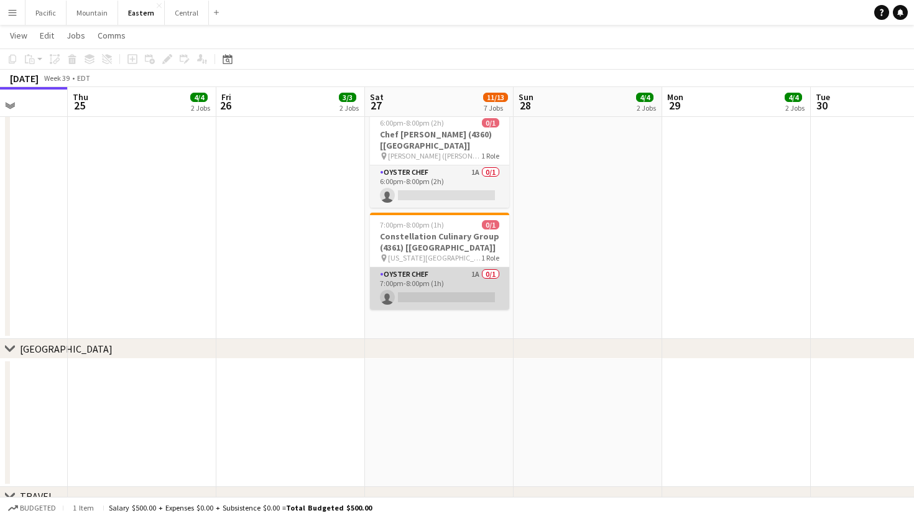
click at [470, 280] on app-card-role "Oyster Chef 1A 0/1 7:00pm-8:00pm (1h) single-neutral-actions" at bounding box center [439, 288] width 139 height 42
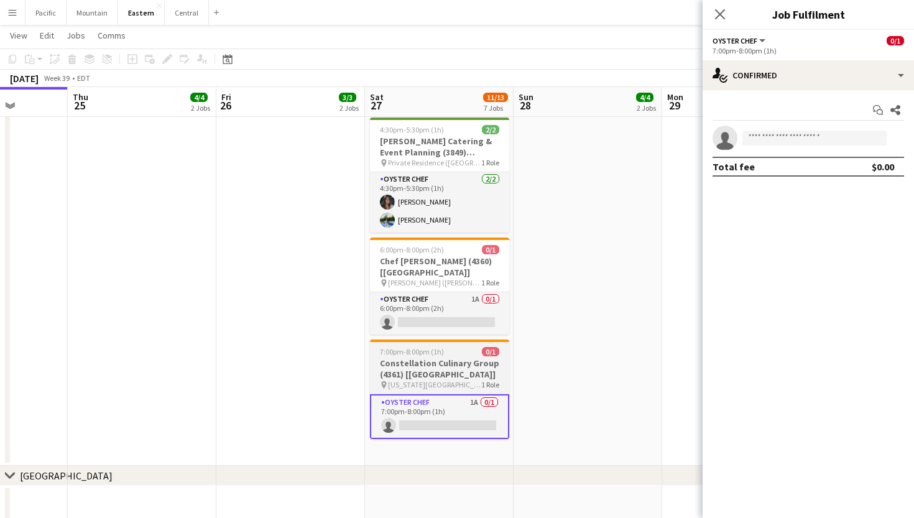
scroll to position [1120, 0]
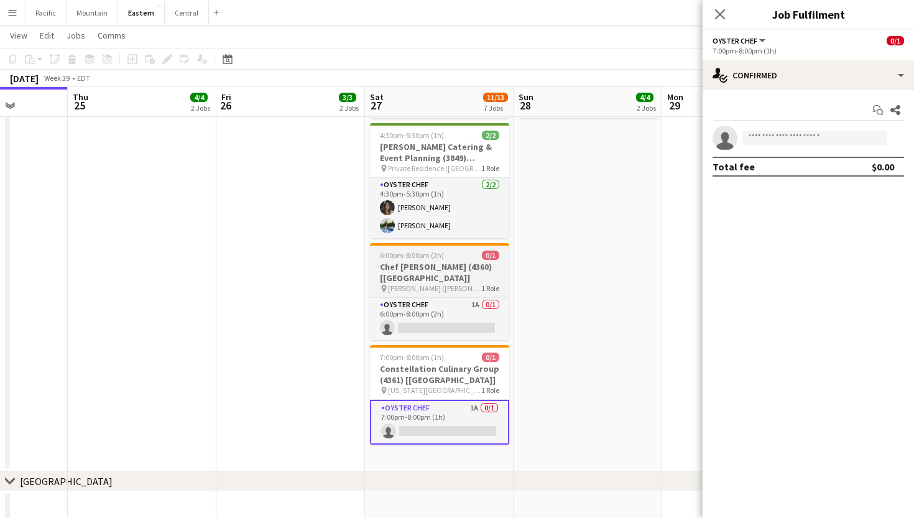
click at [461, 267] on h3 "Chef [PERSON_NAME] (4360) [[GEOGRAPHIC_DATA]]" at bounding box center [439, 272] width 139 height 22
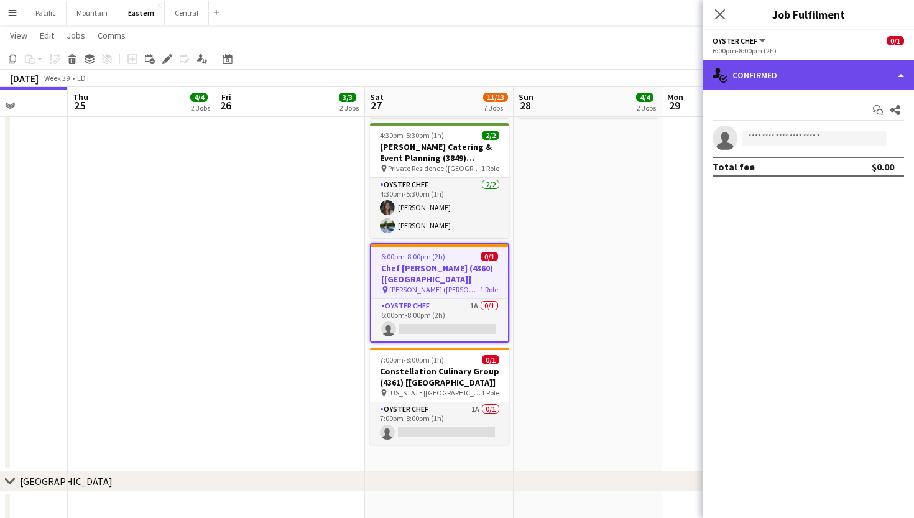
click at [799, 76] on div "single-neutral-actions-check-2 Confirmed" at bounding box center [807, 75] width 211 height 30
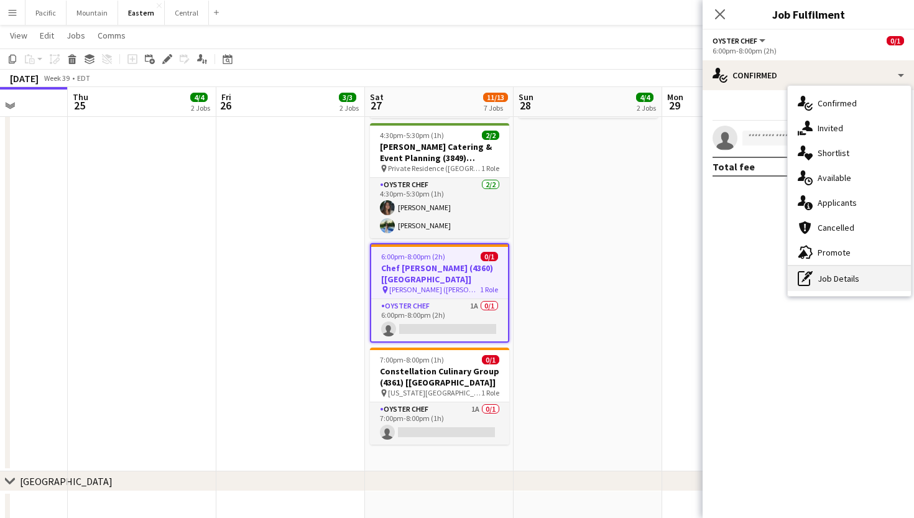
click at [831, 268] on div "pen-write Job Details" at bounding box center [849, 278] width 123 height 25
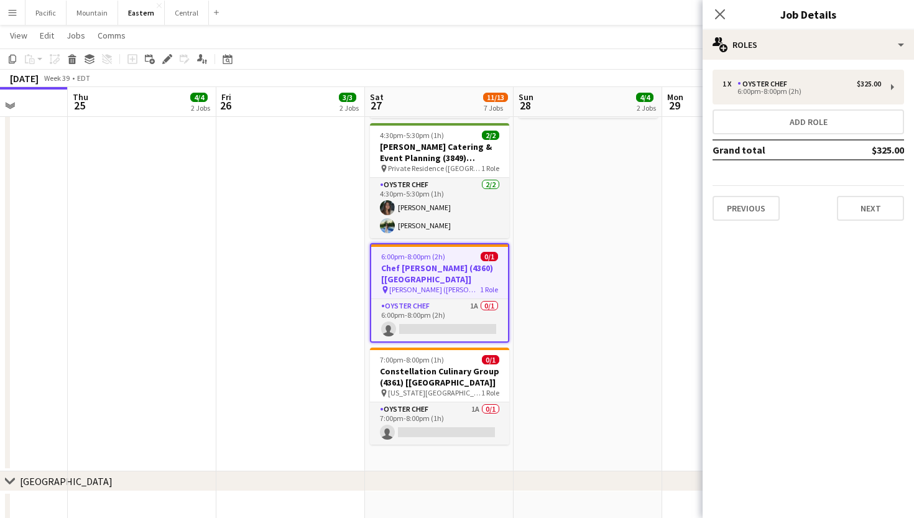
click at [411, 269] on h3 "Chef [PERSON_NAME] (4360) [[GEOGRAPHIC_DATA]]" at bounding box center [439, 273] width 137 height 22
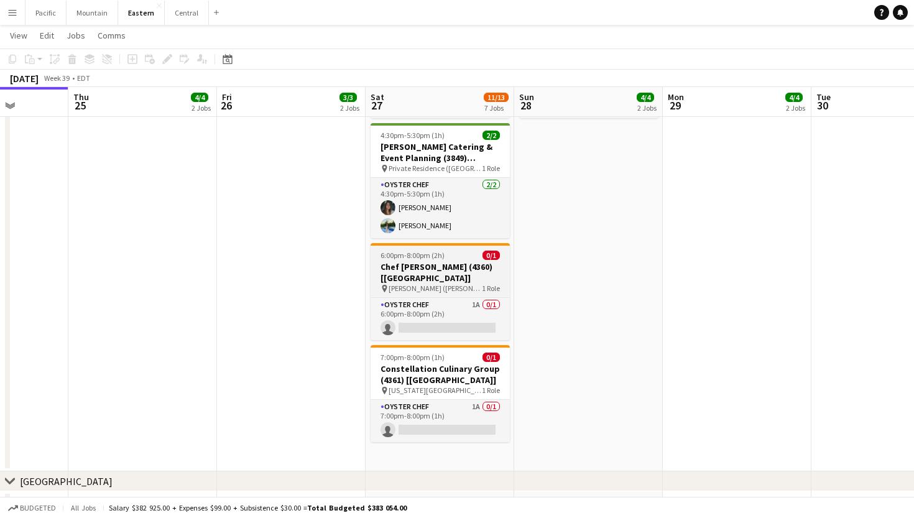
click at [408, 268] on h3 "Chef [PERSON_NAME] (4360) [[GEOGRAPHIC_DATA]]" at bounding box center [440, 272] width 139 height 22
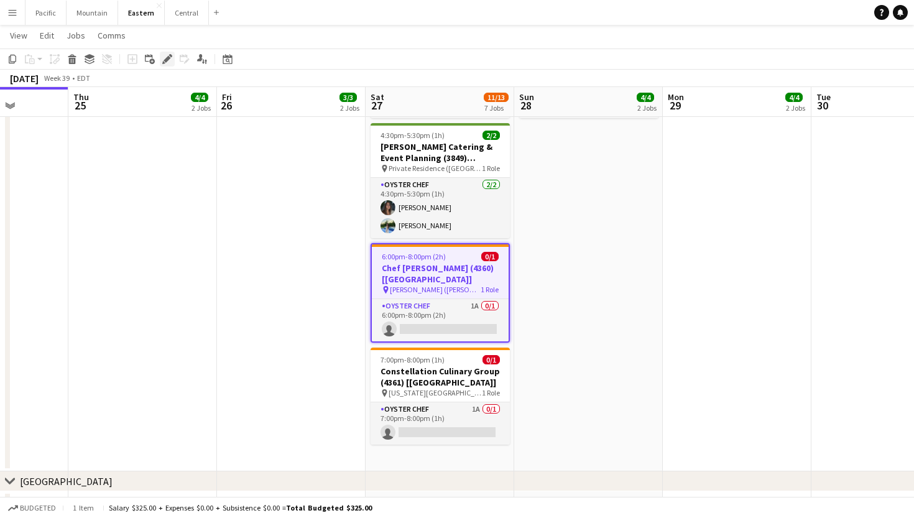
click at [169, 57] on icon at bounding box center [167, 59] width 7 height 7
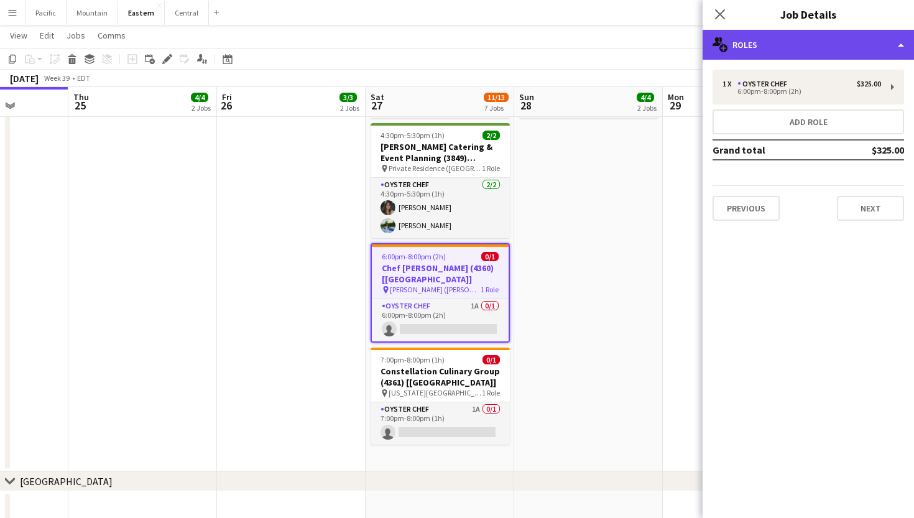
click at [764, 40] on div "multiple-users-add Roles" at bounding box center [807, 45] width 211 height 30
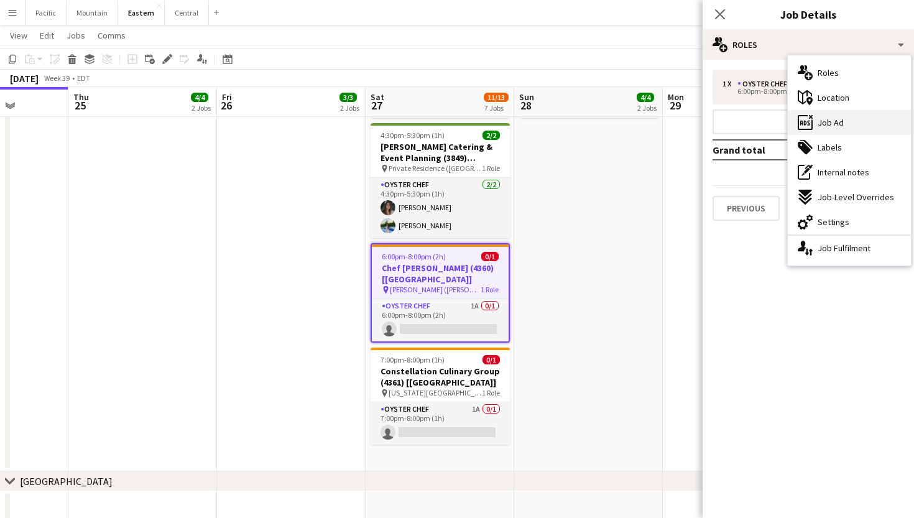
click at [840, 126] on span "Job Ad" at bounding box center [831, 122] width 26 height 11
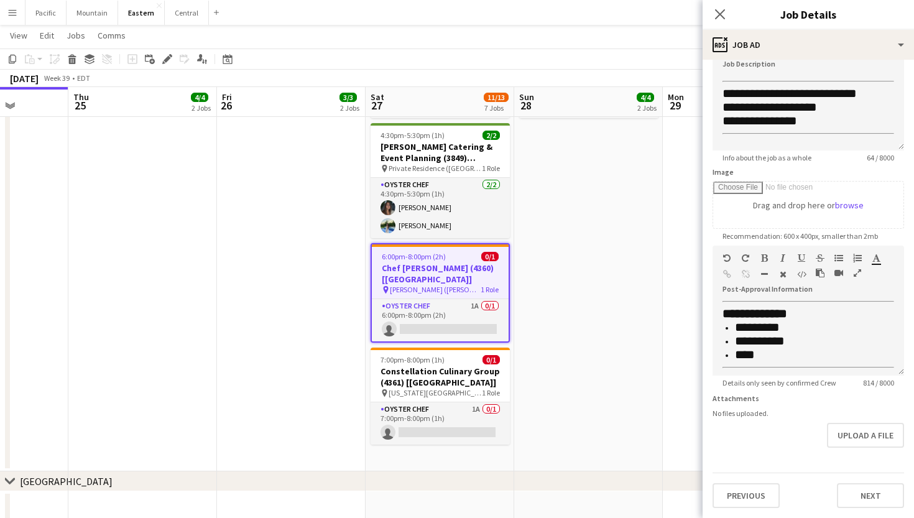
scroll to position [535, 0]
click at [722, 15] on icon "Close pop-in" at bounding box center [720, 14] width 12 height 12
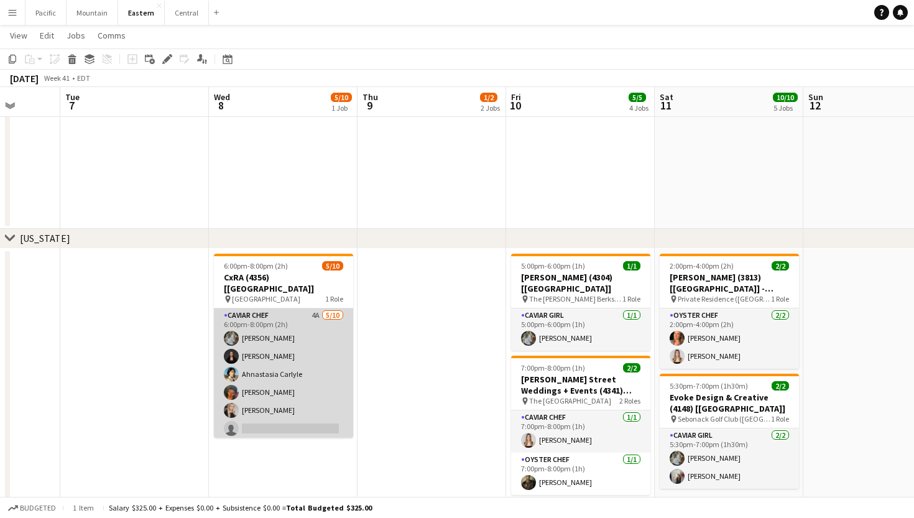
scroll to position [0, 405]
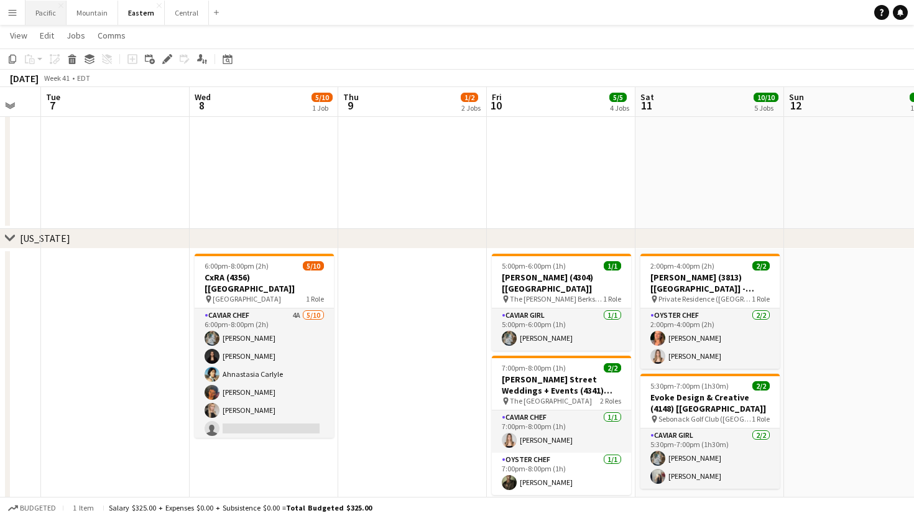
click at [39, 16] on button "Pacific Close" at bounding box center [45, 13] width 41 height 24
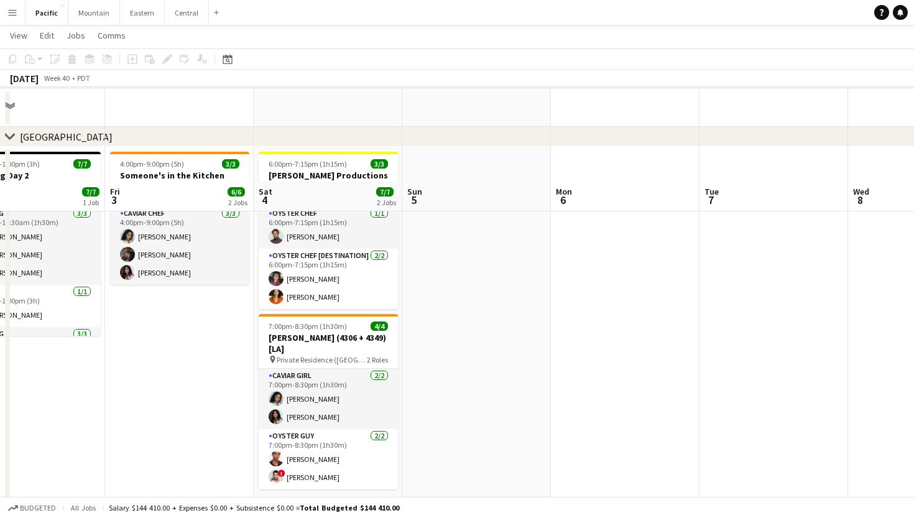
scroll to position [201, 0]
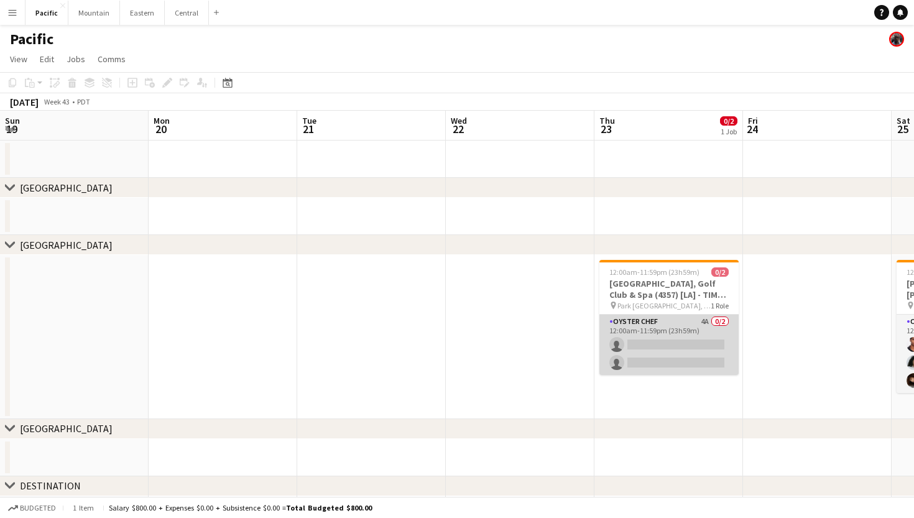
scroll to position [0, 340]
